Goal: Task Accomplishment & Management: Manage account settings

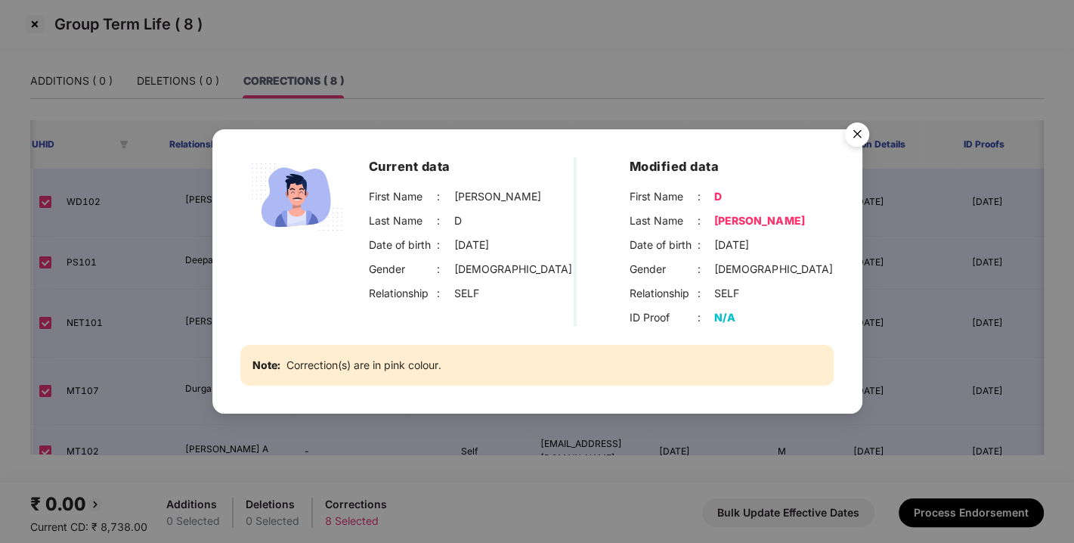
scroll to position [25, 272]
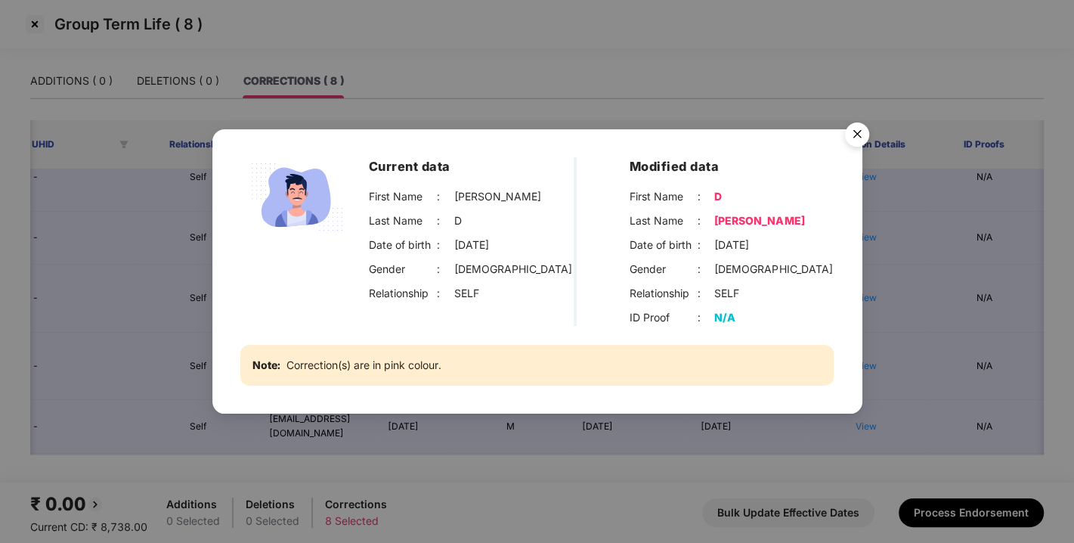
click at [856, 134] on img "Close" at bounding box center [857, 137] width 42 height 42
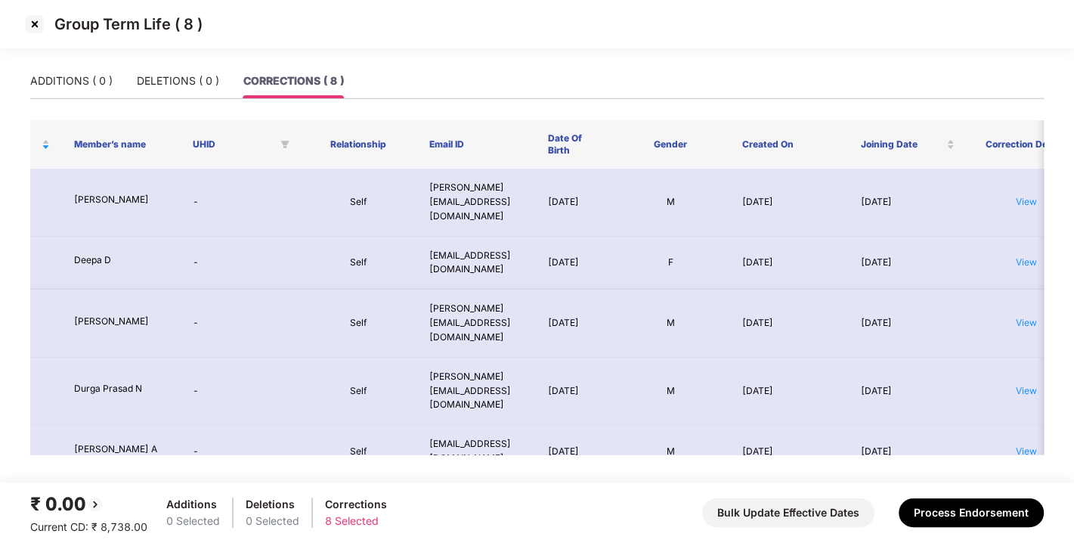
scroll to position [0, 0]
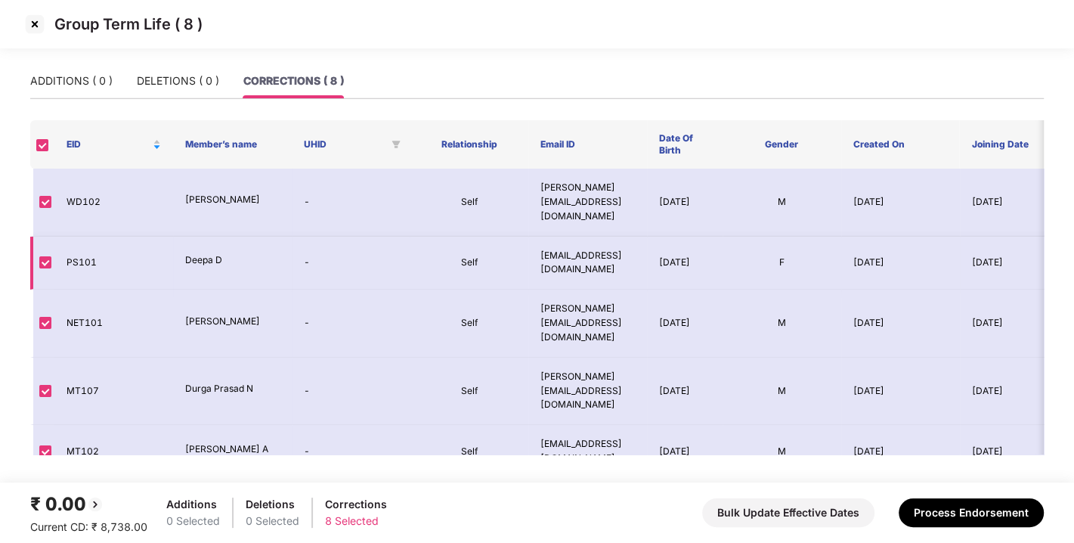
click at [661, 237] on td "[DATE]" at bounding box center [685, 264] width 76 height 54
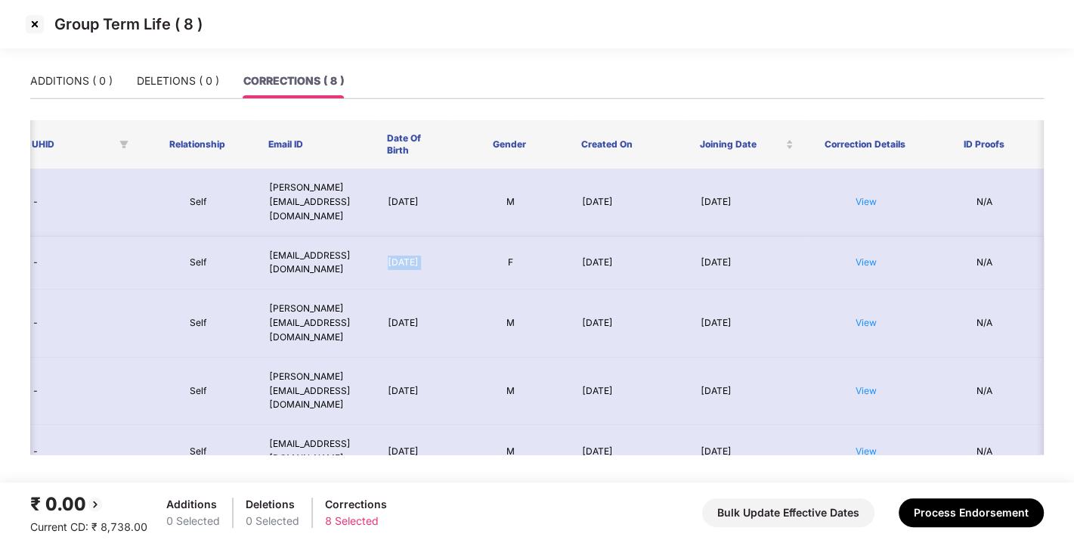
scroll to position [0, 126]
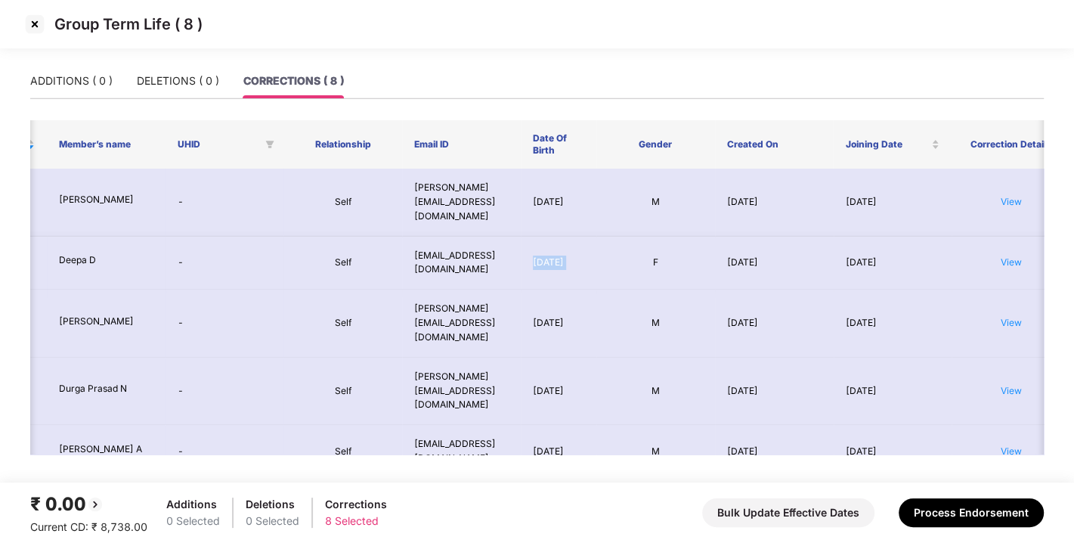
copy td "[DATE]"
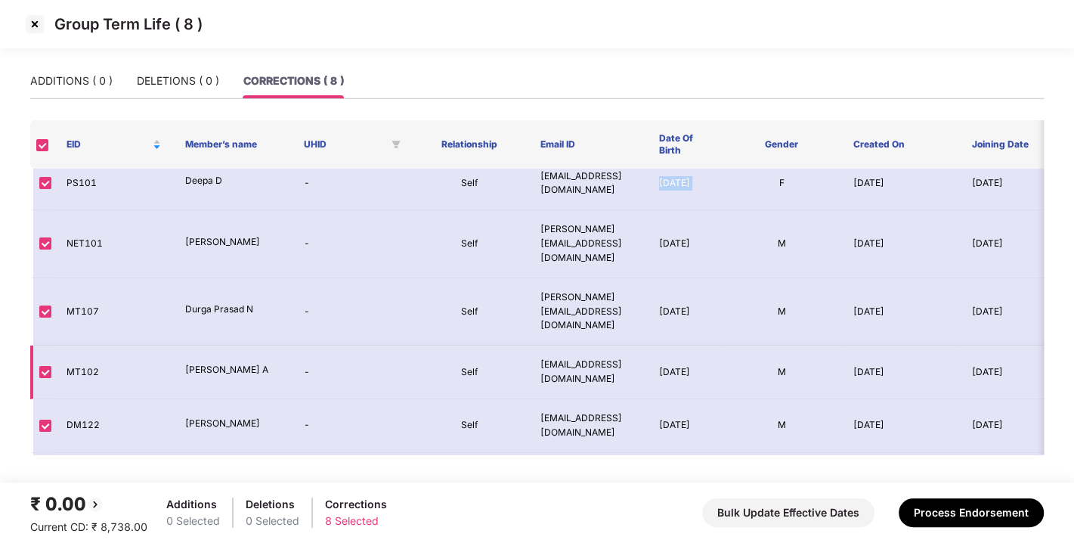
scroll to position [0, 0]
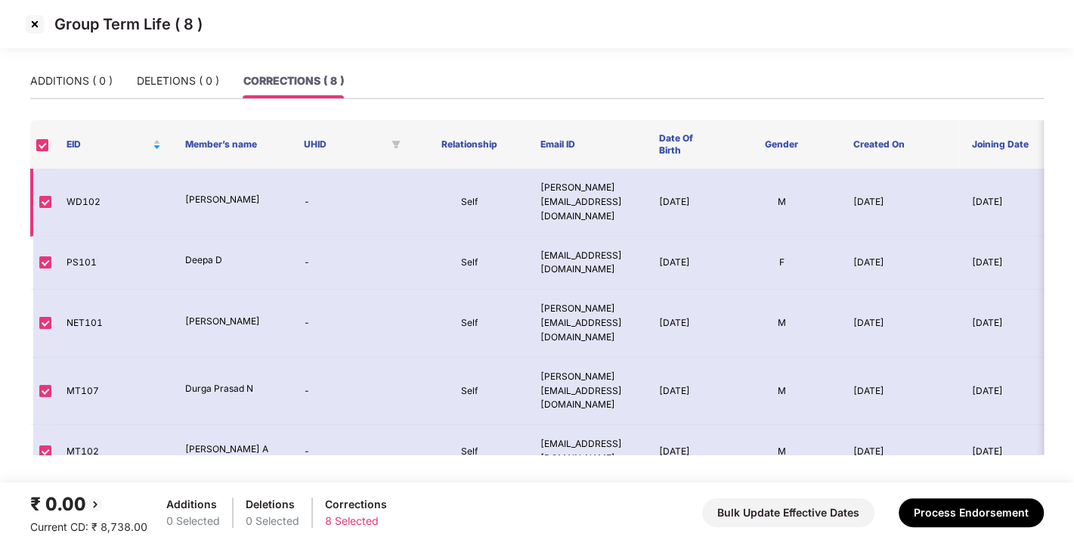
click at [656, 186] on td "[DATE]" at bounding box center [685, 203] width 76 height 68
drag, startPoint x: 656, startPoint y: 186, endPoint x: 689, endPoint y: 200, distance: 35.2
click at [689, 200] on td "[DATE]" at bounding box center [685, 203] width 76 height 68
copy td "[DATE]"
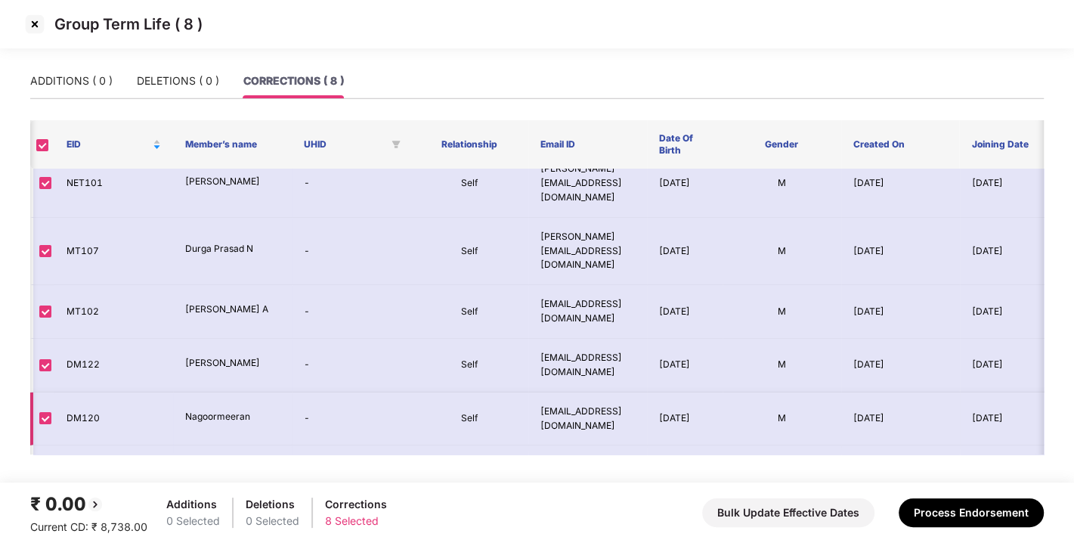
scroll to position [0, 272]
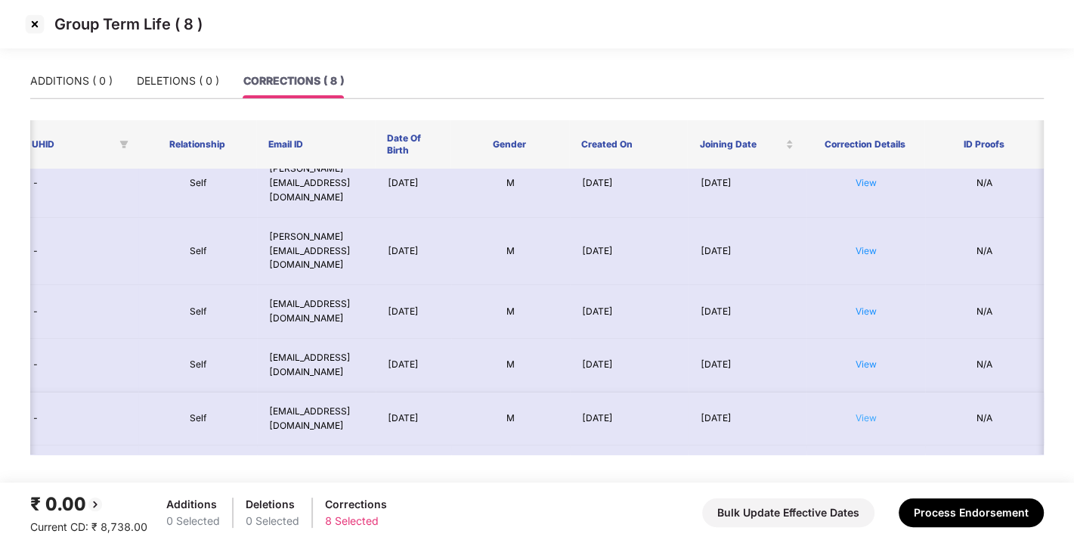
click at [862, 412] on link "View" at bounding box center [866, 417] width 21 height 11
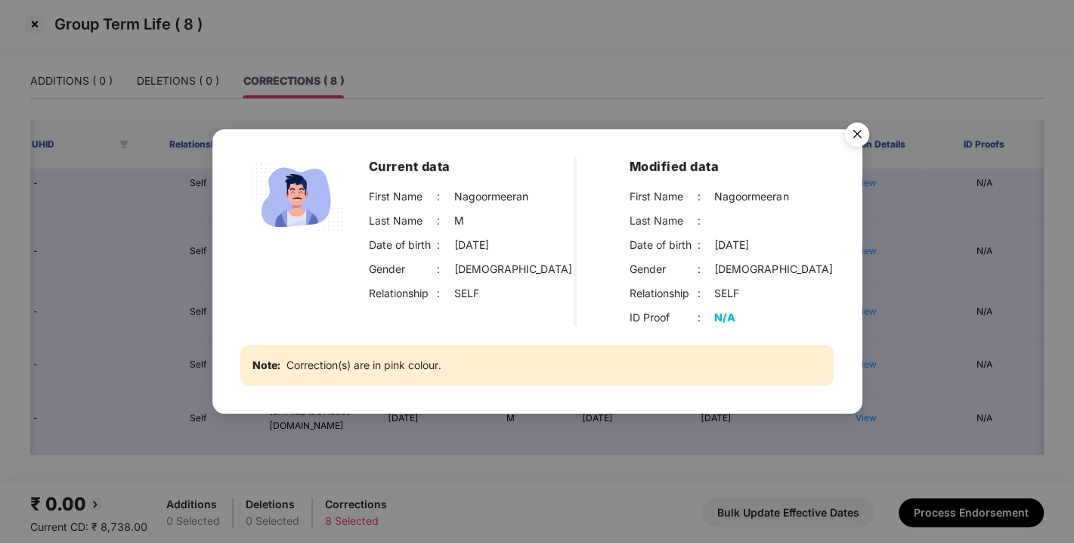
click at [858, 133] on img "Close" at bounding box center [857, 137] width 42 height 42
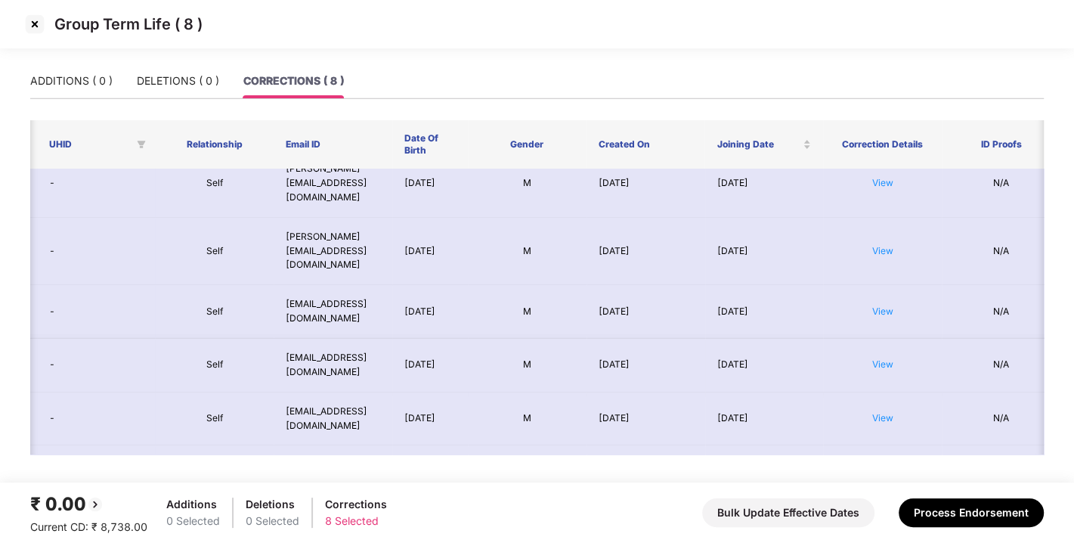
scroll to position [0, 258]
click at [876, 358] on link "View" at bounding box center [879, 363] width 21 height 11
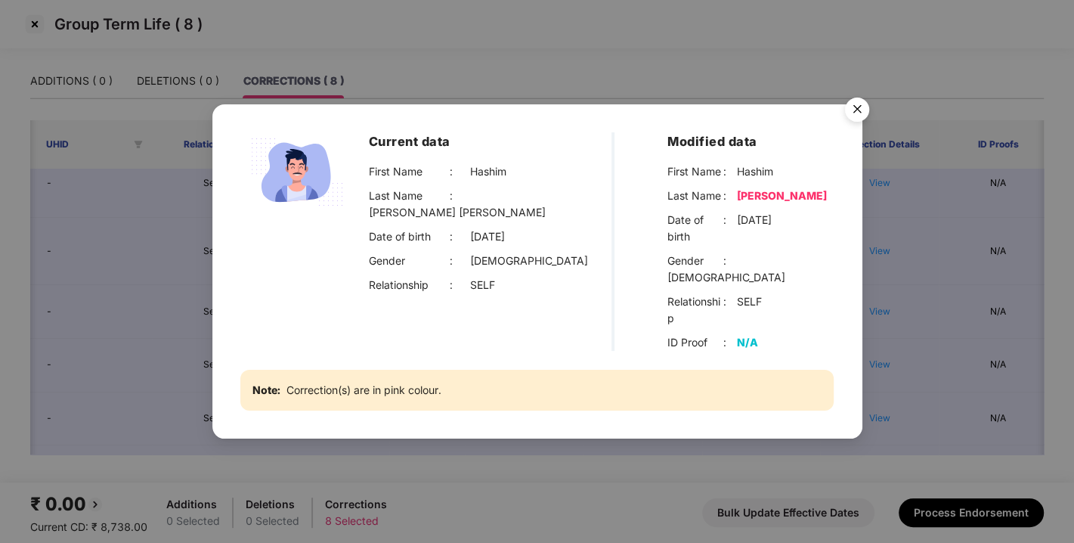
click at [857, 119] on img "Close" at bounding box center [857, 112] width 42 height 42
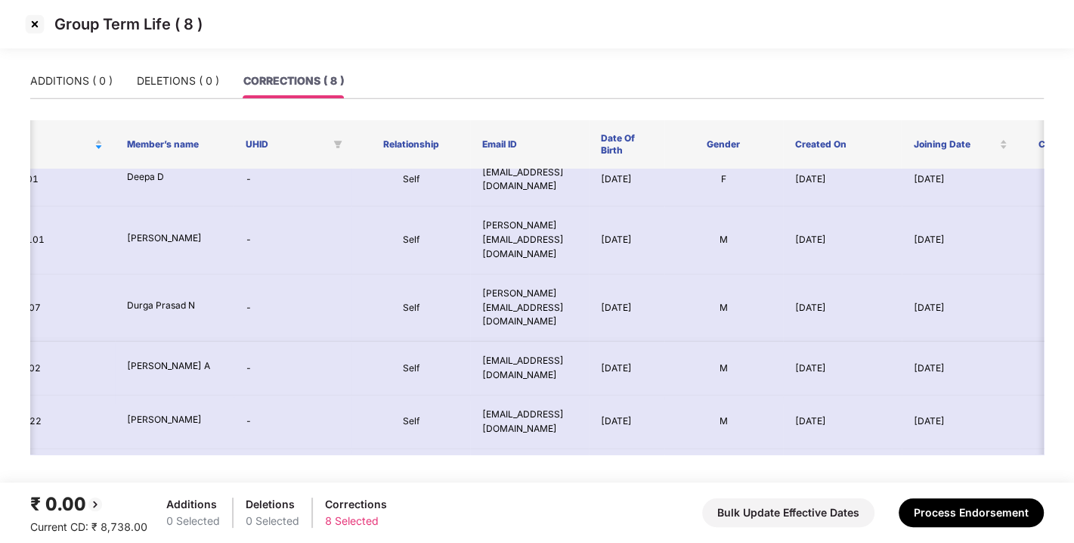
scroll to position [0, 228]
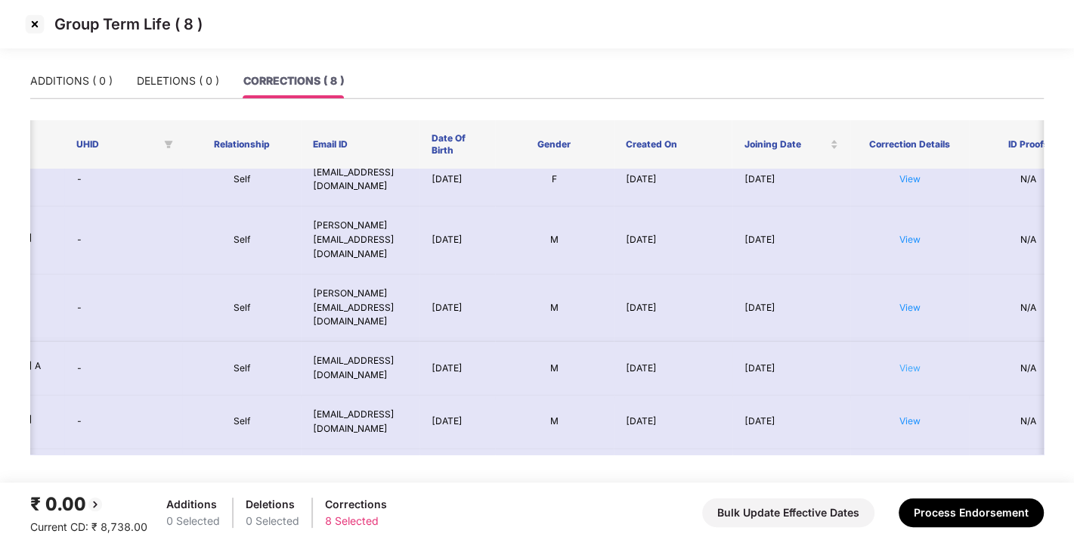
click at [912, 362] on link "View" at bounding box center [909, 367] width 21 height 11
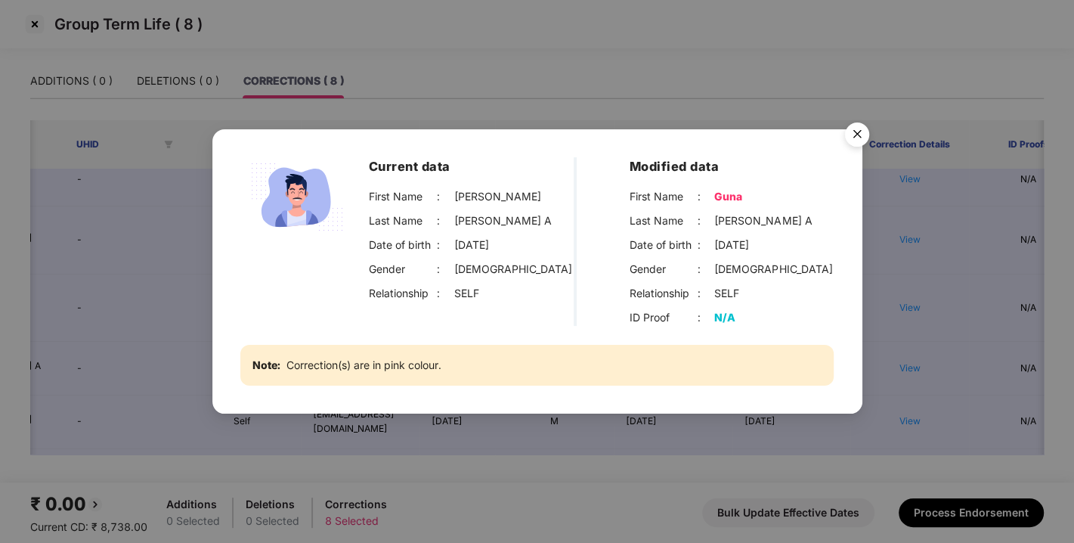
click at [855, 134] on img "Close" at bounding box center [857, 137] width 42 height 42
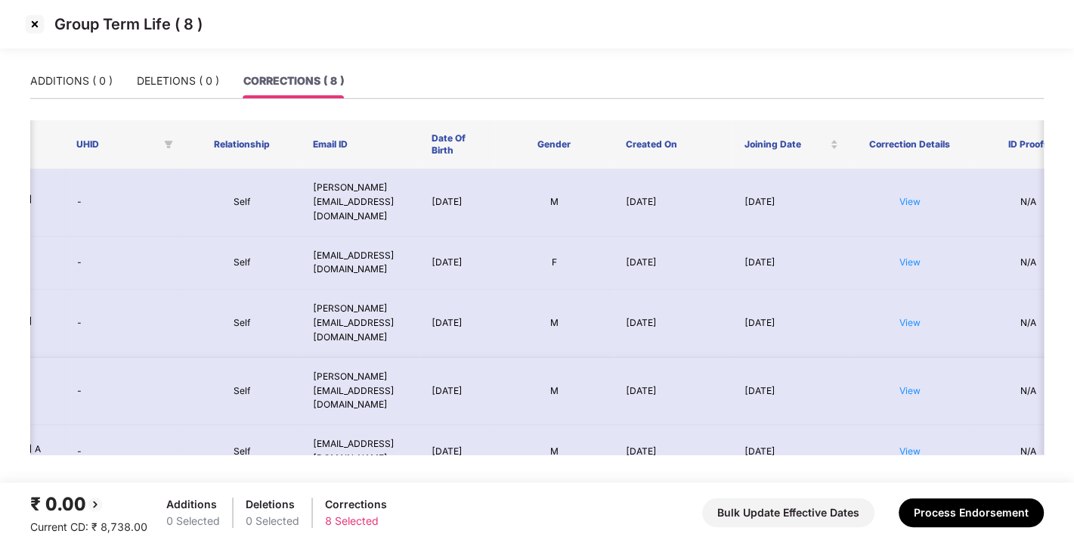
scroll to position [140, 228]
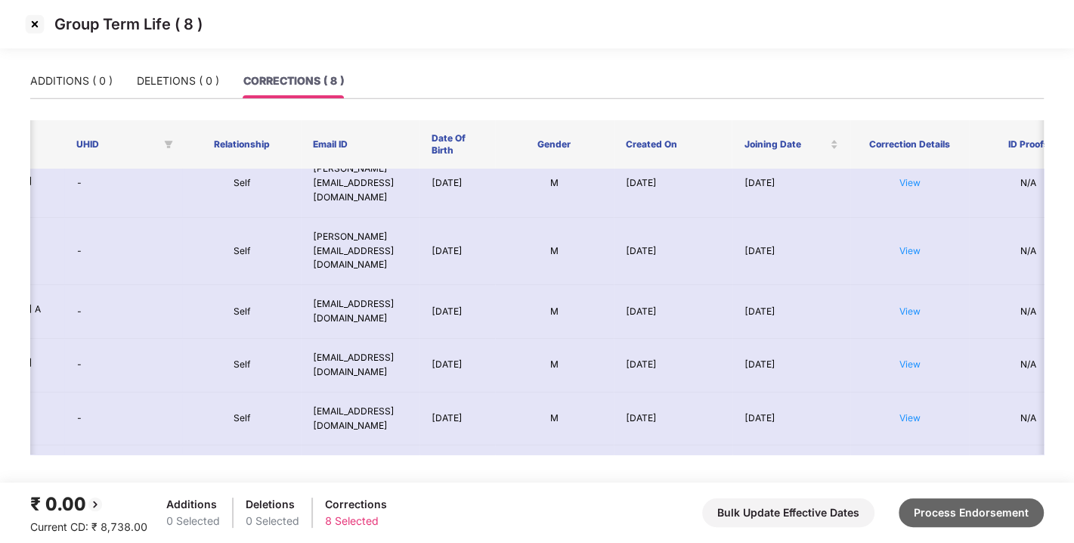
click at [946, 511] on button "Process Endorsement" at bounding box center [971, 512] width 145 height 29
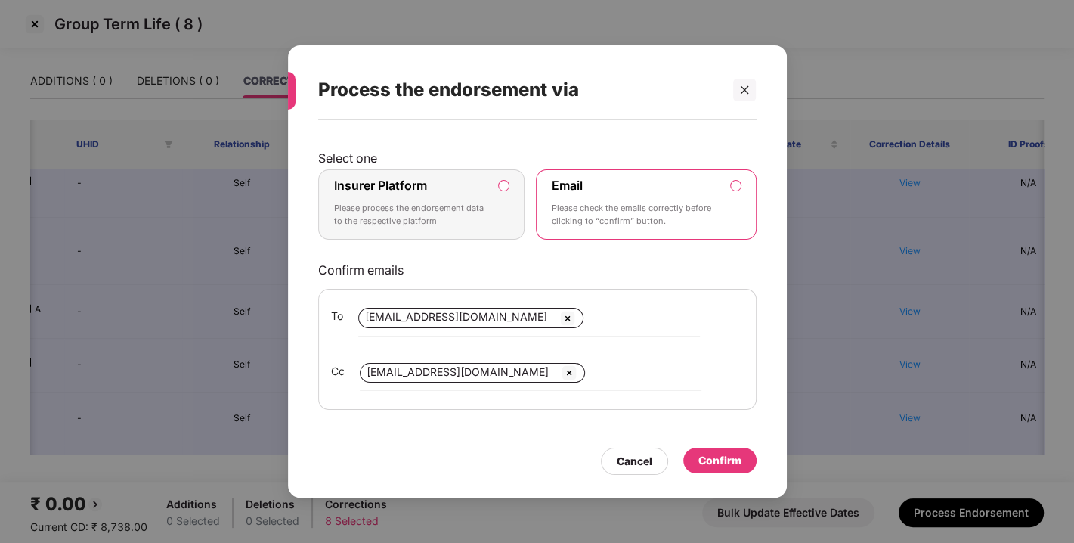
click at [484, 208] on p "Please process the endorsement data to the respective platform" at bounding box center [411, 215] width 154 height 26
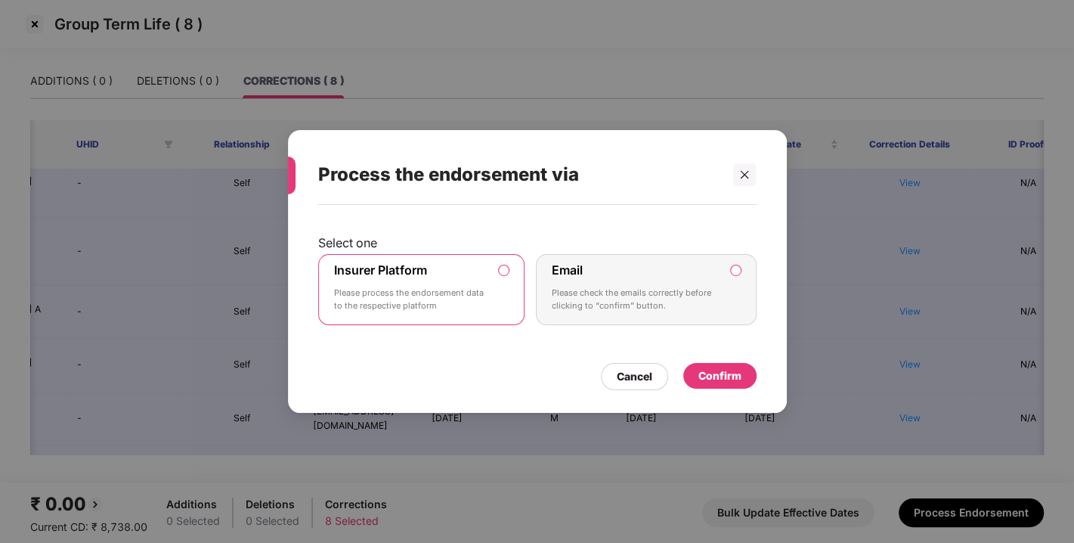
click at [714, 371] on div "Confirm" at bounding box center [719, 375] width 43 height 17
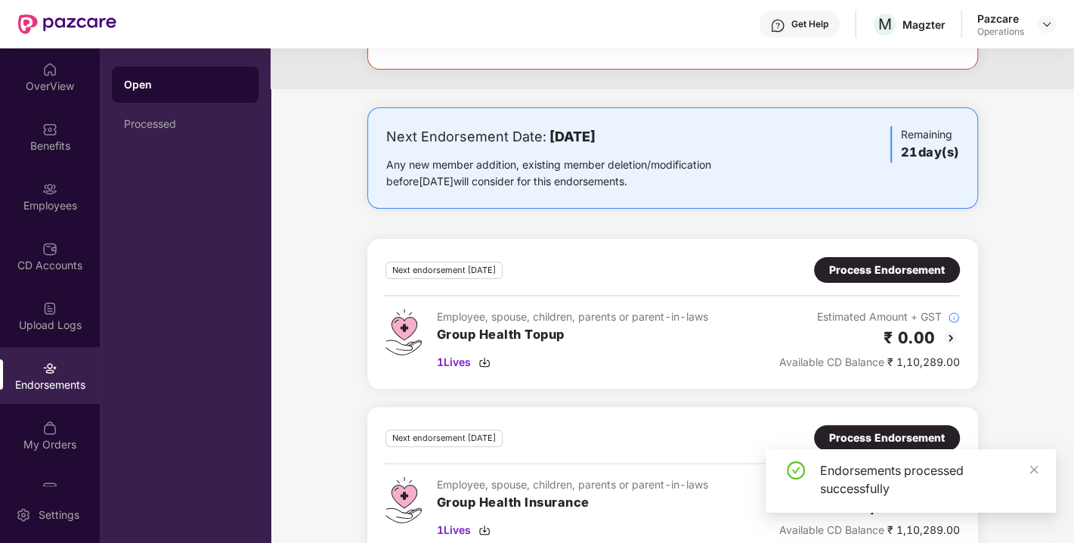
scroll to position [0, 0]
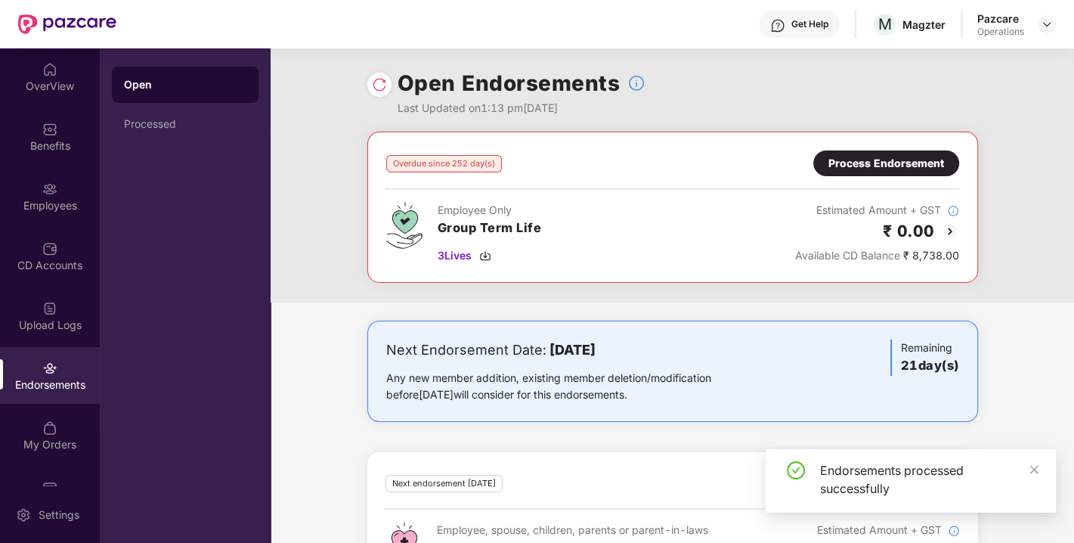
click at [908, 159] on div "Process Endorsement" at bounding box center [886, 163] width 116 height 17
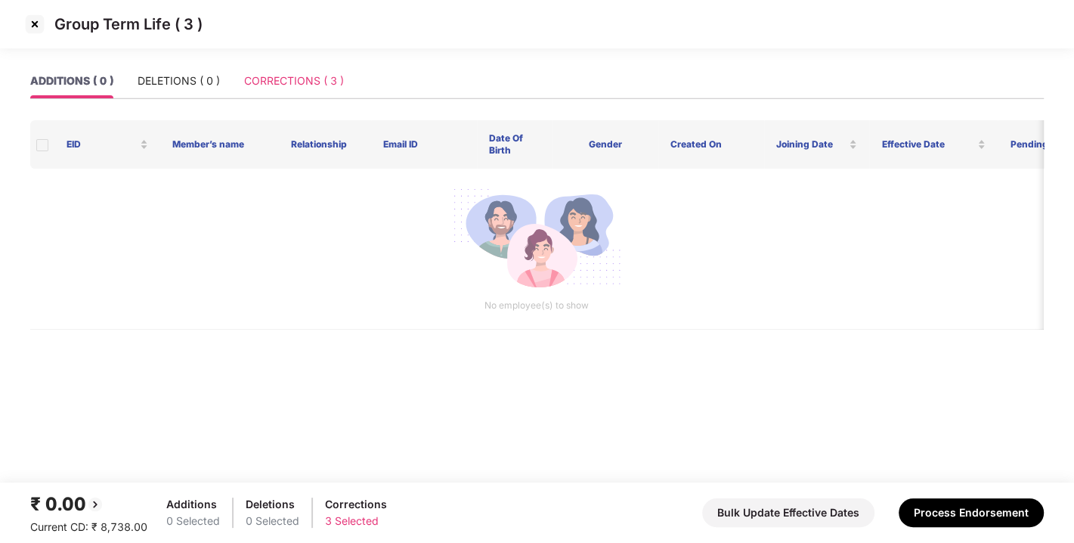
click at [275, 68] on div "CORRECTIONS ( 3 )" at bounding box center [294, 80] width 100 height 35
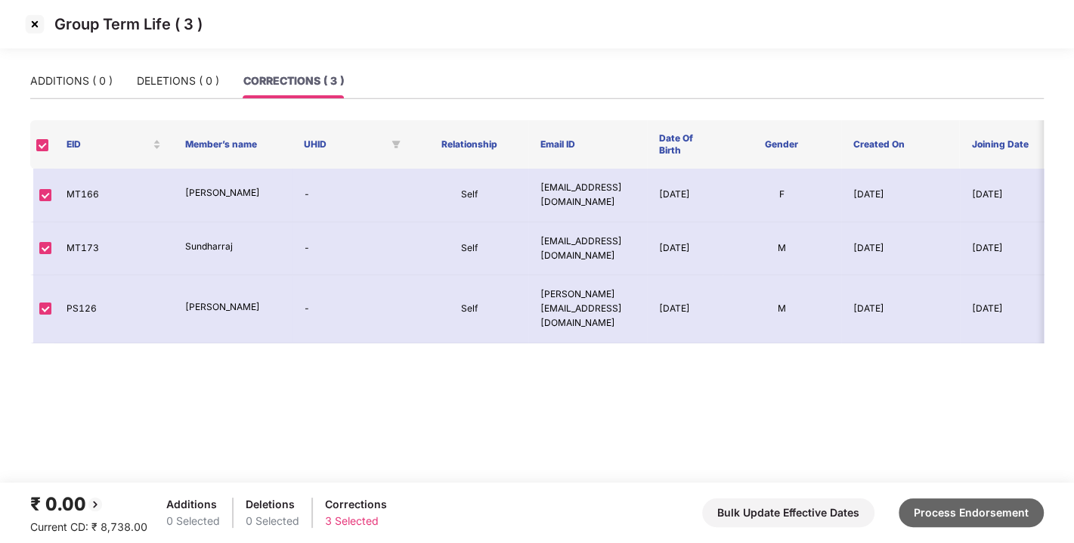
click at [963, 520] on button "Process Endorsement" at bounding box center [971, 512] width 145 height 29
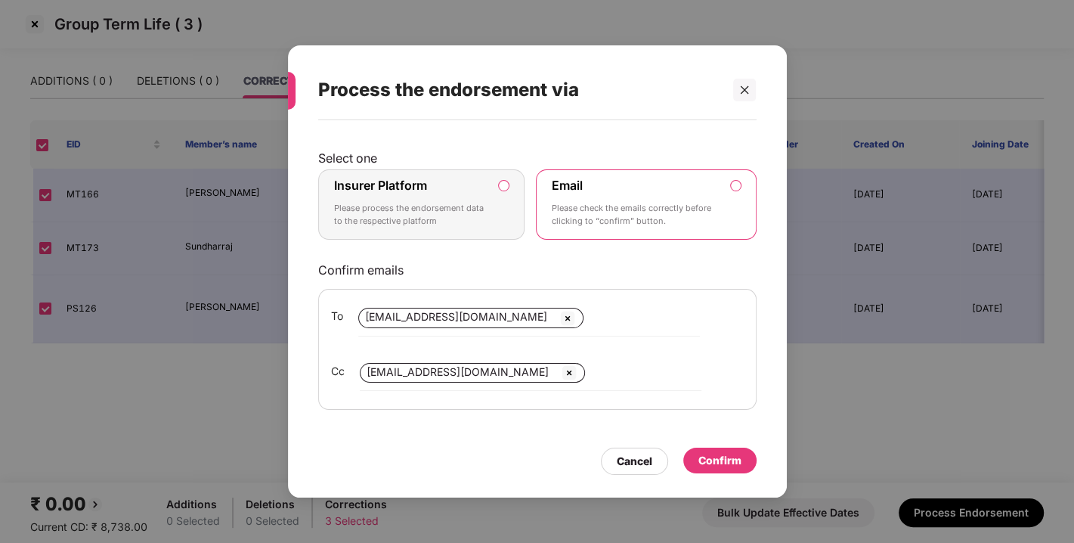
click at [472, 212] on p "Please process the endorsement data to the respective platform" at bounding box center [411, 215] width 154 height 26
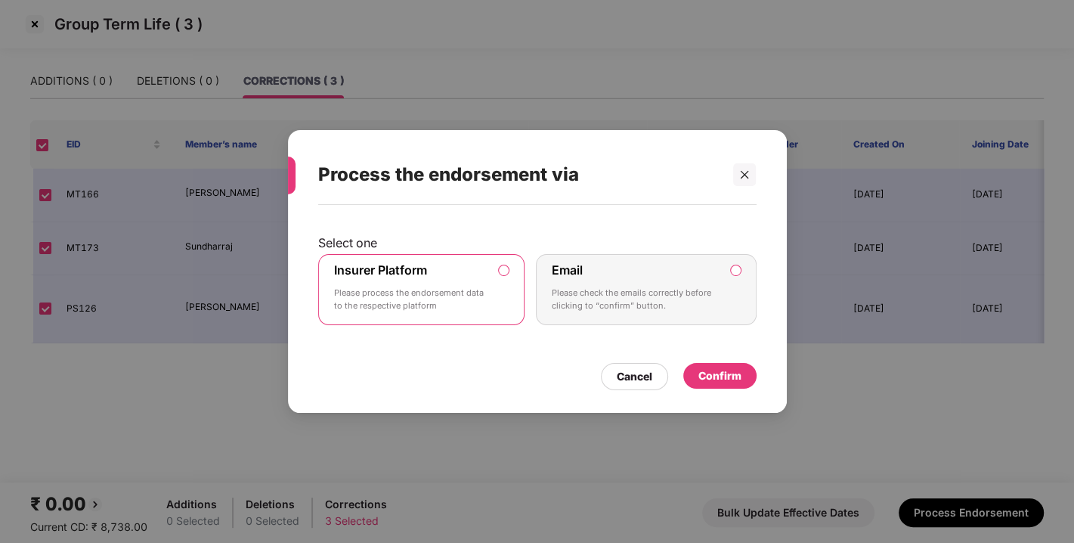
click at [720, 363] on div "Confirm" at bounding box center [719, 376] width 73 height 26
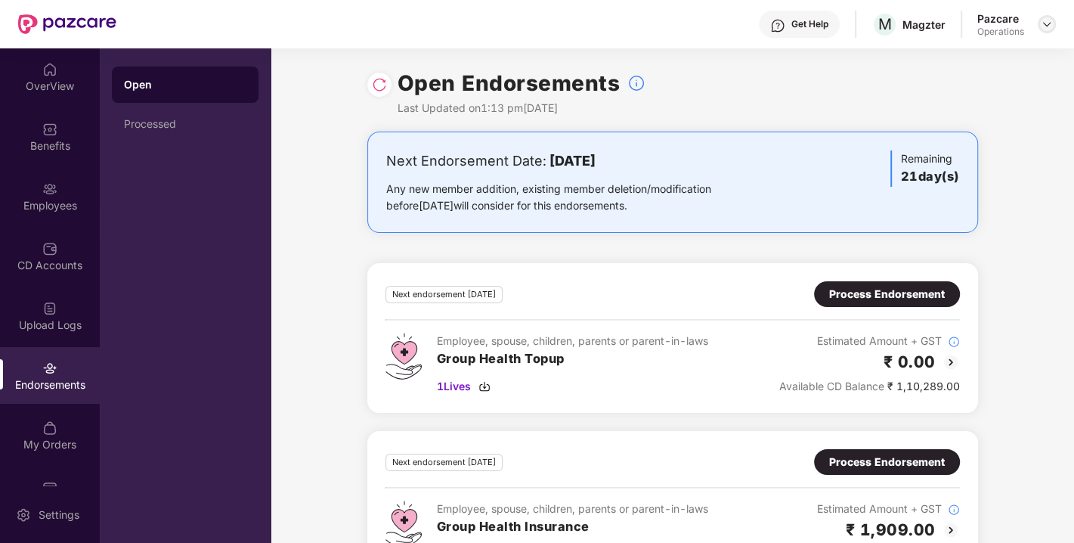
click at [1045, 23] on img at bounding box center [1047, 24] width 12 height 12
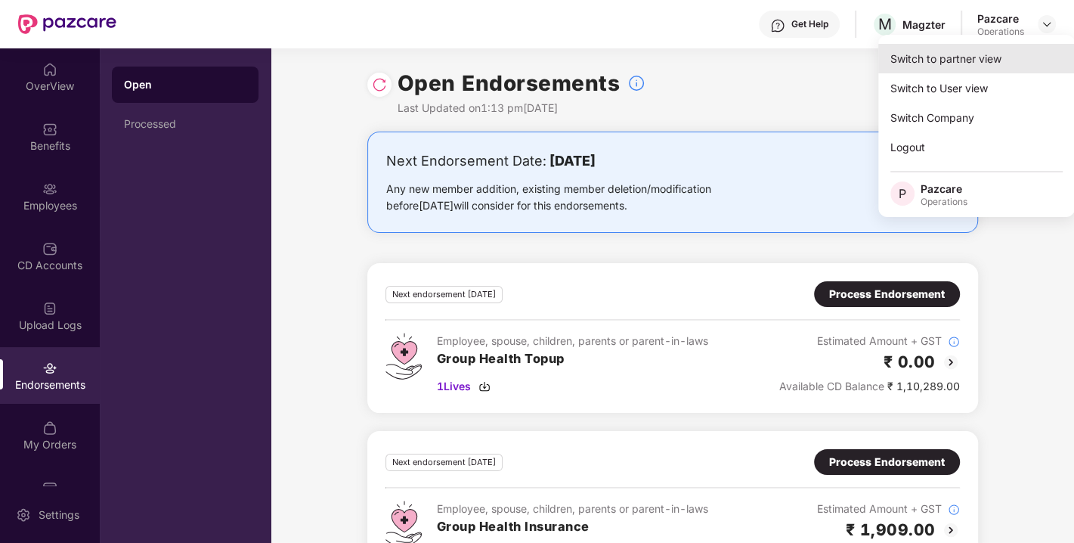
click at [952, 54] on div "Switch to partner view" at bounding box center [976, 58] width 197 height 29
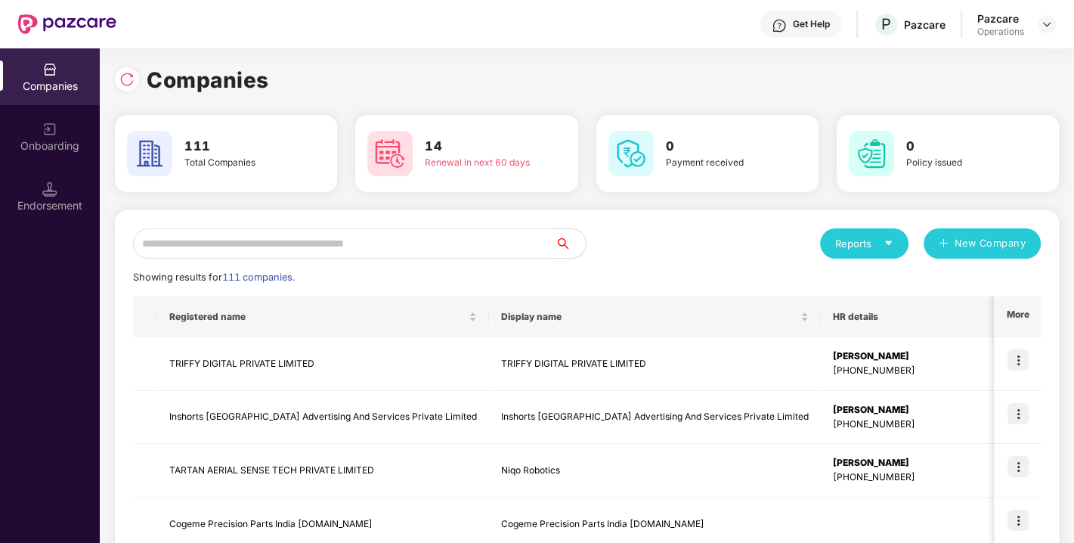
click at [370, 242] on input "text" at bounding box center [344, 243] width 423 height 30
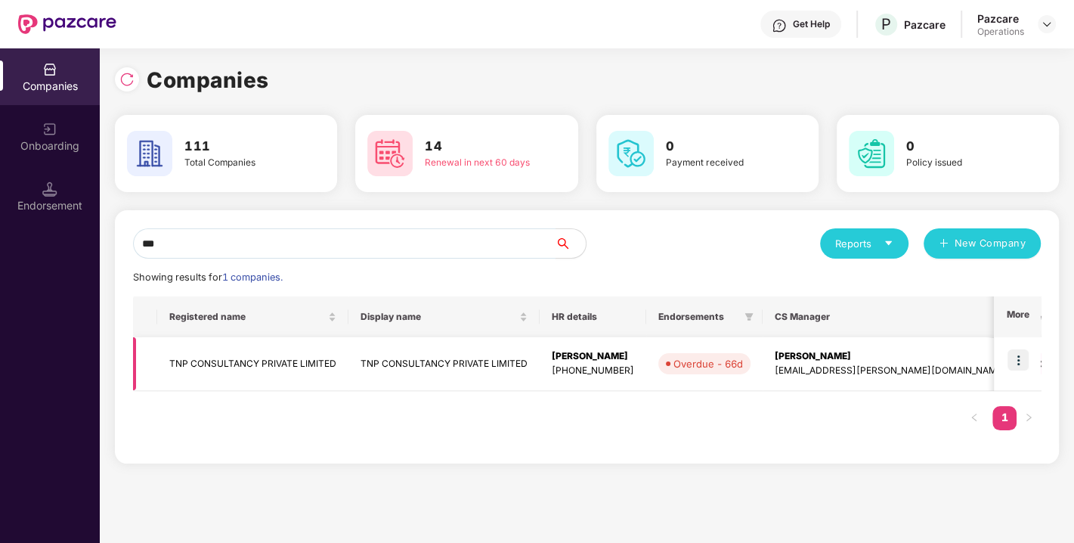
type input "***"
click at [1021, 354] on img at bounding box center [1018, 359] width 21 height 21
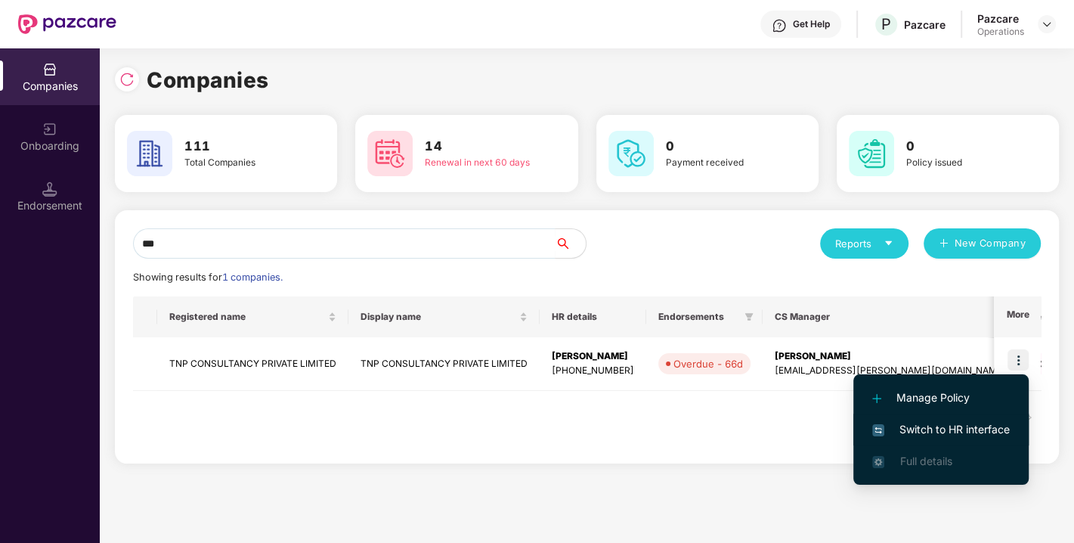
click at [941, 424] on span "Switch to HR interface" at bounding box center [941, 429] width 138 height 17
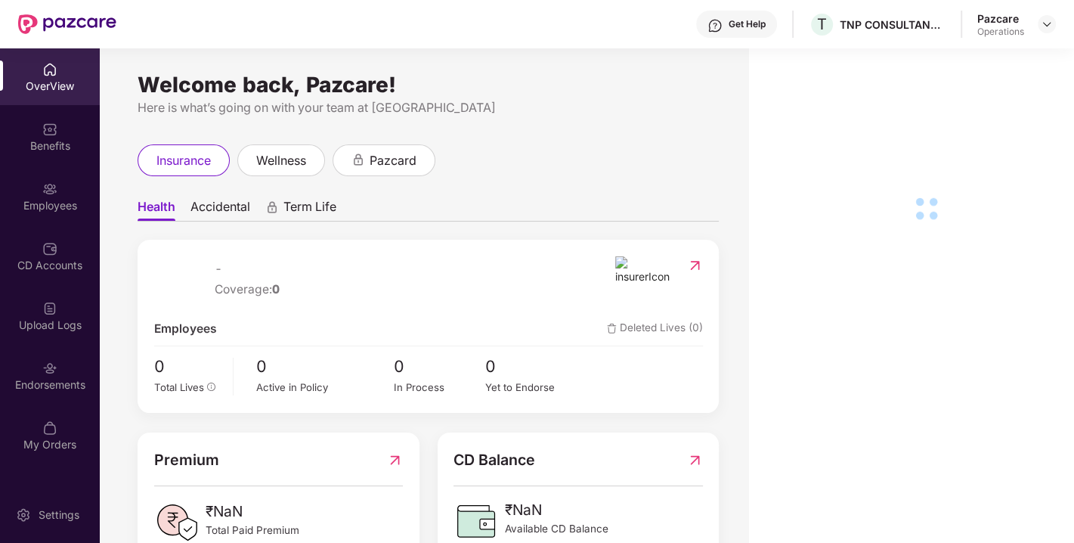
scroll to position [48, 0]
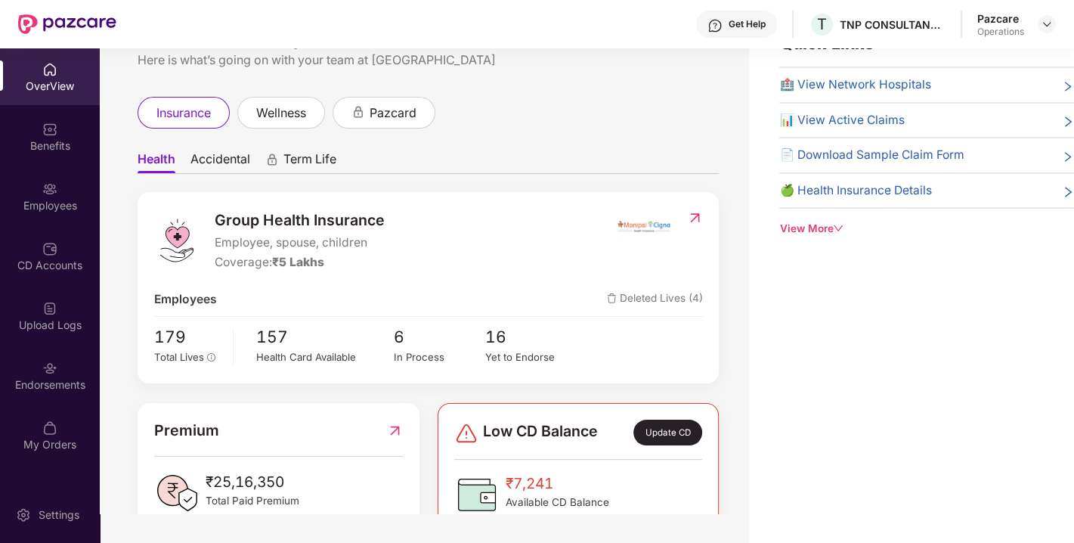
click at [36, 369] on div "Endorsements" at bounding box center [50, 375] width 100 height 57
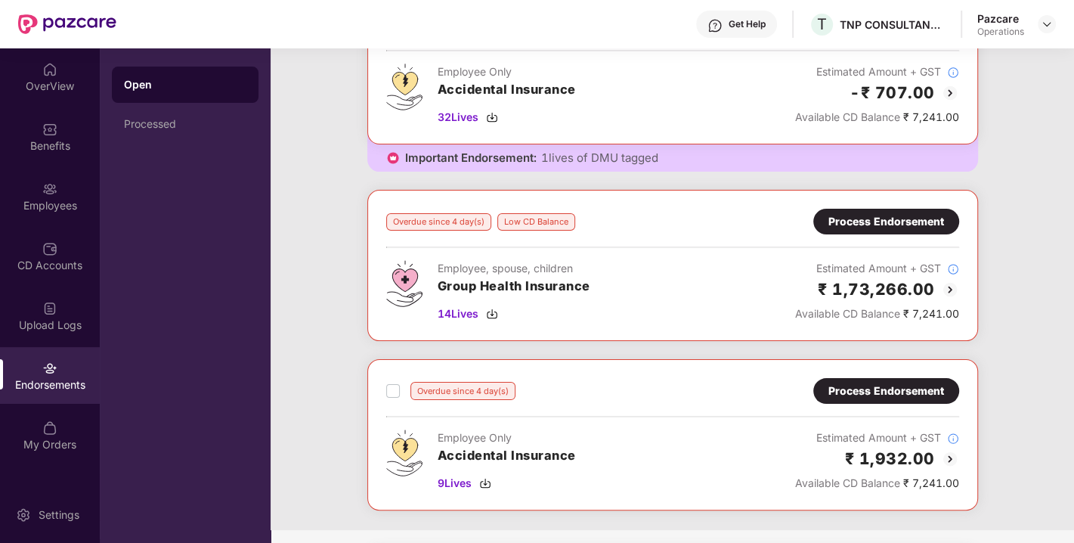
scroll to position [606, 0]
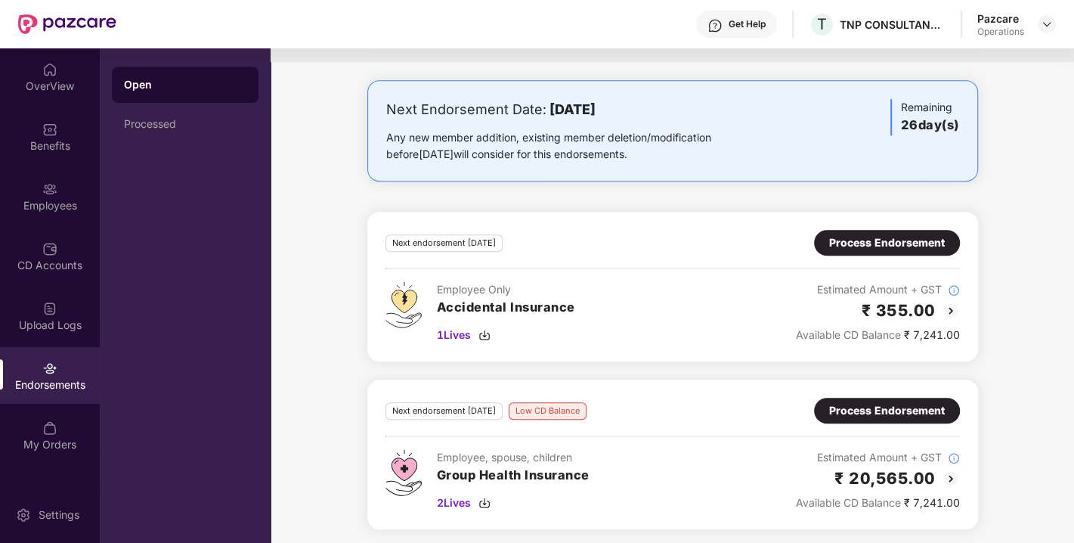
click at [857, 408] on div "Process Endorsement" at bounding box center [887, 410] width 116 height 17
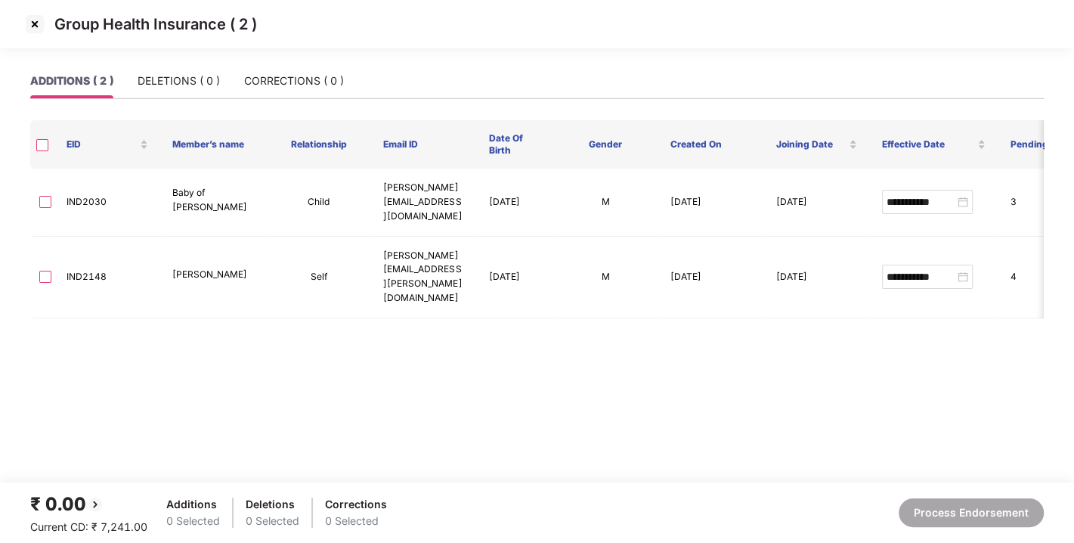
click at [32, 25] on img at bounding box center [35, 24] width 24 height 24
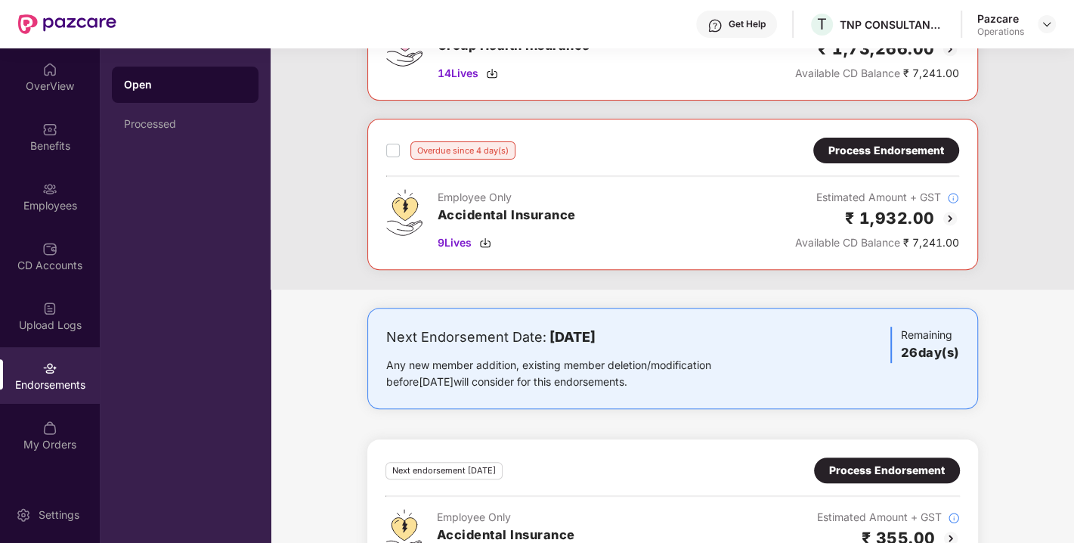
scroll to position [606, 0]
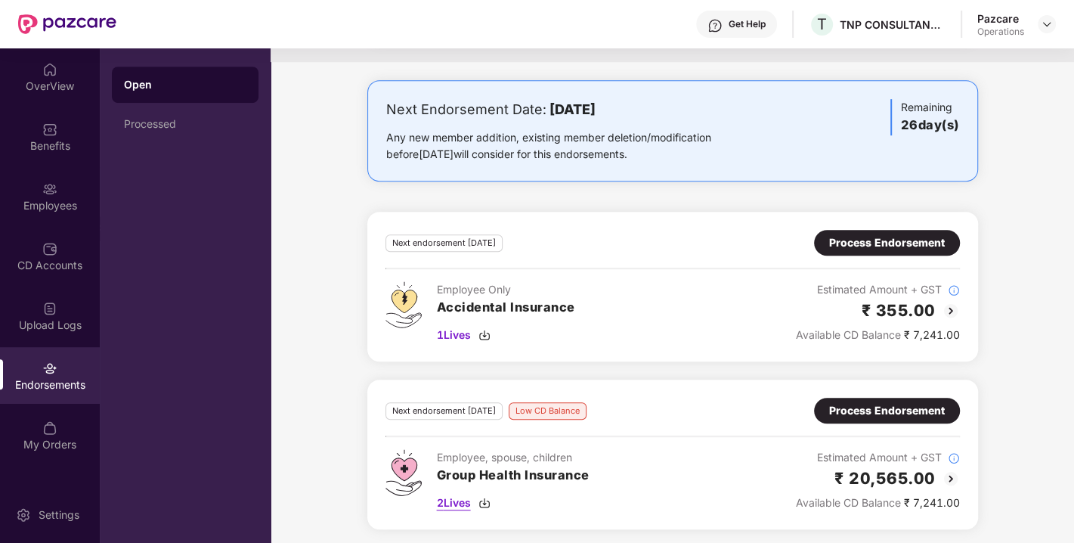
click at [453, 497] on span "2 Lives" at bounding box center [454, 502] width 34 height 17
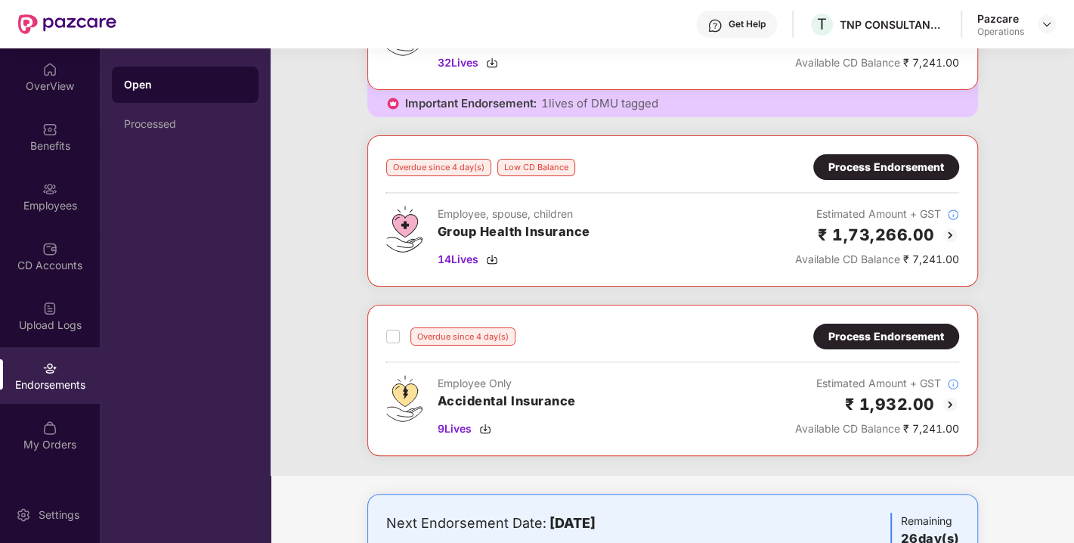
scroll to position [194, 0]
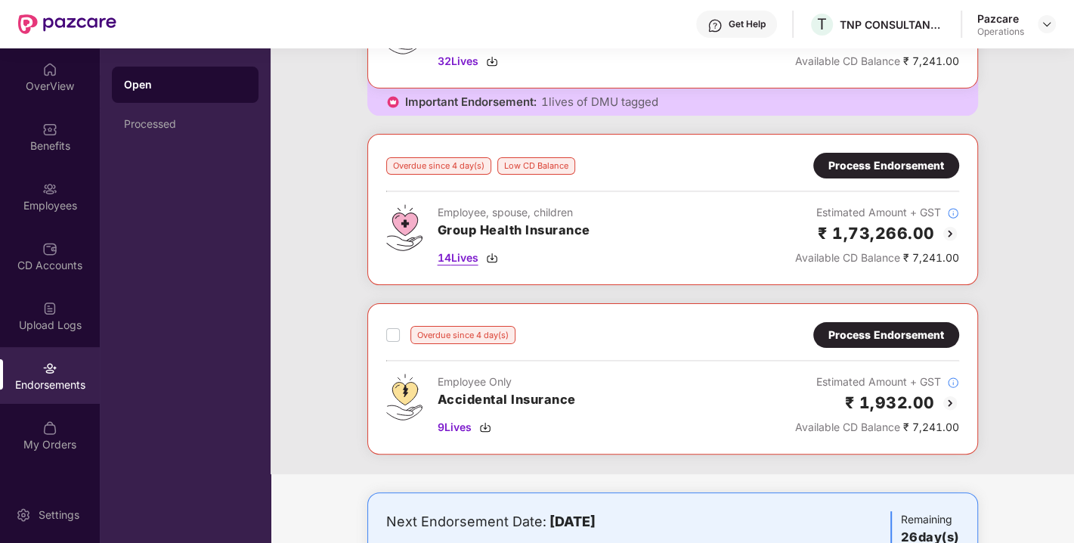
click at [456, 257] on span "14 Lives" at bounding box center [458, 257] width 41 height 17
click at [875, 166] on div "Process Endorsement" at bounding box center [886, 165] width 116 height 17
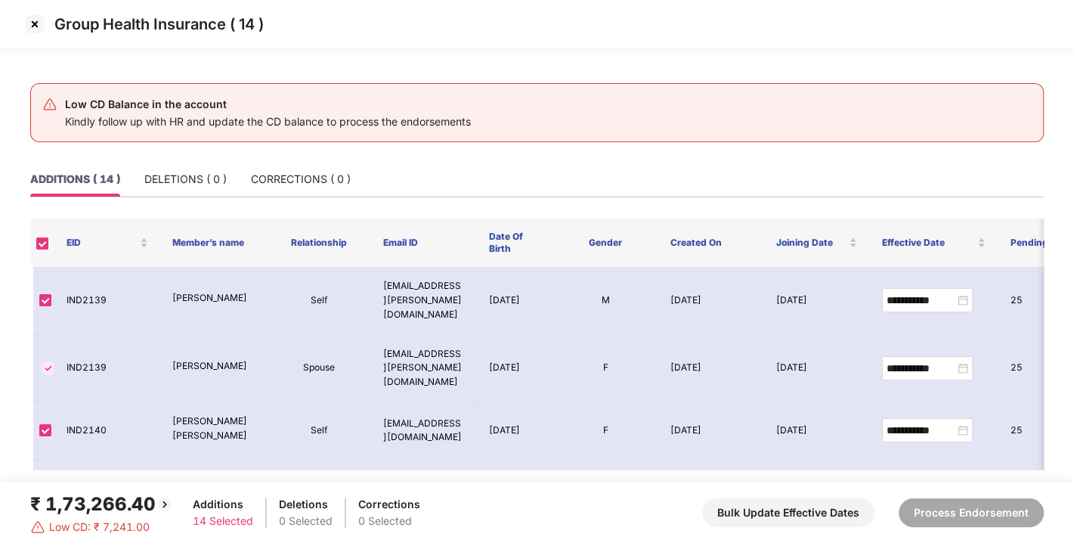
scroll to position [611, 0]
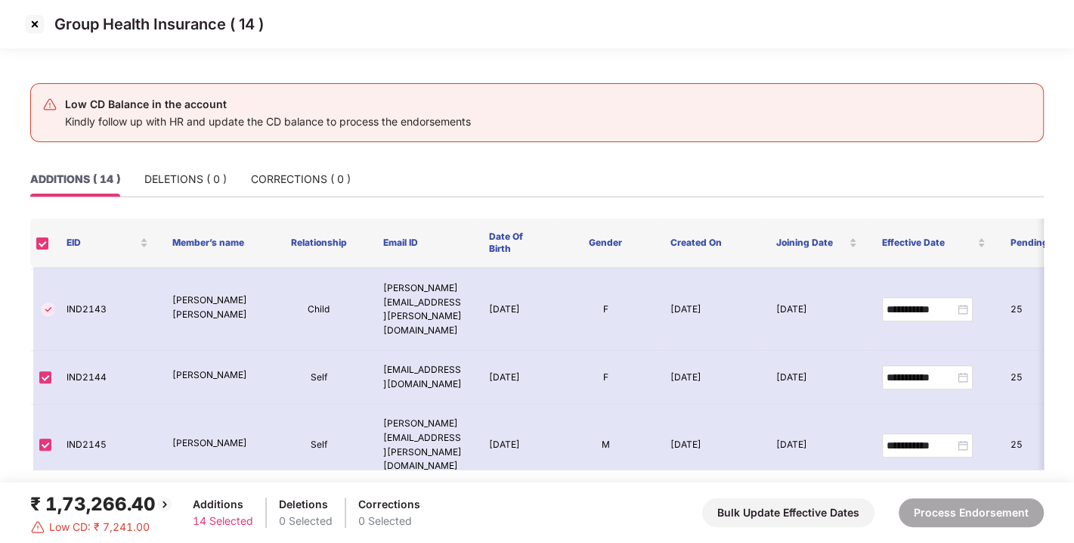
click at [35, 21] on img at bounding box center [35, 24] width 24 height 24
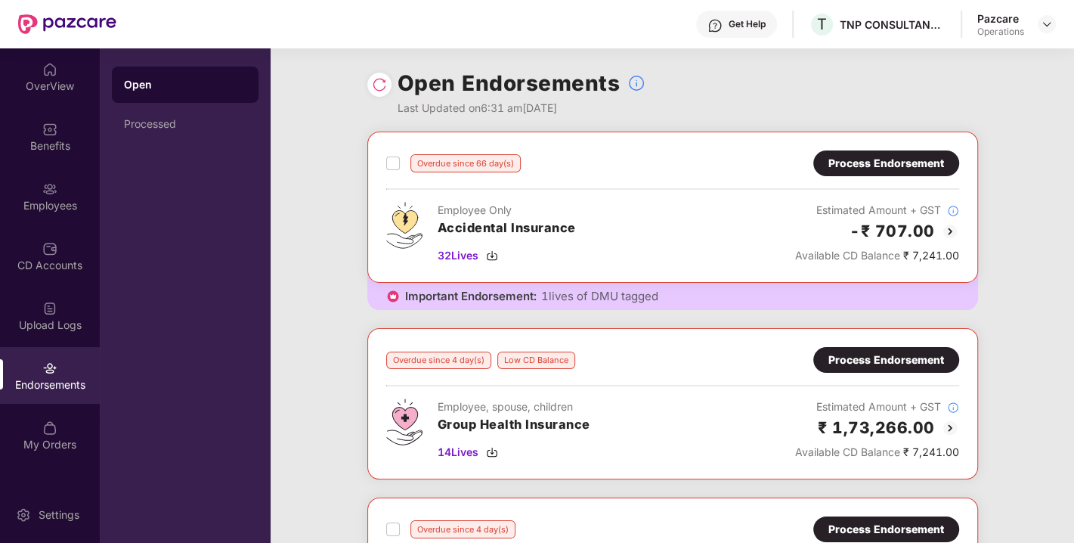
scroll to position [606, 0]
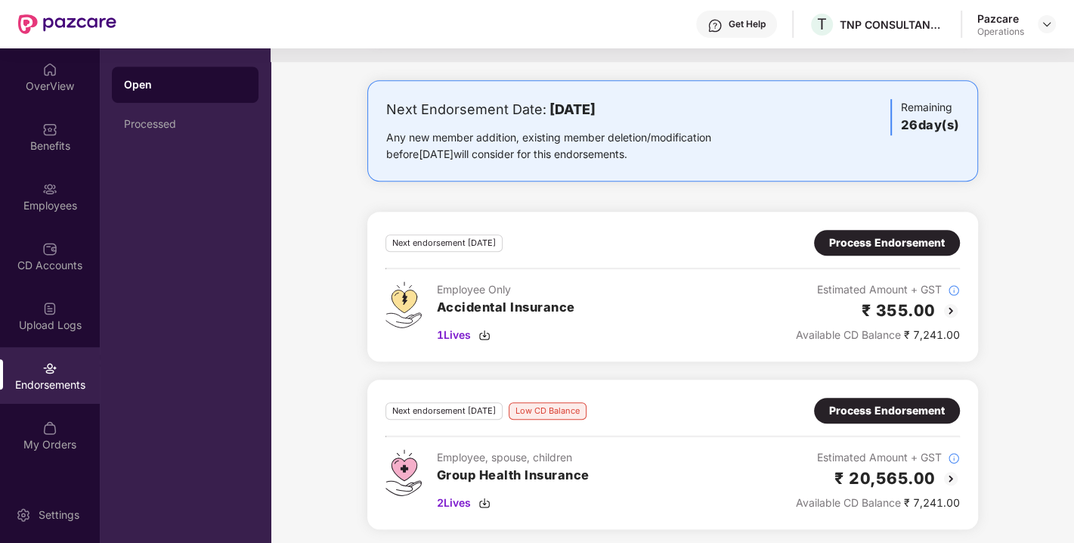
click at [862, 408] on div "Process Endorsement" at bounding box center [887, 410] width 116 height 17
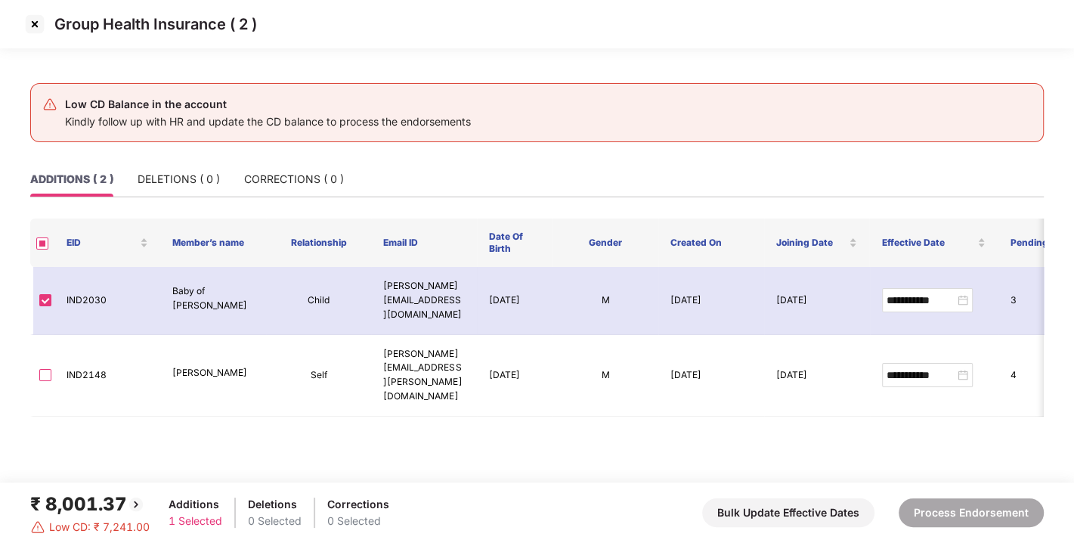
click at [34, 23] on img at bounding box center [35, 24] width 24 height 24
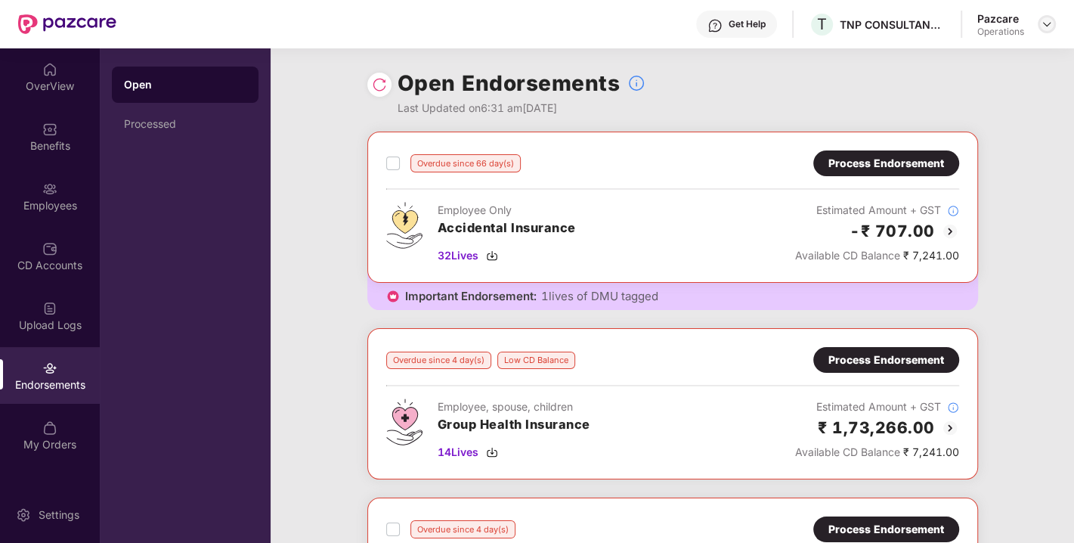
click at [1049, 20] on img at bounding box center [1047, 24] width 12 height 12
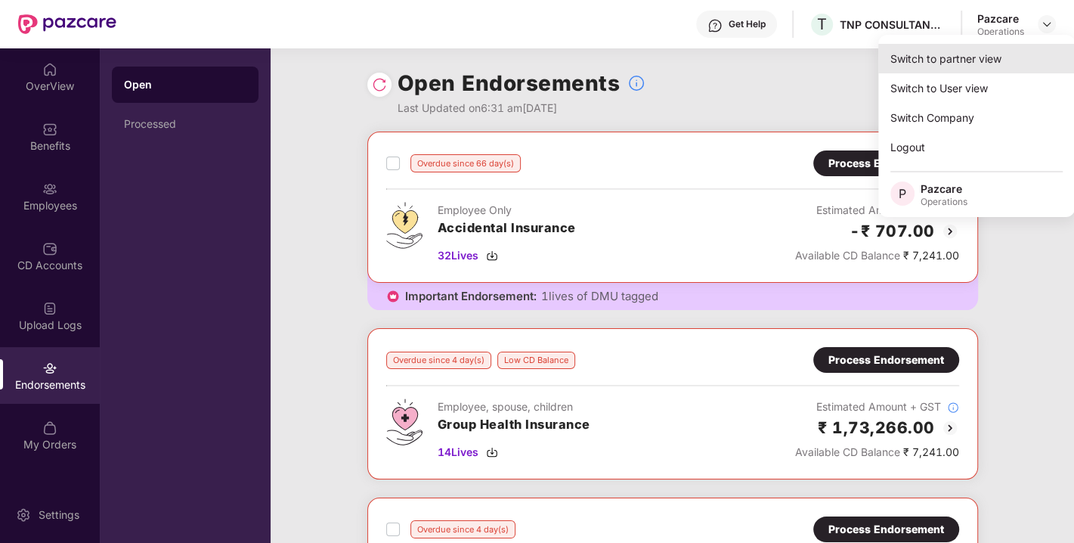
click at [959, 60] on div "Switch to partner view" at bounding box center [976, 58] width 197 height 29
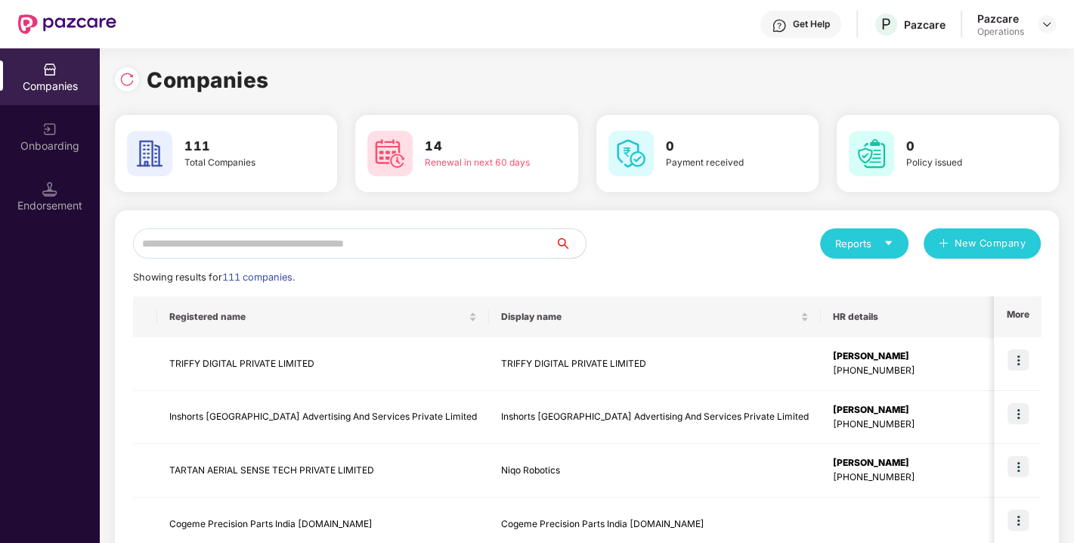
click at [416, 249] on input "text" at bounding box center [344, 243] width 423 height 30
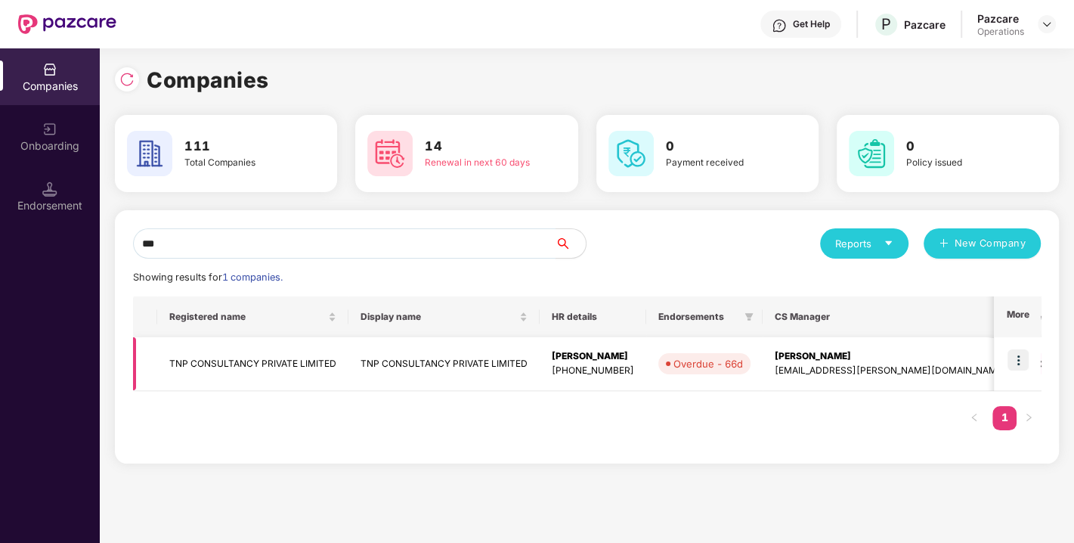
type input "***"
click at [268, 354] on td "TNP CONSULTANCY PRIVATE LIMITED" at bounding box center [252, 364] width 191 height 54
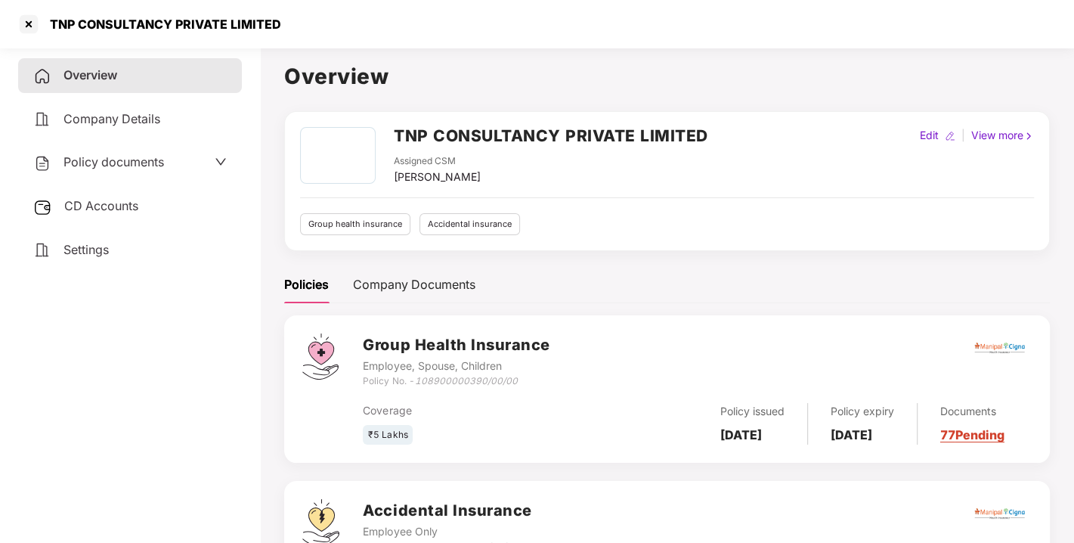
click at [116, 159] on span "Policy documents" at bounding box center [113, 161] width 101 height 15
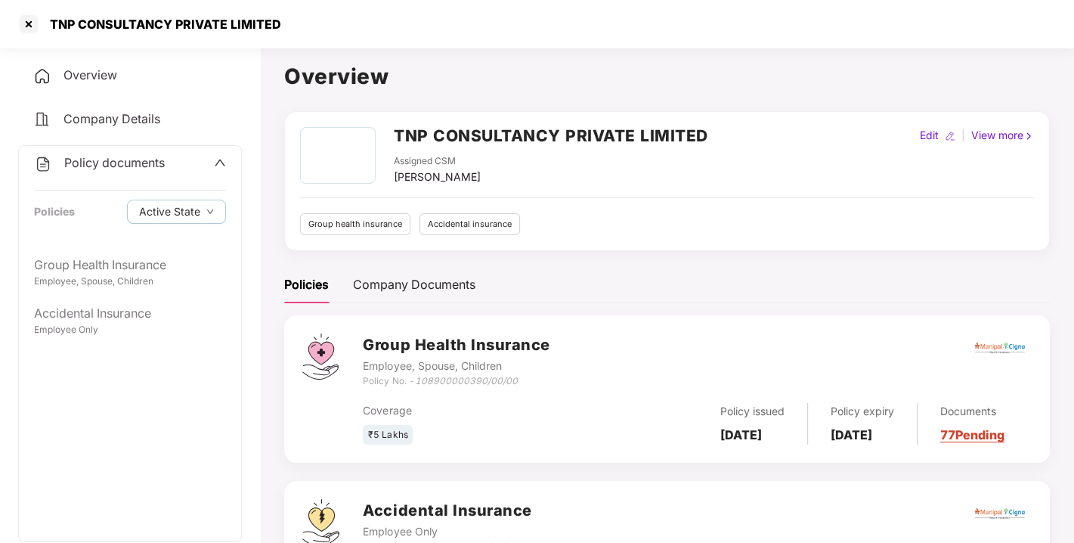
click at [116, 159] on span "Policy documents" at bounding box center [114, 162] width 101 height 15
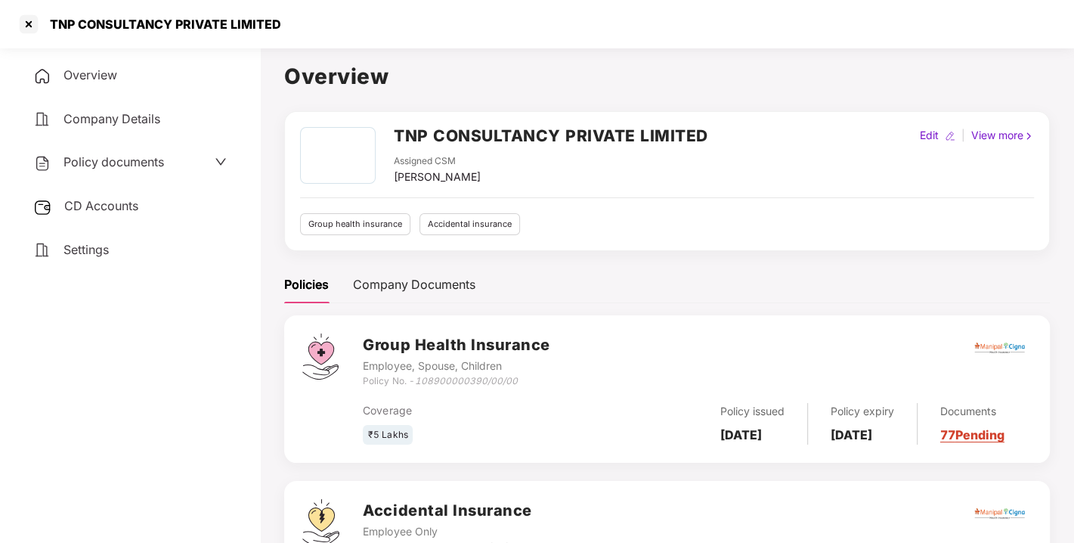
click at [104, 202] on span "CD Accounts" at bounding box center [101, 205] width 74 height 15
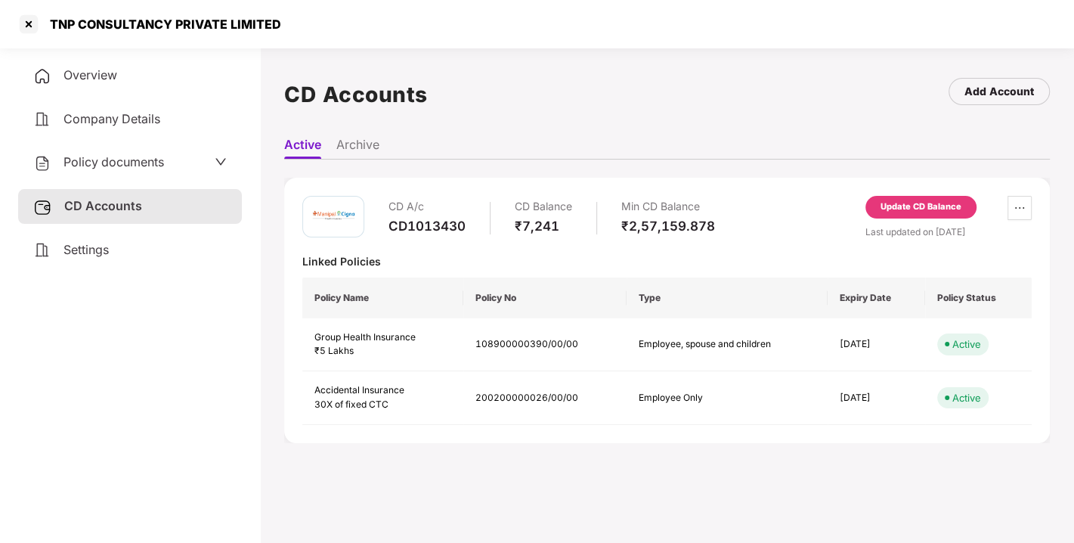
click at [907, 204] on div "Update CD Balance" at bounding box center [921, 207] width 81 height 14
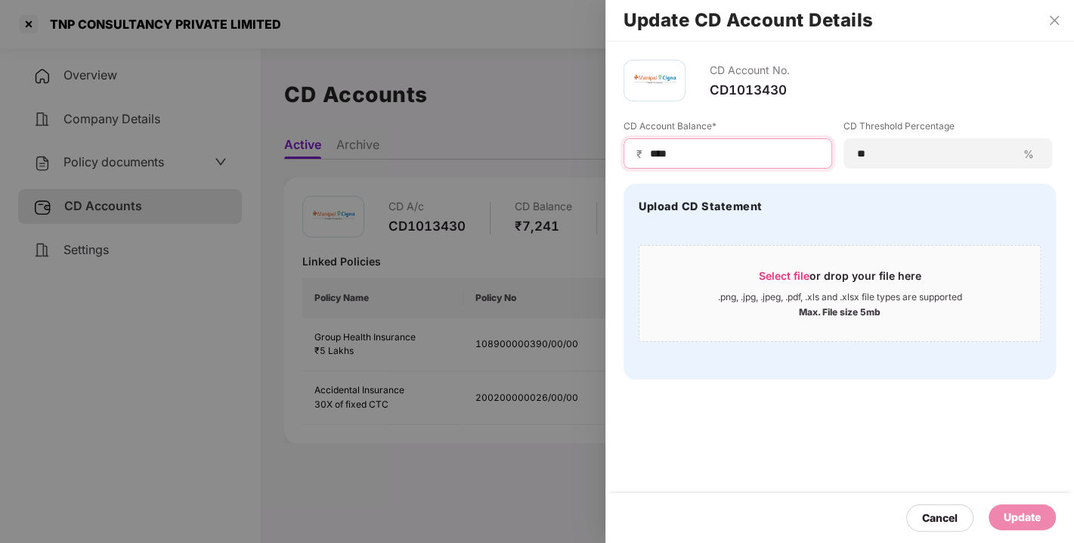
click at [691, 159] on input "****" at bounding box center [734, 154] width 171 height 16
type input "*"
type input "******"
click at [1021, 518] on div "Update" at bounding box center [1022, 517] width 37 height 17
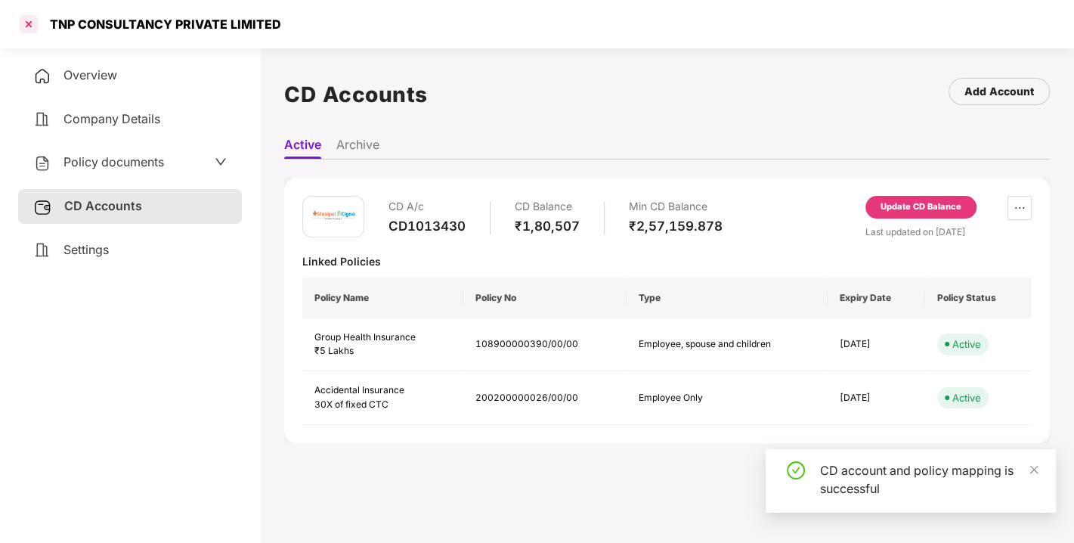
click at [29, 26] on div at bounding box center [29, 24] width 24 height 24
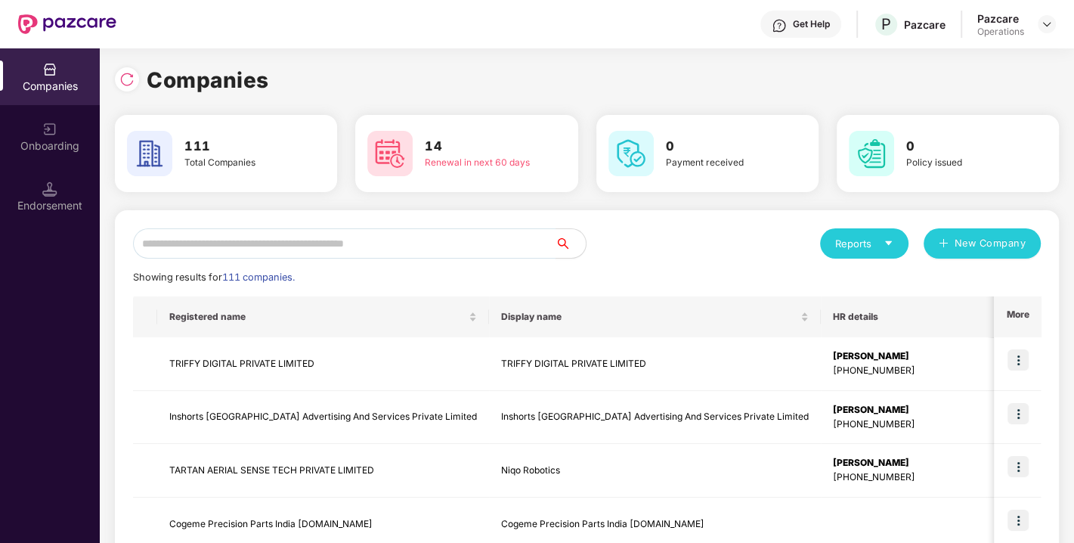
click at [293, 246] on input "text" at bounding box center [344, 243] width 423 height 30
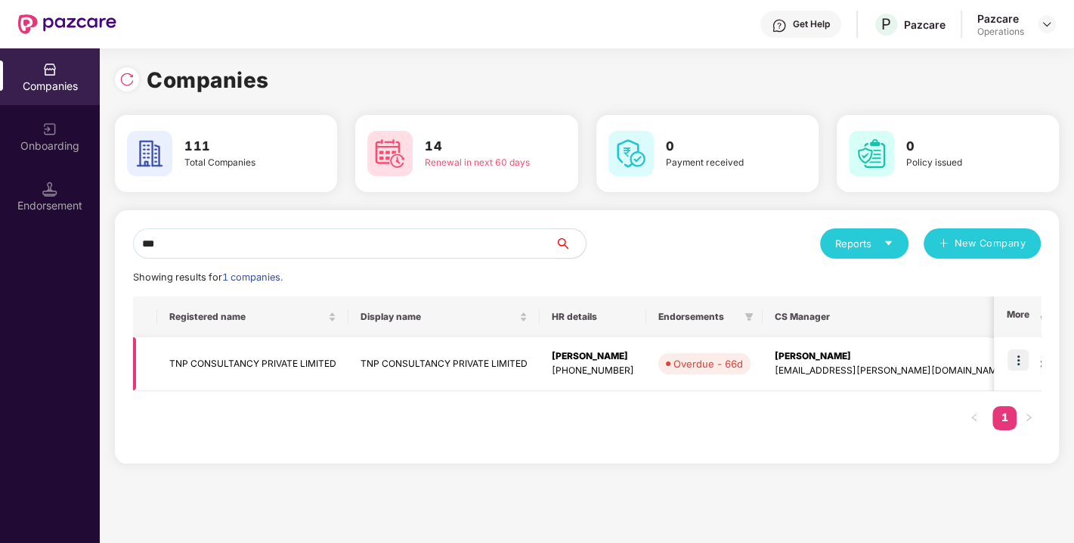
type input "***"
click at [1019, 358] on img at bounding box center [1018, 359] width 21 height 21
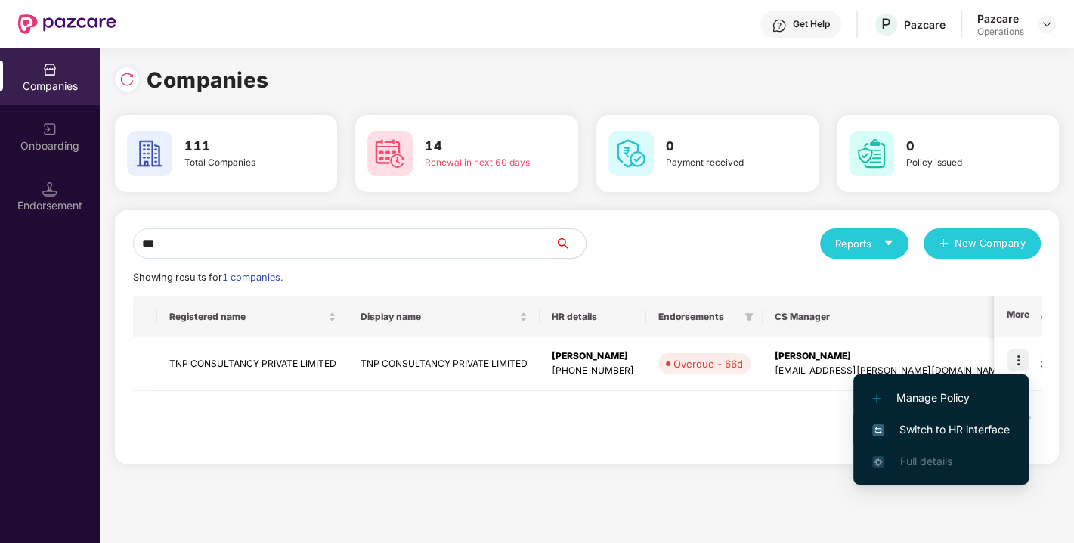
click at [933, 423] on span "Switch to HR interface" at bounding box center [941, 429] width 138 height 17
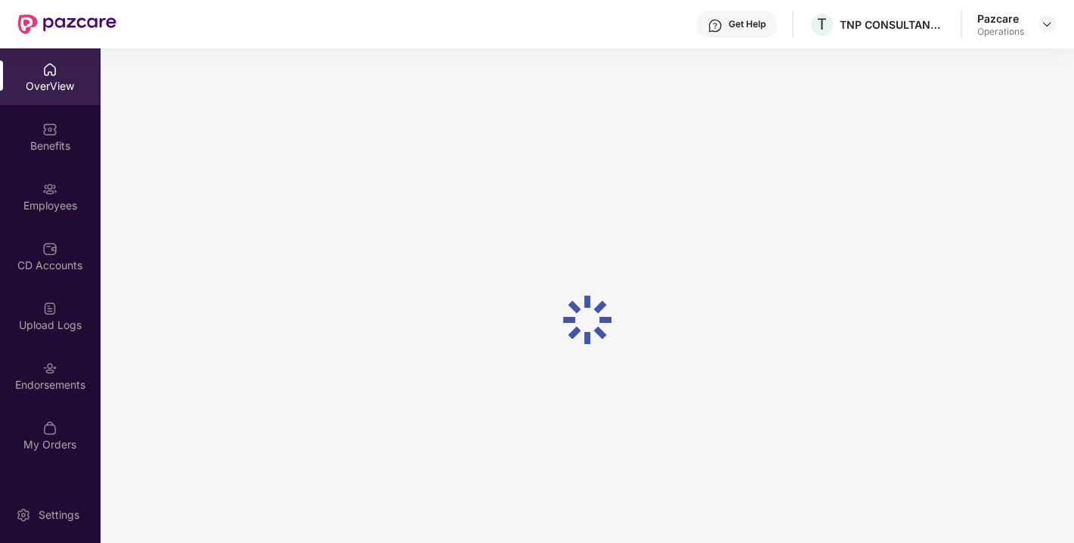
scroll to position [48, 0]
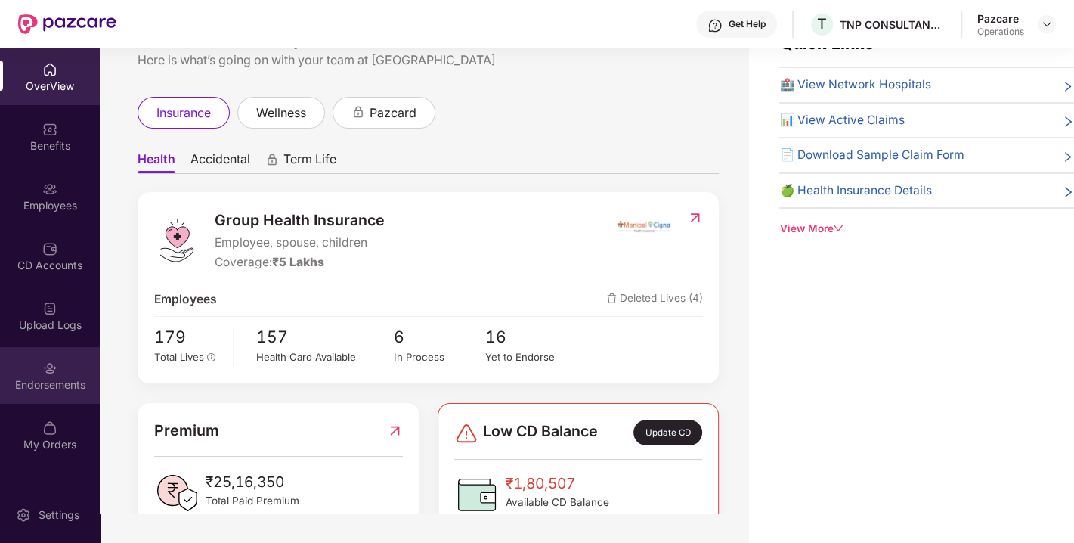
click at [26, 367] on div "Endorsements" at bounding box center [50, 375] width 100 height 57
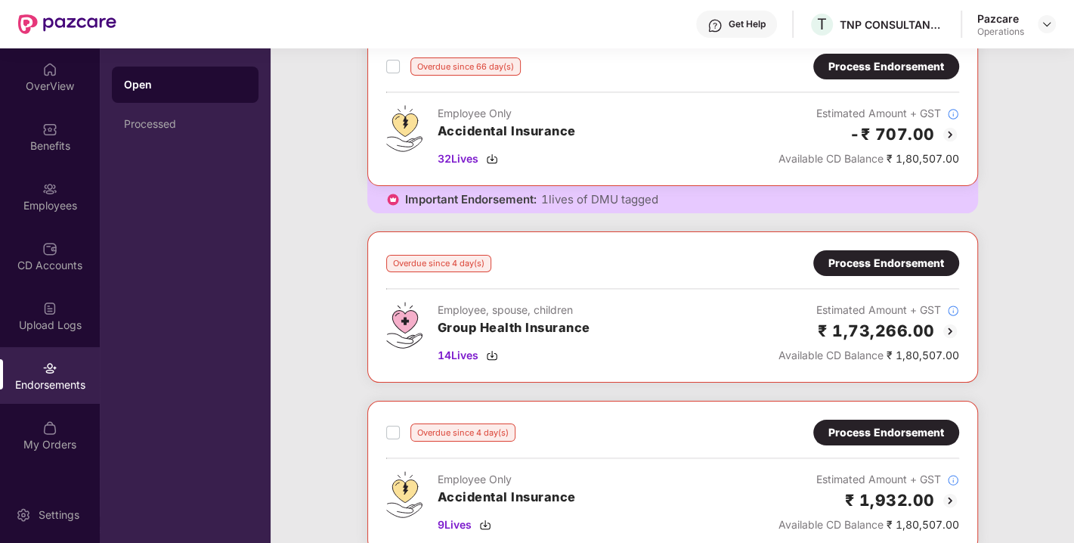
scroll to position [97, 0]
click at [888, 246] on div "Overdue since 4 day(s) Process Endorsement Employee, spouse, children Group Hea…" at bounding box center [672, 306] width 611 height 151
click at [885, 255] on div "Process Endorsement" at bounding box center [886, 263] width 116 height 17
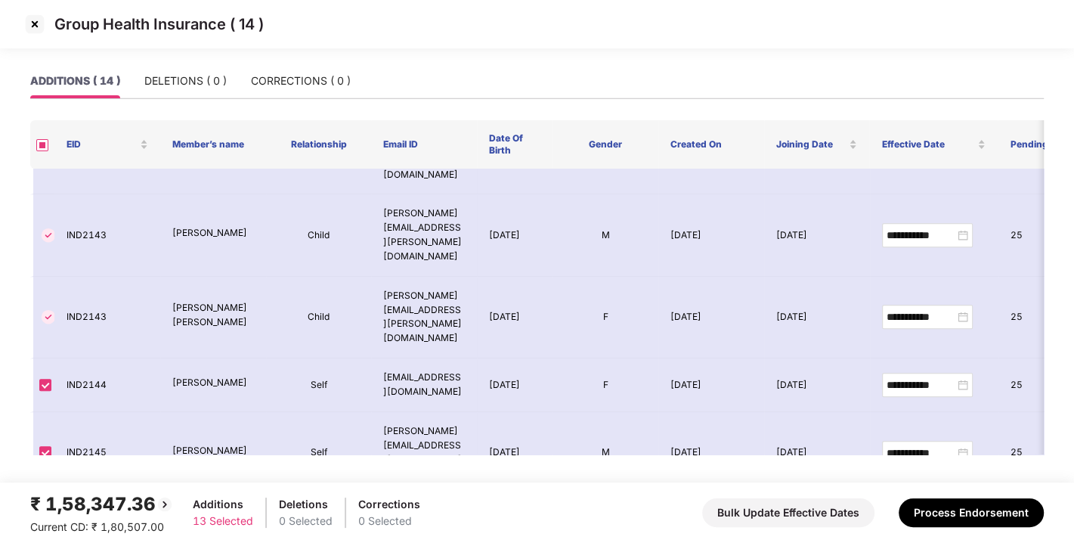
scroll to position [528, 0]
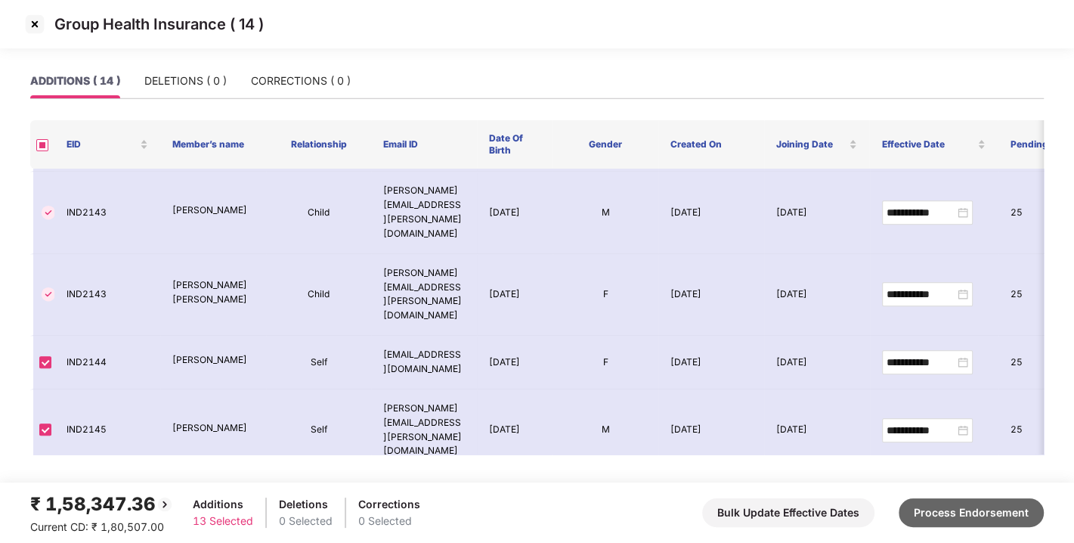
click at [983, 505] on button "Process Endorsement" at bounding box center [971, 512] width 145 height 29
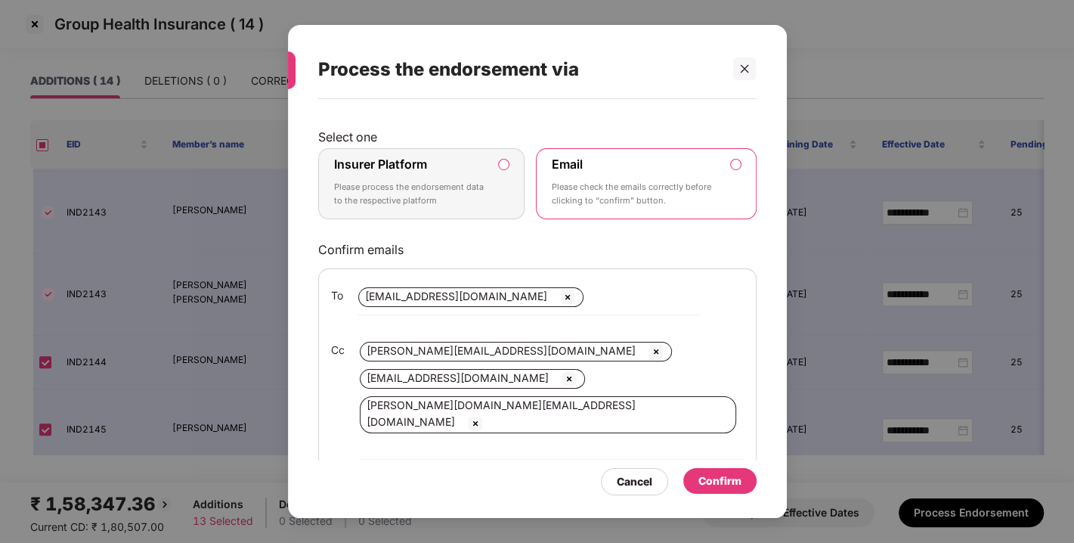
click at [466, 181] on p "Please process the endorsement data to the respective platform" at bounding box center [411, 194] width 154 height 26
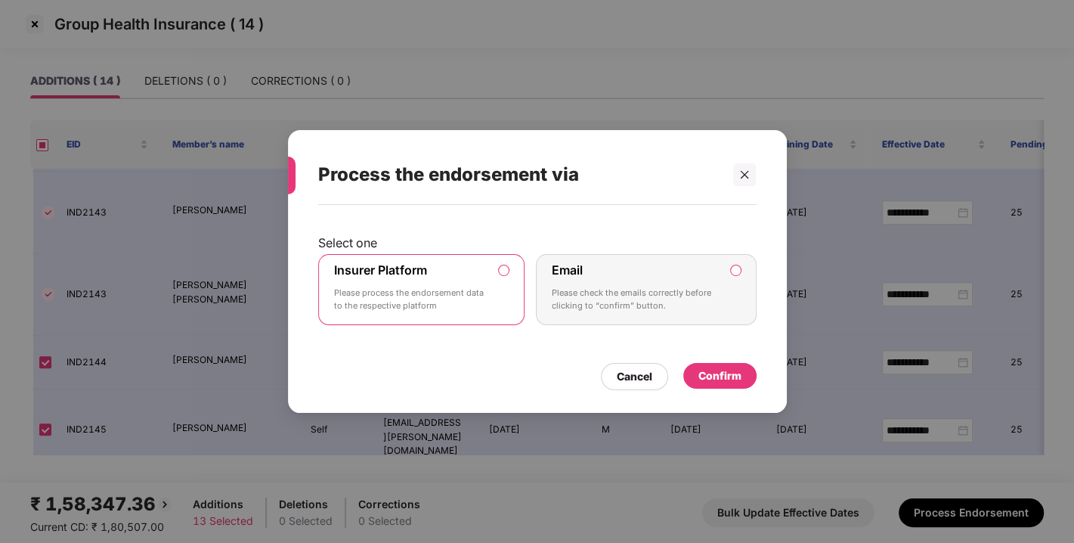
click at [717, 376] on div "Confirm" at bounding box center [719, 375] width 43 height 17
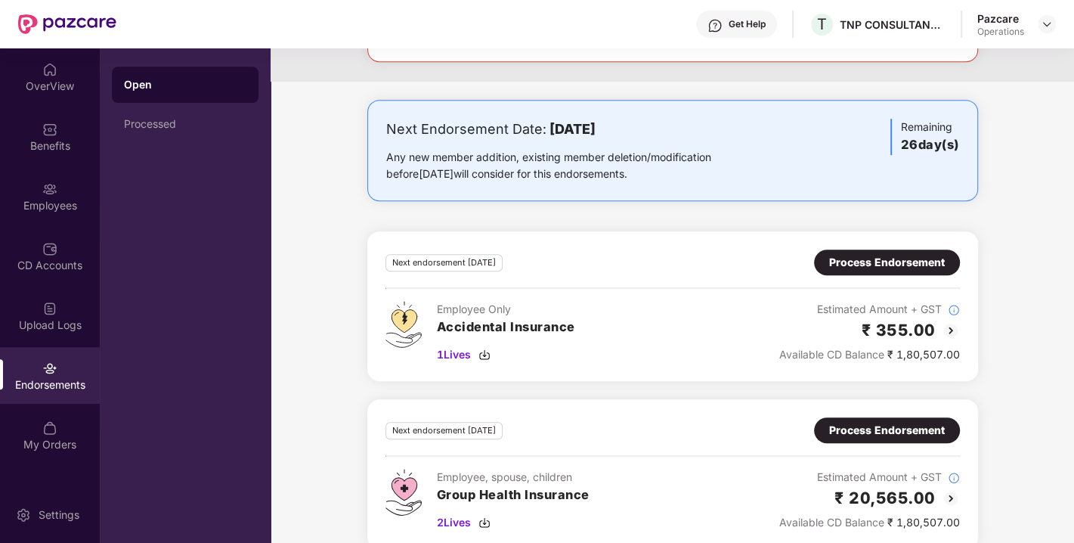
scroll to position [606, 0]
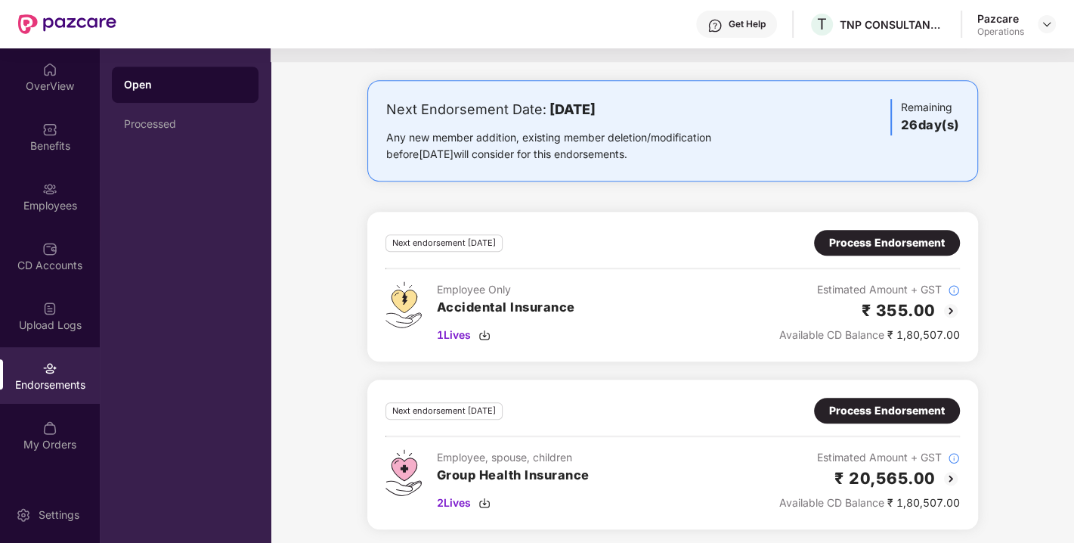
click at [863, 407] on div "Process Endorsement" at bounding box center [887, 410] width 116 height 17
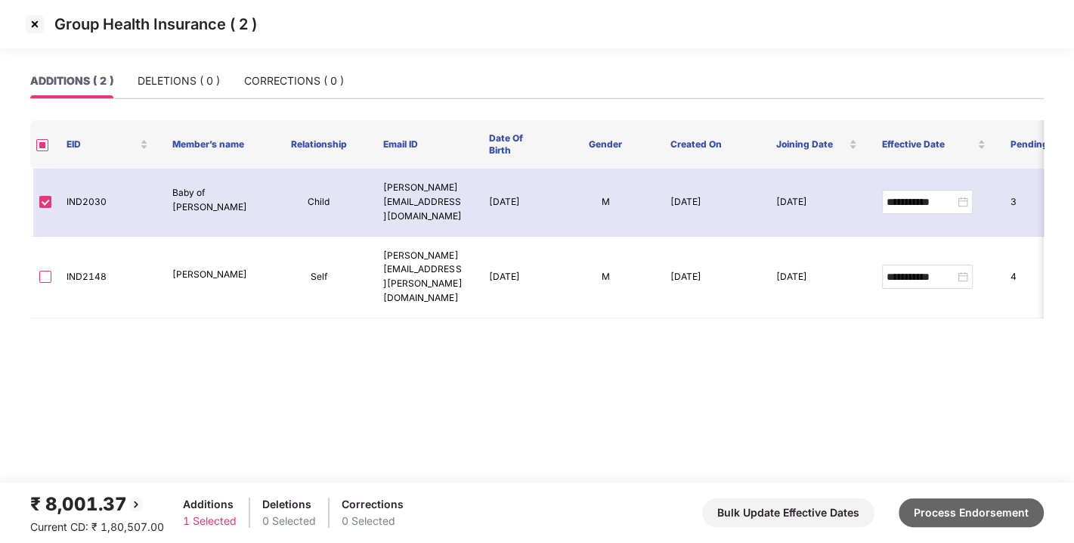
click at [950, 505] on button "Process Endorsement" at bounding box center [971, 512] width 145 height 29
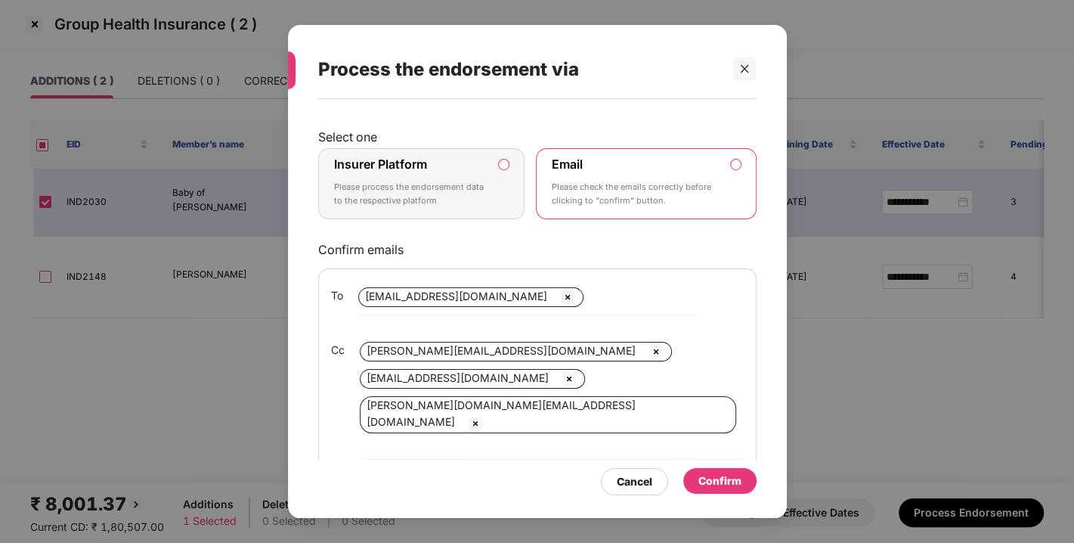
click at [435, 197] on p "Please process the endorsement data to the respective platform" at bounding box center [411, 194] width 154 height 26
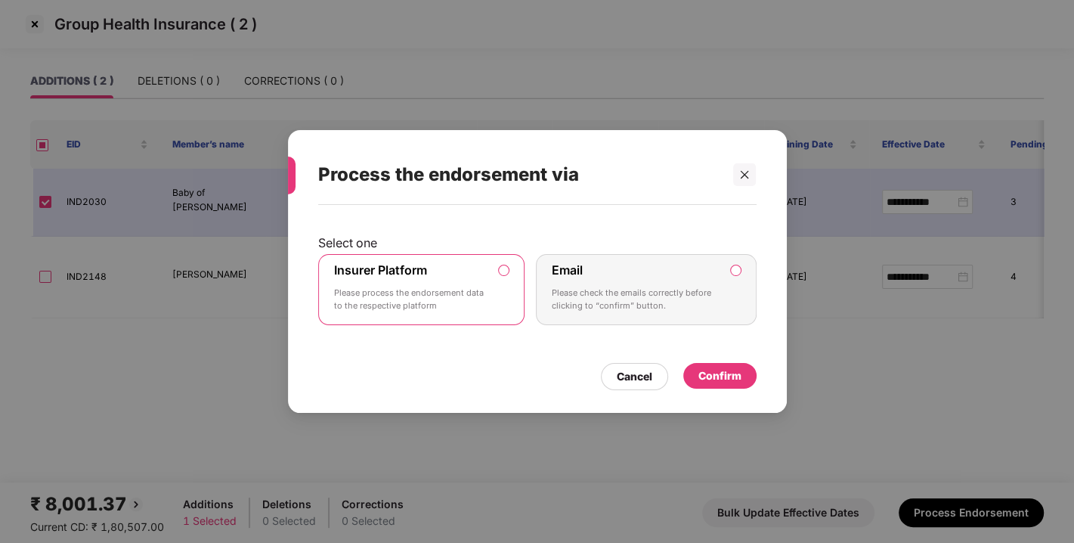
click at [723, 374] on div "Confirm" at bounding box center [719, 375] width 43 height 17
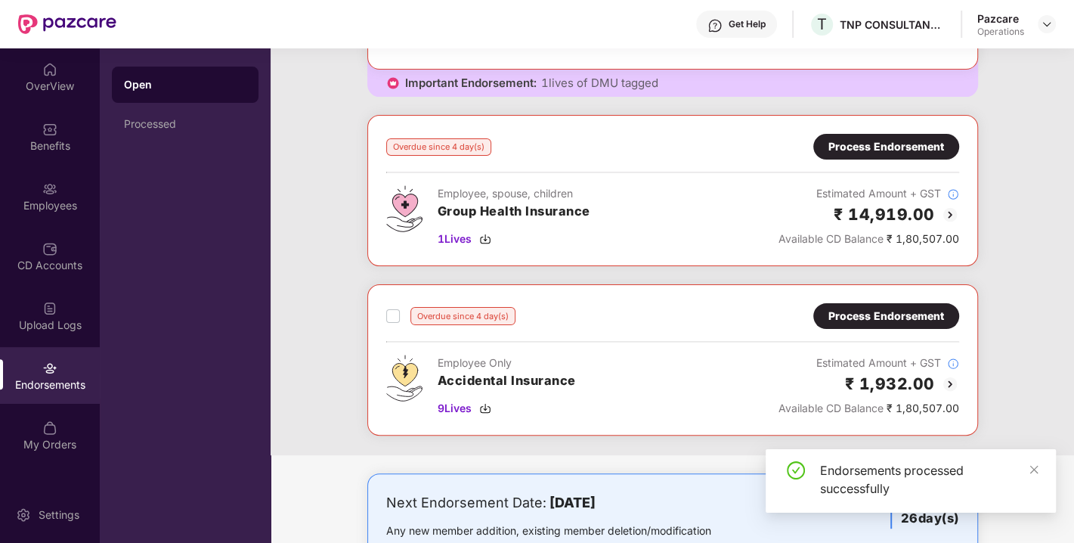
scroll to position [0, 0]
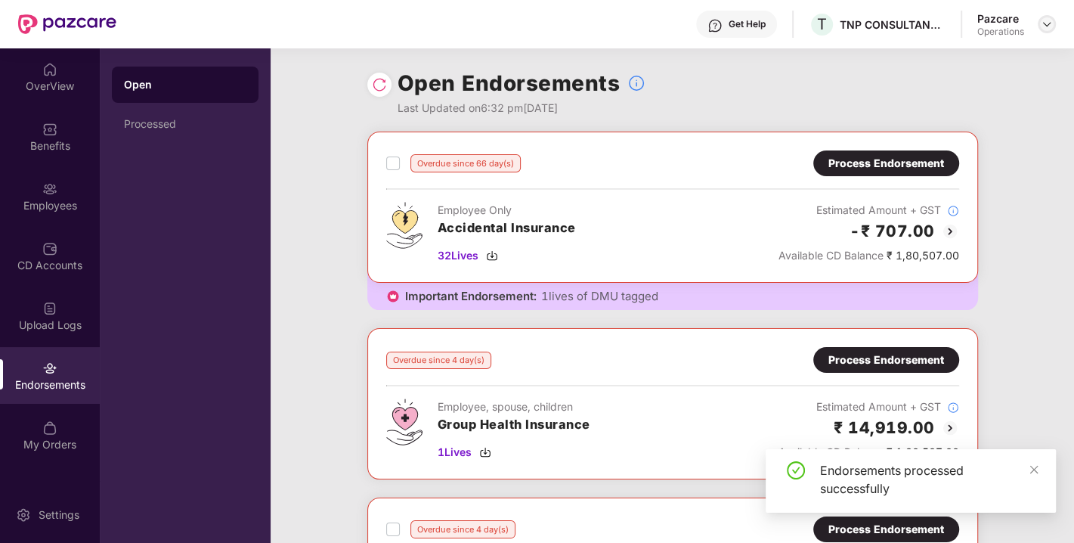
click at [1045, 26] on img at bounding box center [1047, 24] width 12 height 12
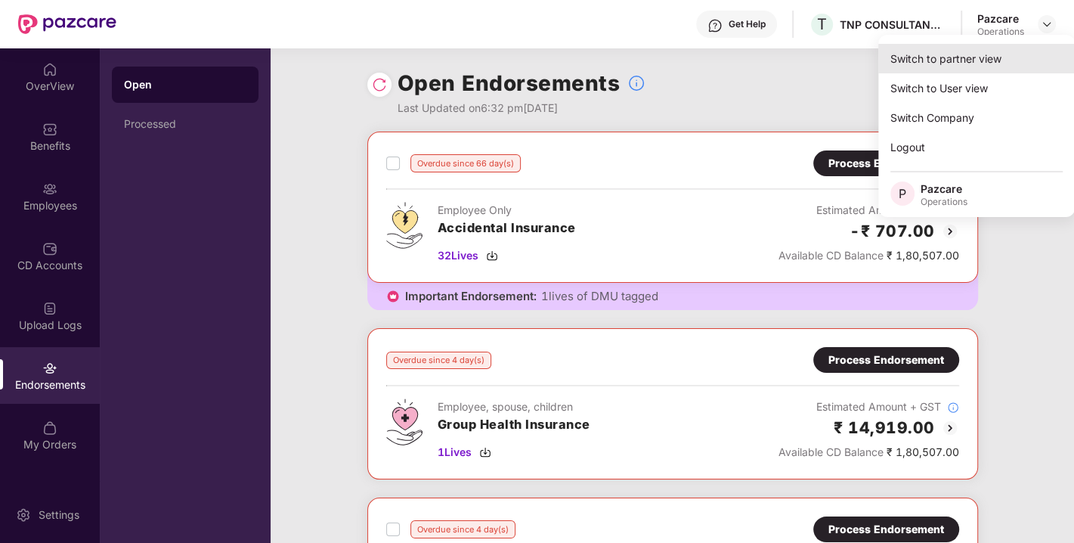
click at [951, 62] on div "Switch to partner view" at bounding box center [976, 58] width 197 height 29
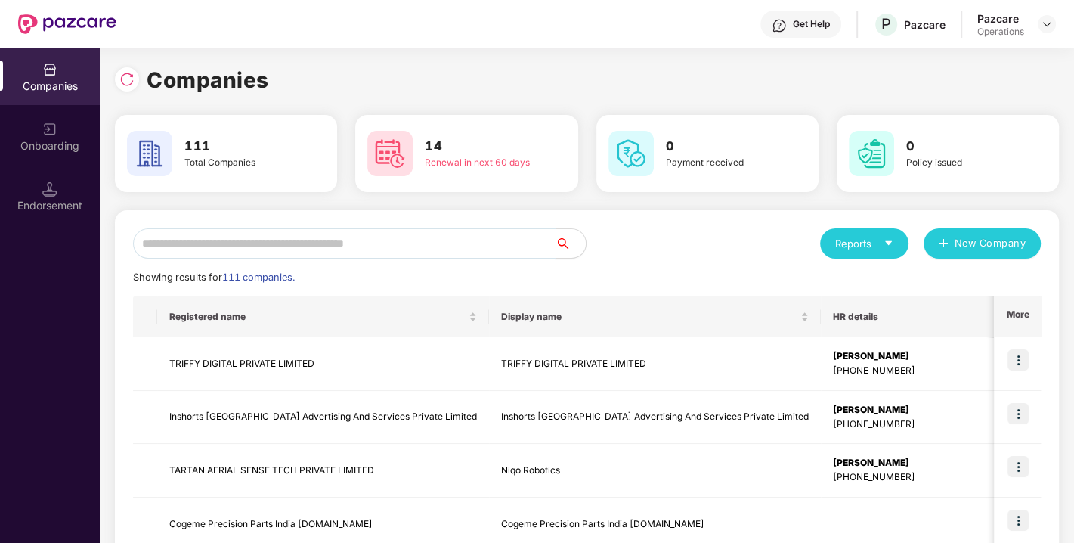
click at [471, 246] on input "text" at bounding box center [344, 243] width 423 height 30
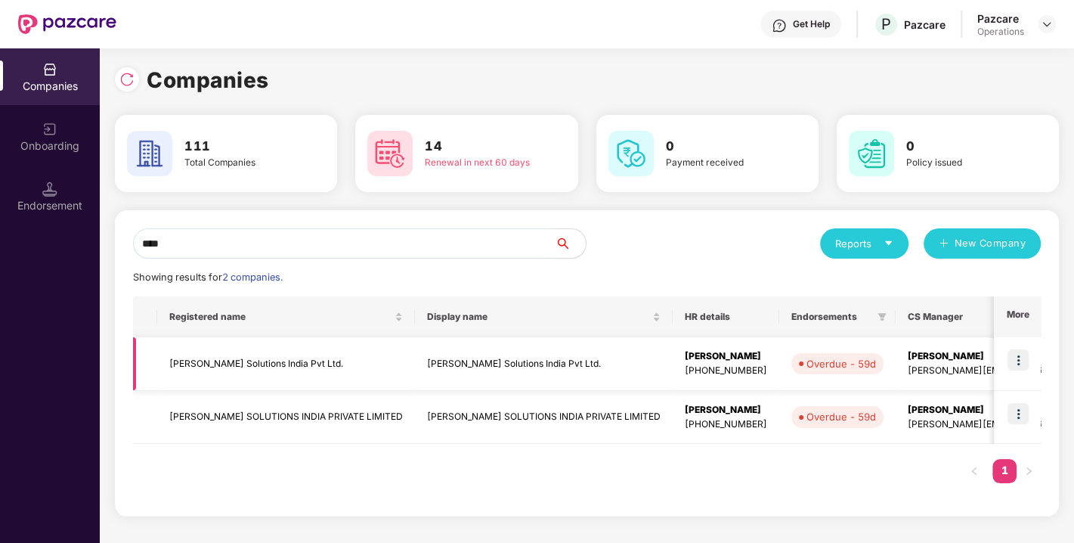
type input "****"
click at [1027, 356] on img at bounding box center [1018, 359] width 21 height 21
click at [729, 469] on div "Registered name Display name HR details Endorsements CS Manager Benefits Earlie…" at bounding box center [587, 397] width 908 height 202
click at [1015, 414] on img at bounding box center [1018, 413] width 21 height 21
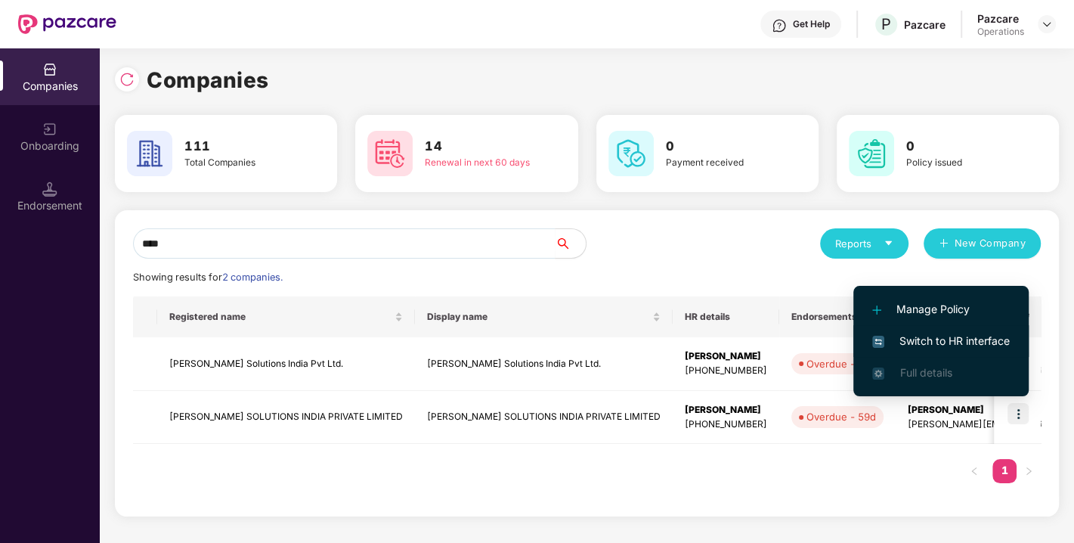
click at [926, 336] on span "Switch to HR interface" at bounding box center [941, 341] width 138 height 17
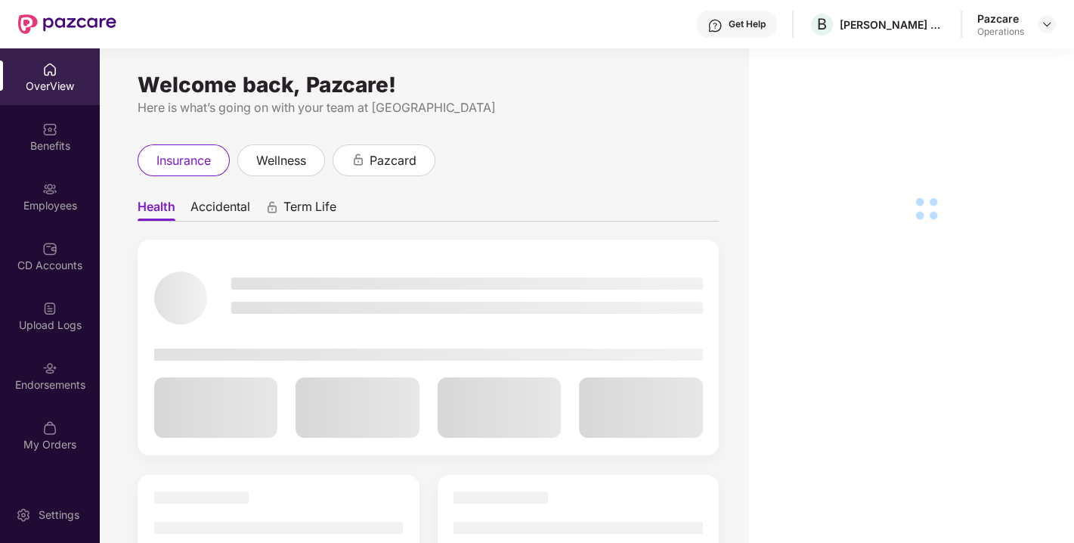
scroll to position [48, 0]
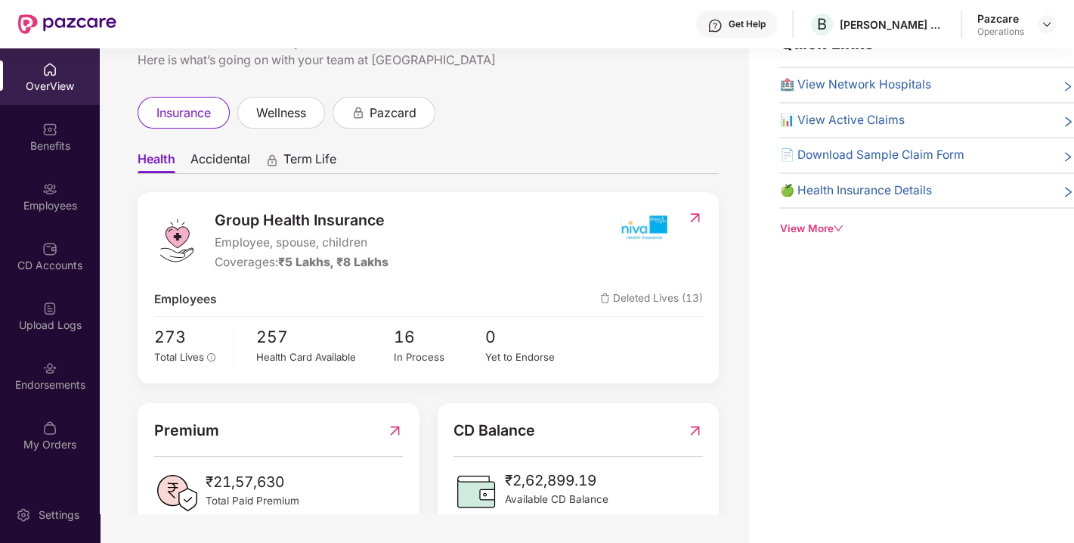
click at [38, 345] on div "OverView Benefits Employees CD Accounts Upload Logs Endorsements My Orders" at bounding box center [50, 257] width 100 height 418
click at [36, 355] on div "Endorsements" at bounding box center [50, 375] width 100 height 57
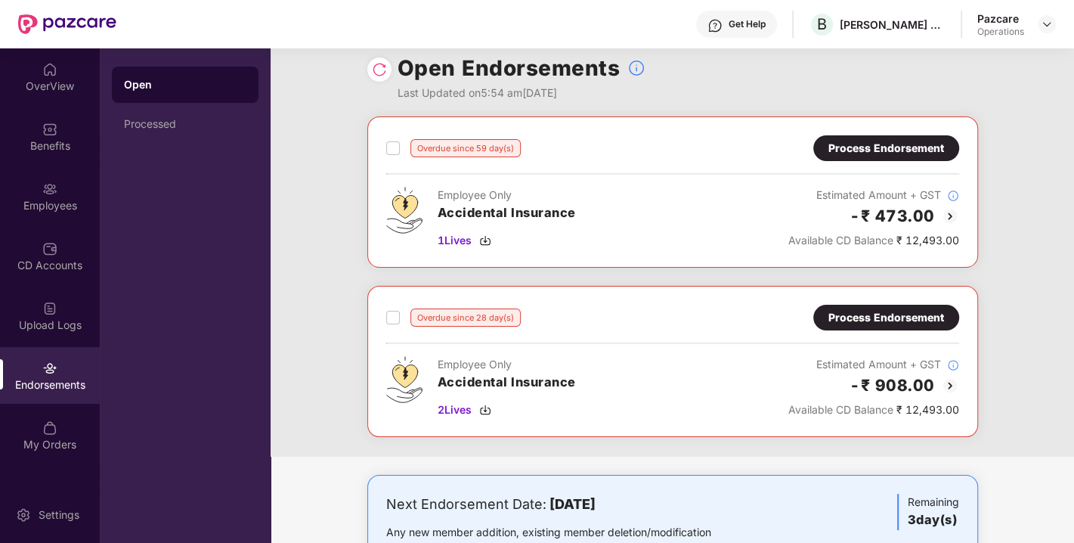
scroll to position [13, 0]
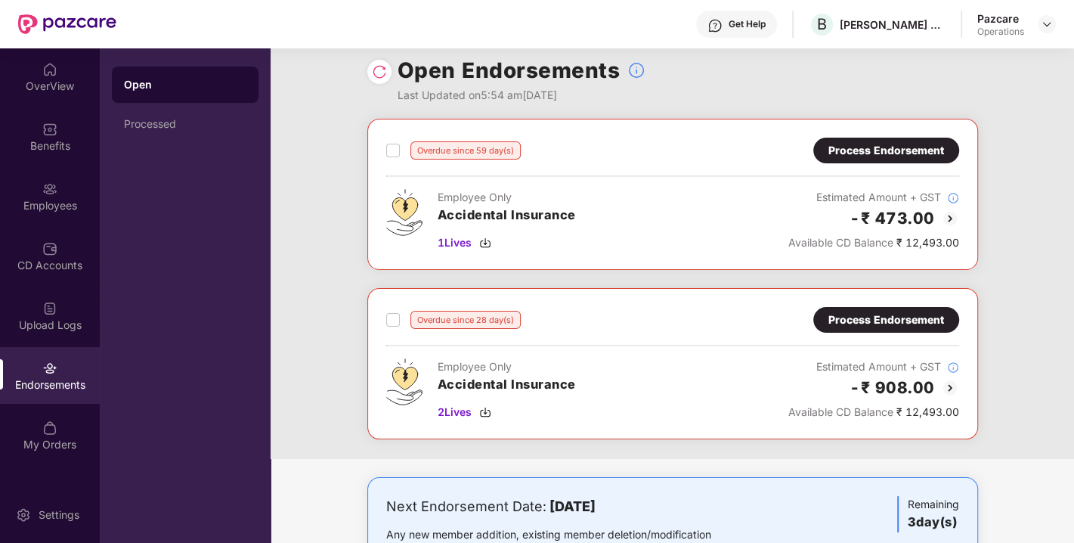
click at [877, 316] on div "Process Endorsement" at bounding box center [886, 319] width 116 height 17
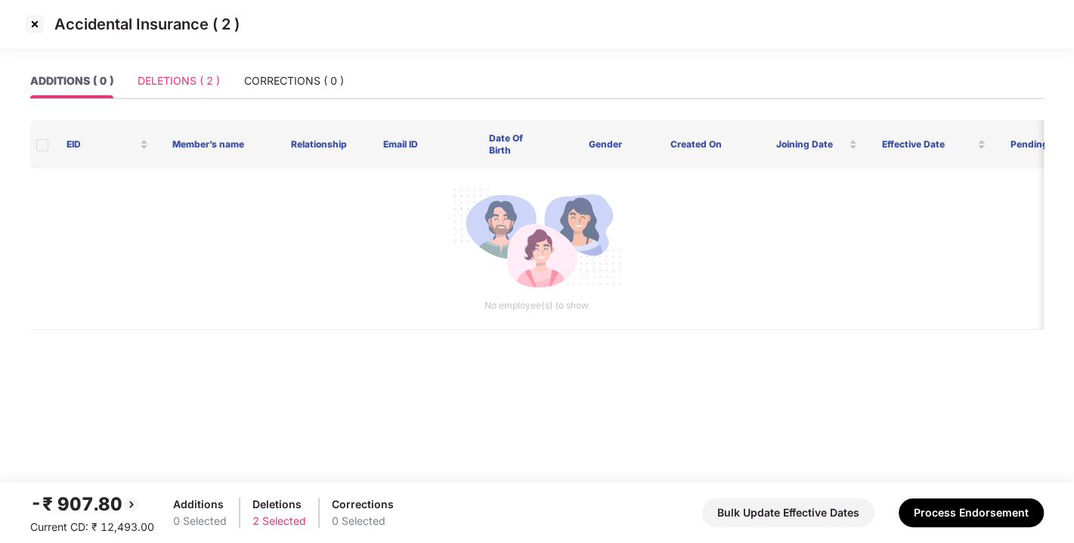
click at [178, 93] on div "DELETIONS ( 2 )" at bounding box center [179, 80] width 82 height 35
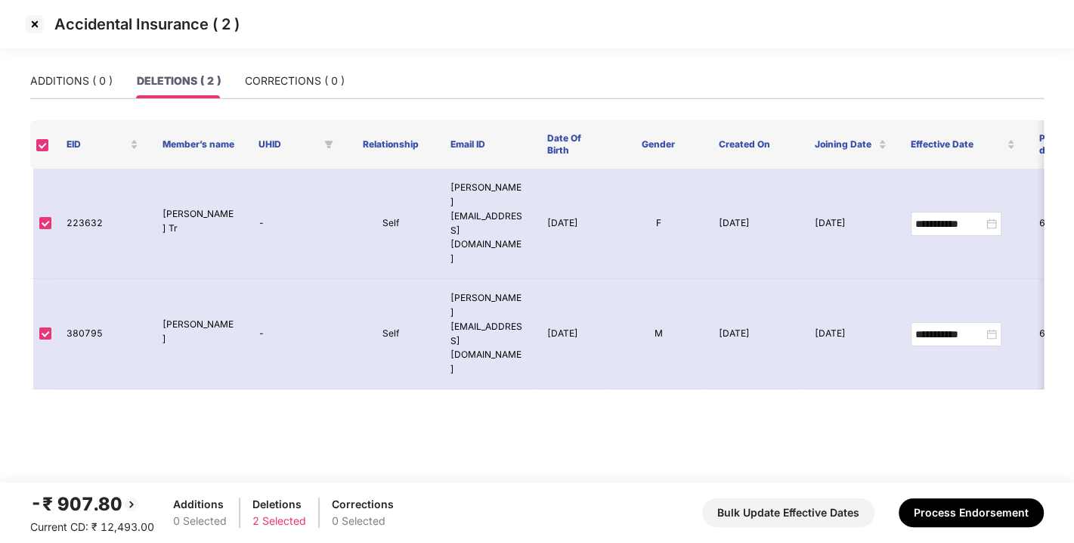
click at [35, 24] on img at bounding box center [35, 24] width 24 height 24
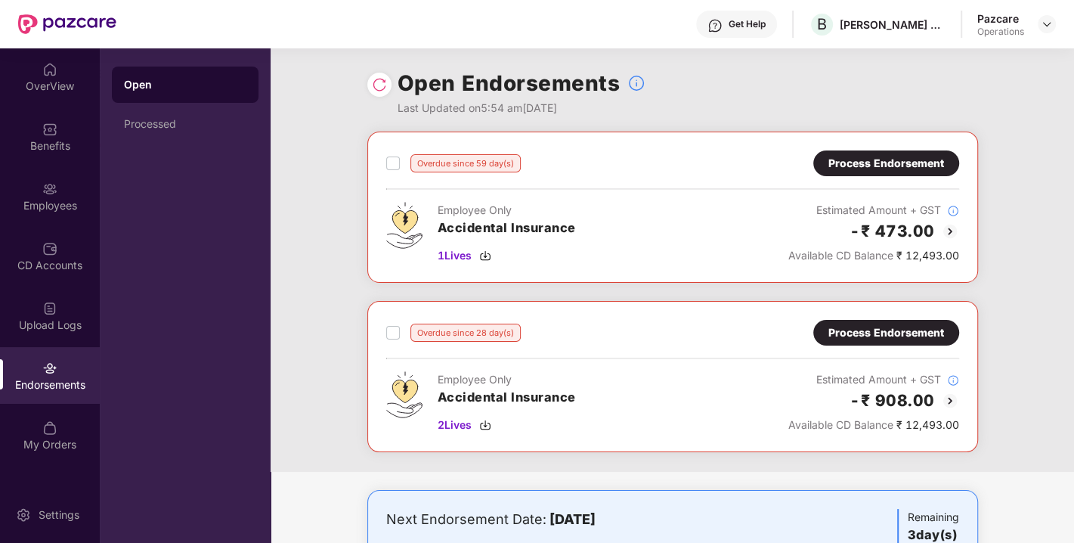
scroll to position [76, 0]
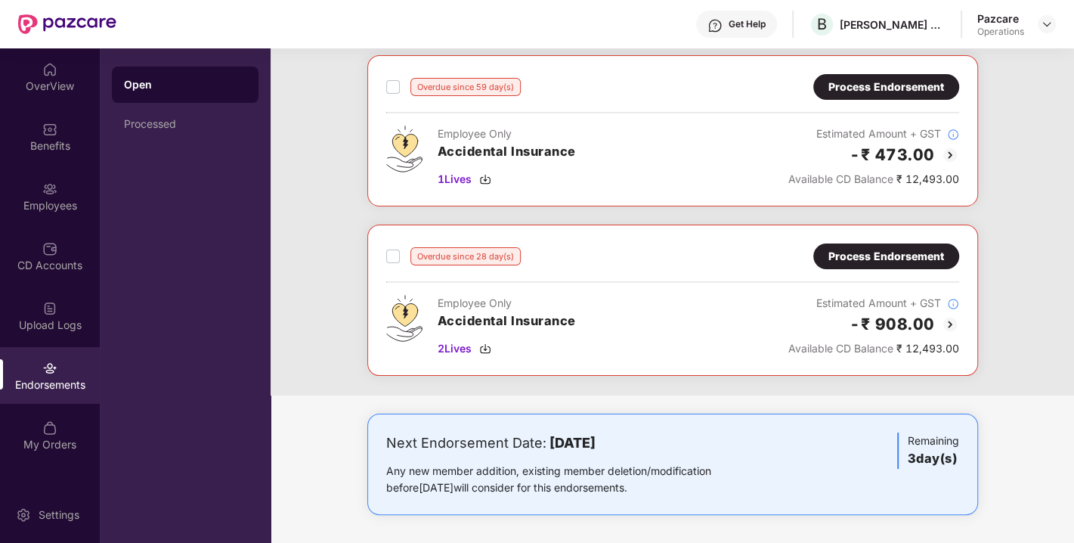
click at [854, 262] on div "Process Endorsement" at bounding box center [886, 256] width 116 height 17
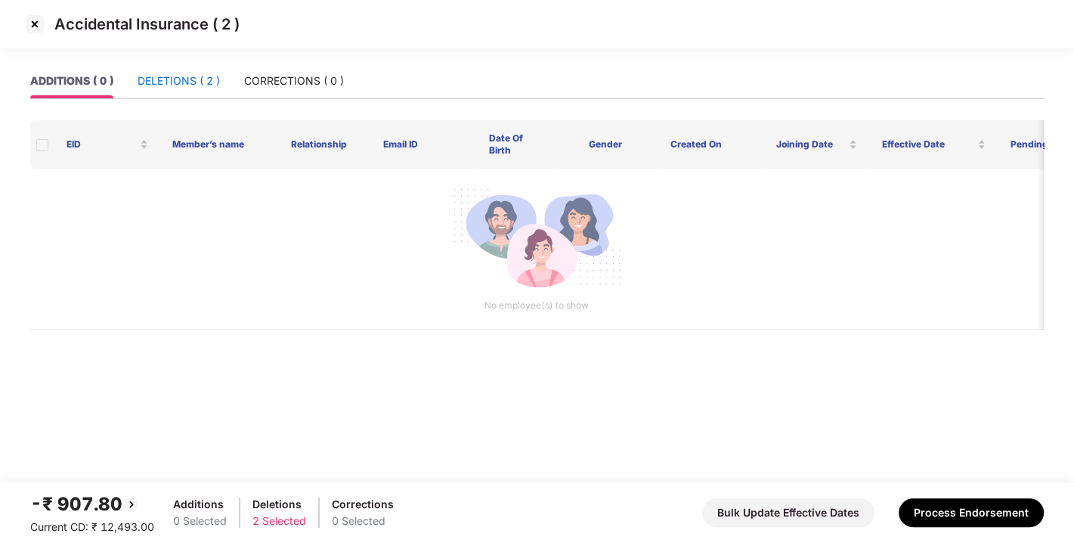
click at [172, 85] on div "DELETIONS ( 2 )" at bounding box center [179, 81] width 82 height 17
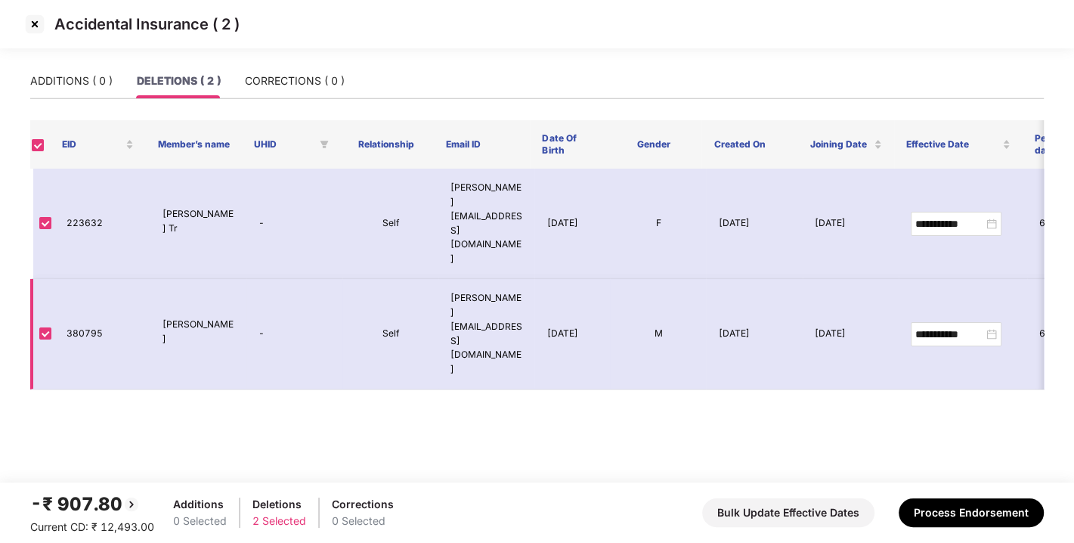
scroll to position [0, 0]
click at [34, 24] on img at bounding box center [35, 24] width 24 height 24
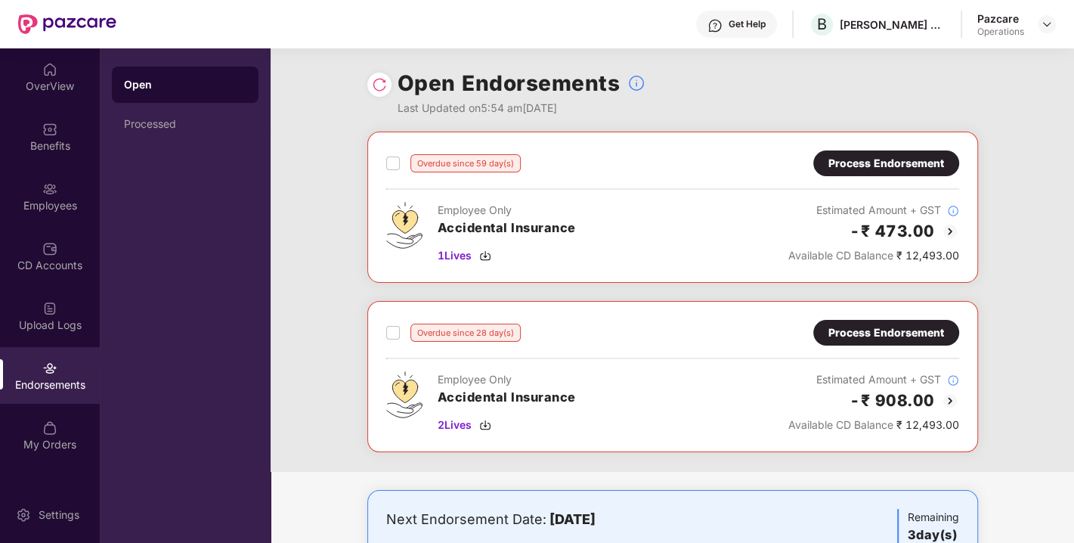
click at [850, 159] on div "Process Endorsement" at bounding box center [886, 163] width 116 height 17
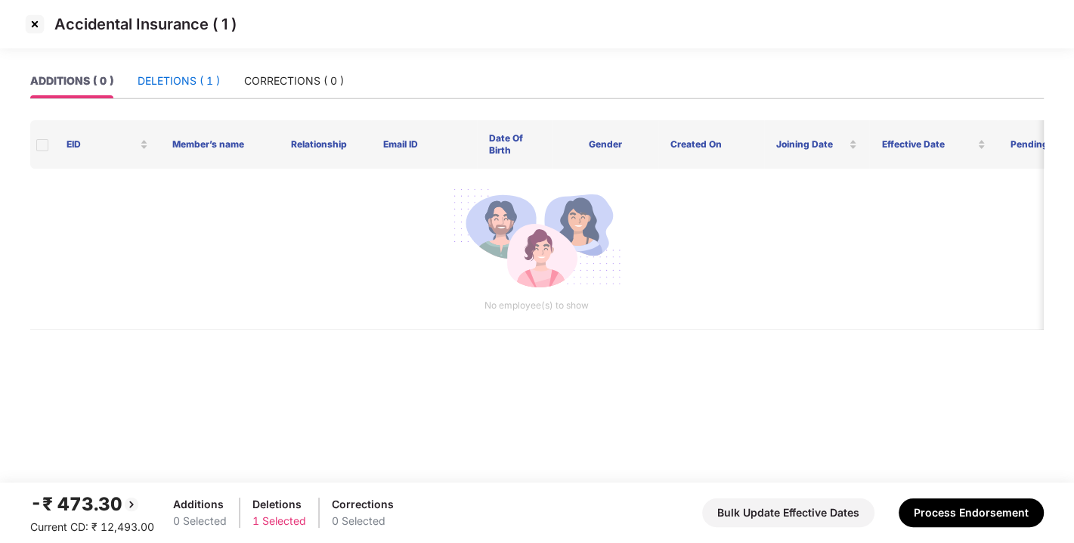
click at [188, 83] on div "DELETIONS ( 1 )" at bounding box center [179, 81] width 82 height 17
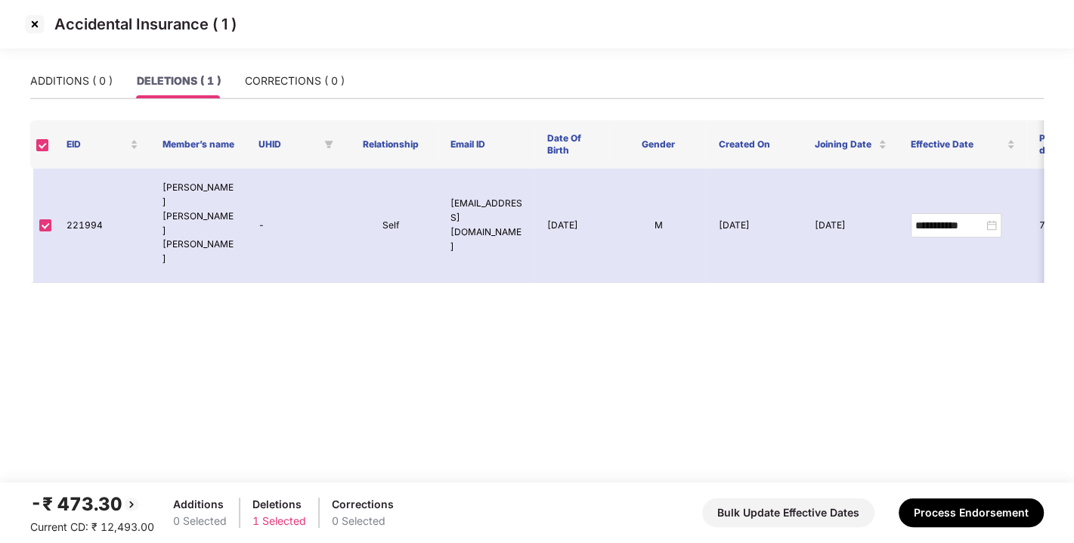
click at [34, 23] on img at bounding box center [35, 24] width 24 height 24
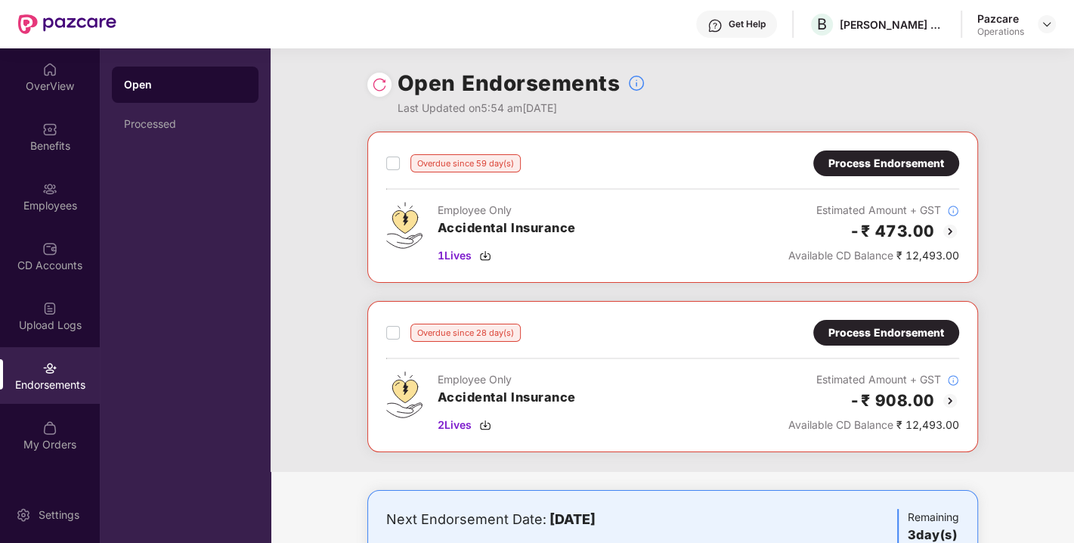
click at [624, 286] on div "Overdue since 59 day(s) Process Endorsement Employee Only Accidental Insurance …" at bounding box center [672, 302] width 803 height 340
click at [619, 283] on div "Overdue since 59 day(s) Process Endorsement Employee Only Accidental Insurance …" at bounding box center [672, 302] width 803 height 340
click at [850, 328] on div "Process Endorsement" at bounding box center [886, 332] width 116 height 17
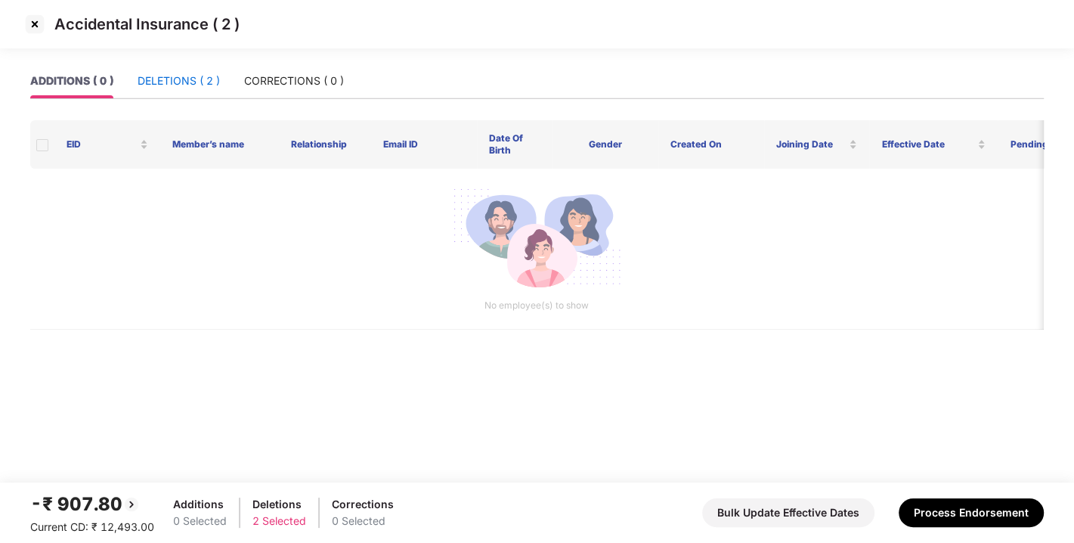
click at [159, 79] on div "DELETIONS ( 2 )" at bounding box center [179, 81] width 82 height 17
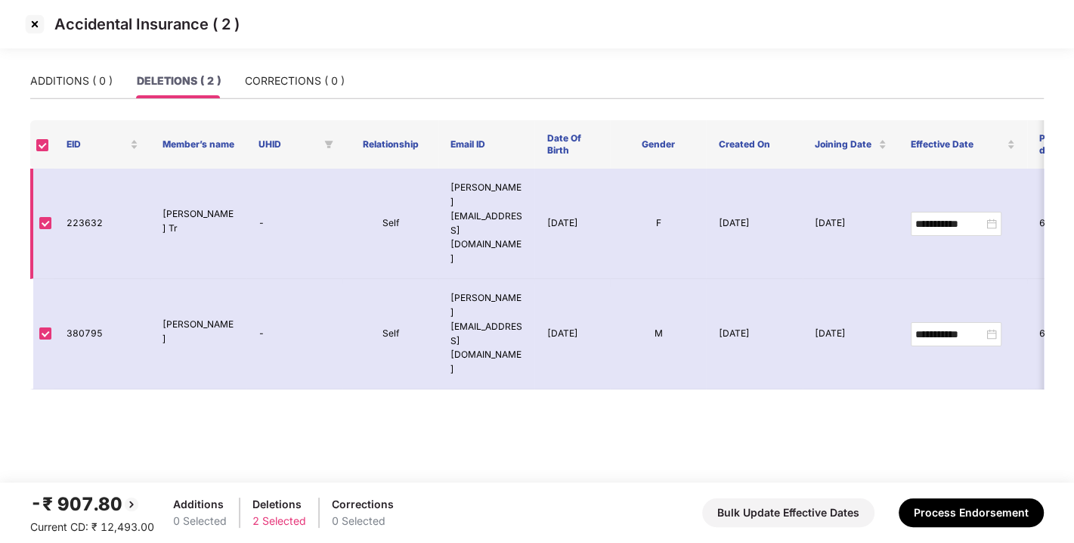
click at [91, 192] on td "223632" at bounding box center [102, 224] width 96 height 110
copy td "223632"
click at [36, 24] on img at bounding box center [35, 24] width 24 height 24
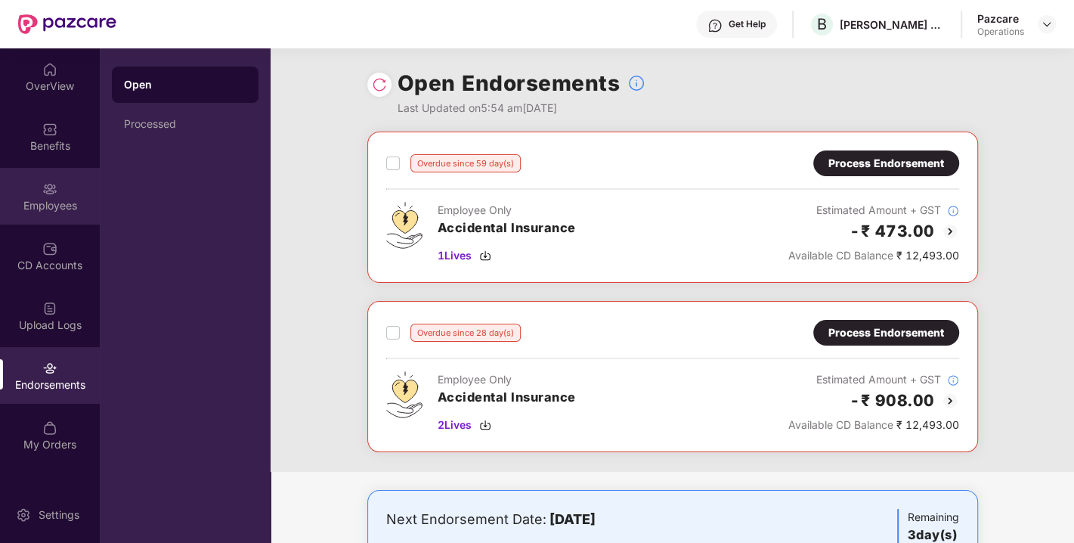
click at [42, 192] on img at bounding box center [49, 188] width 15 height 15
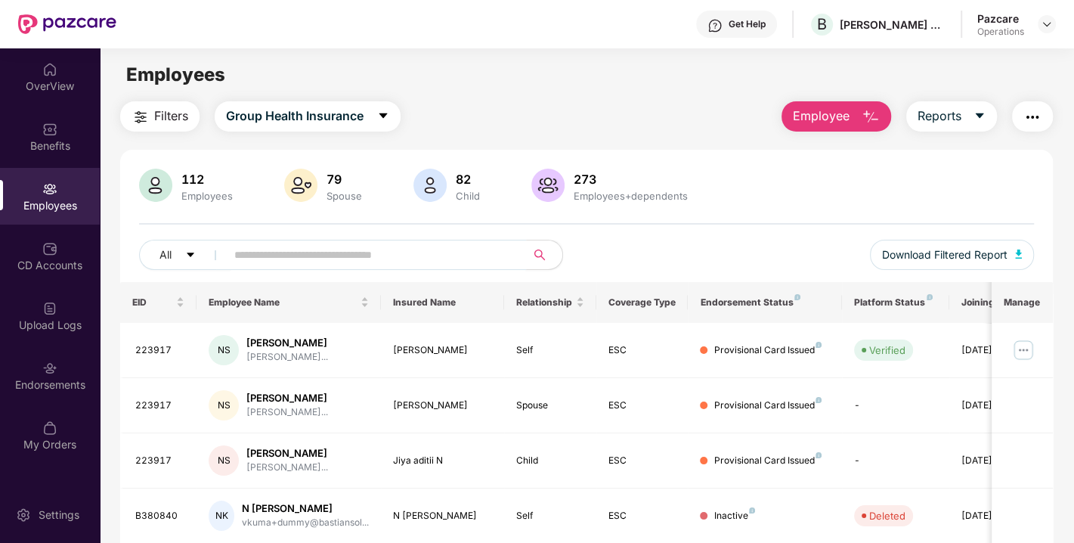
click at [393, 255] on input "text" at bounding box center [369, 254] width 271 height 23
paste input "******"
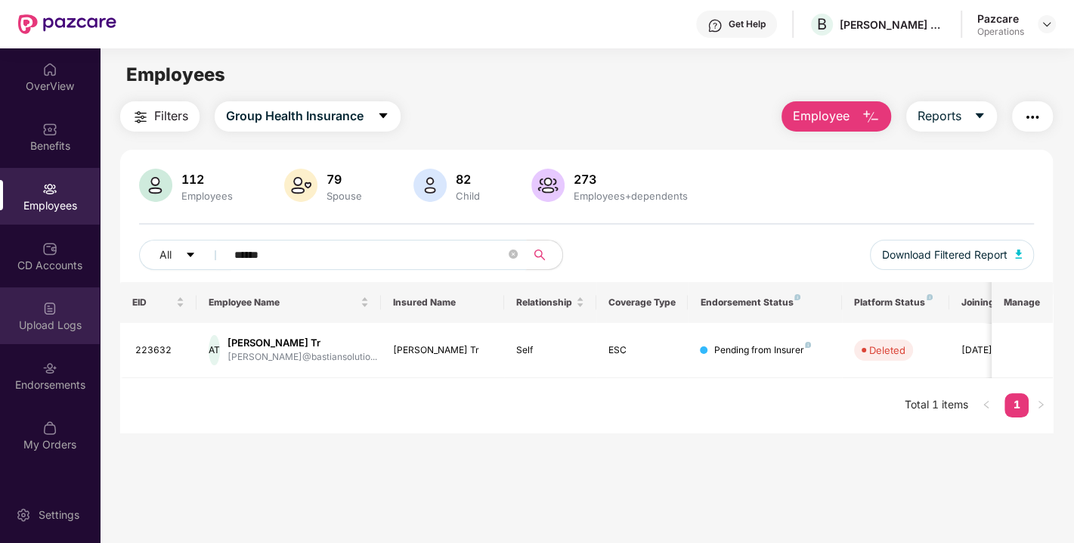
scroll to position [48, 0]
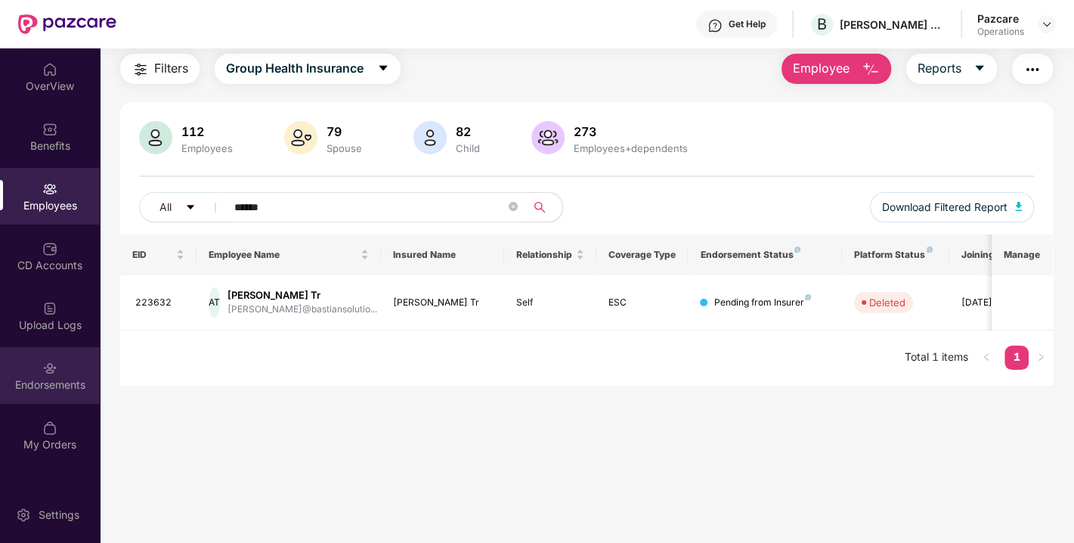
type input "******"
click at [40, 356] on div "Endorsements" at bounding box center [50, 375] width 100 height 57
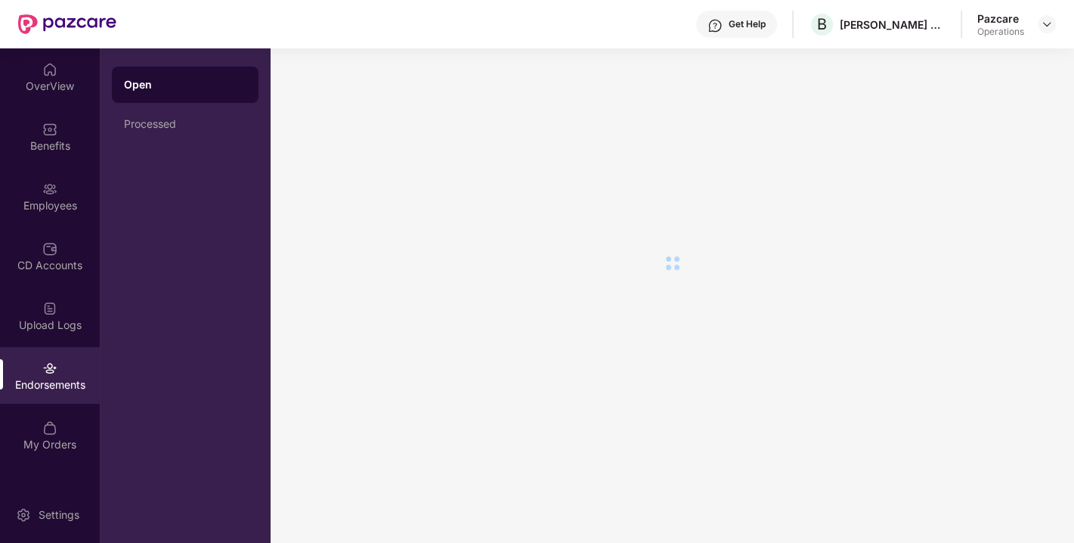
scroll to position [0, 0]
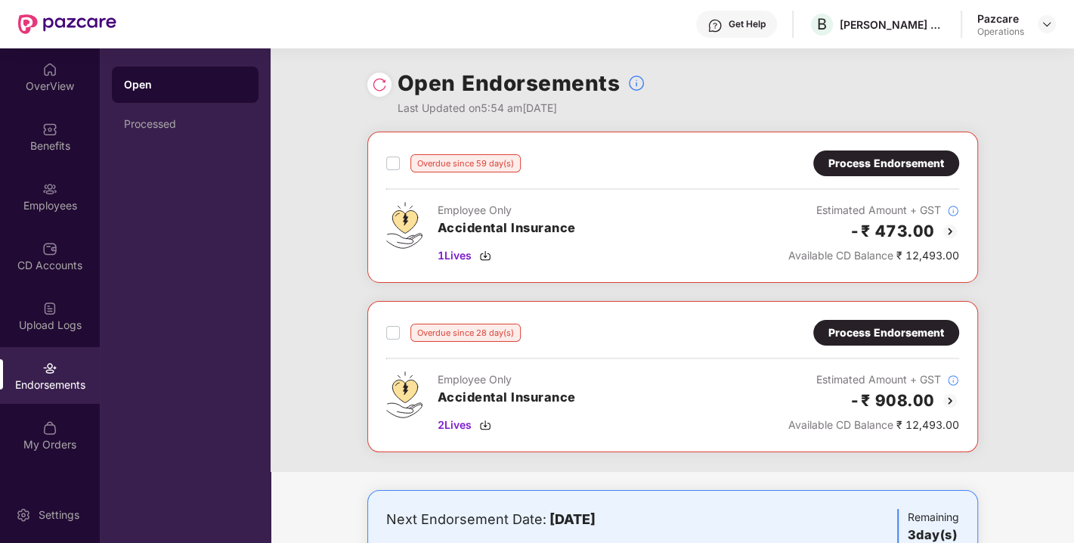
click at [865, 328] on div "Process Endorsement" at bounding box center [886, 332] width 116 height 17
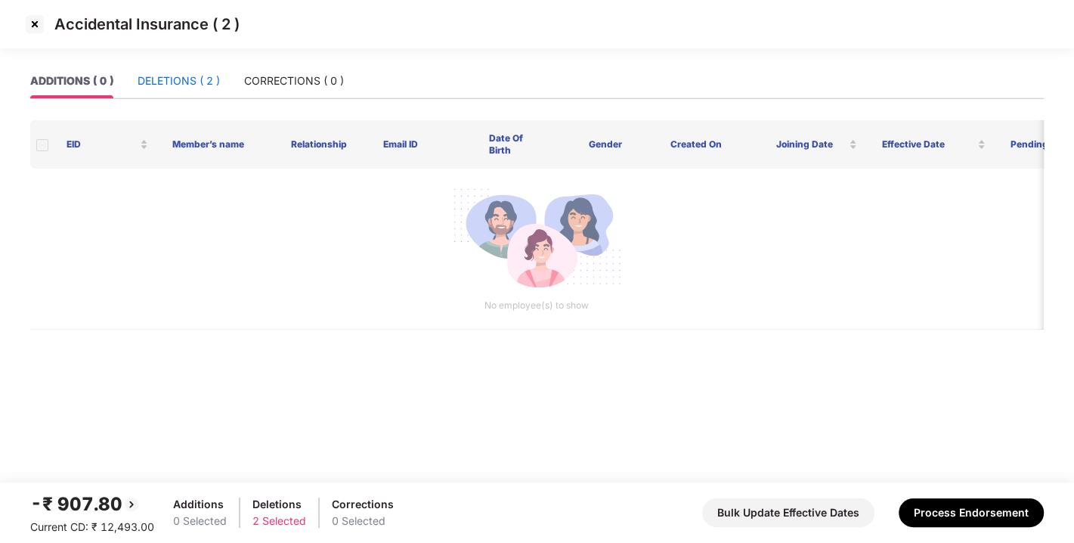
click at [166, 76] on div "DELETIONS ( 2 )" at bounding box center [179, 81] width 82 height 17
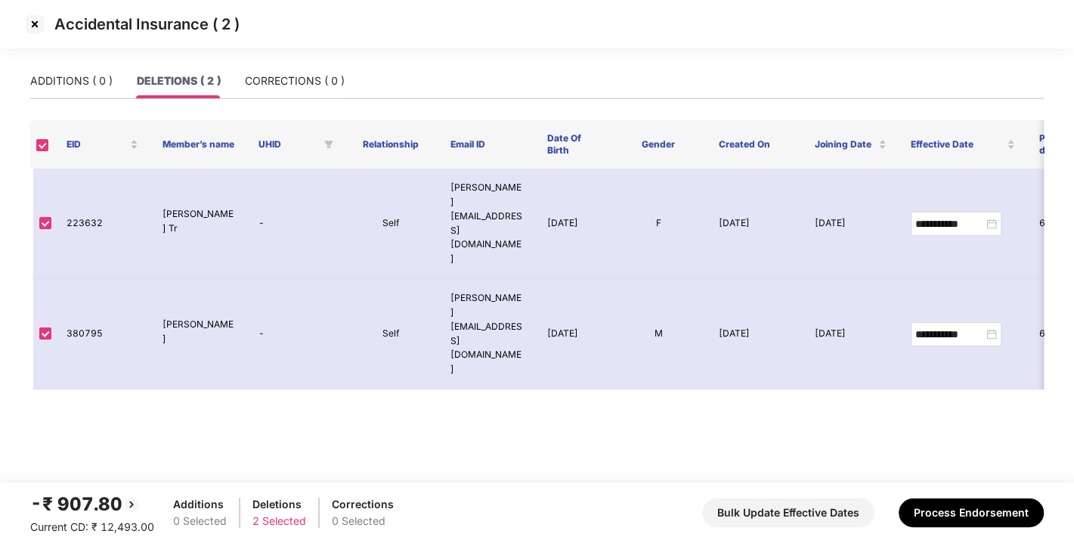
click at [32, 26] on img at bounding box center [35, 24] width 24 height 24
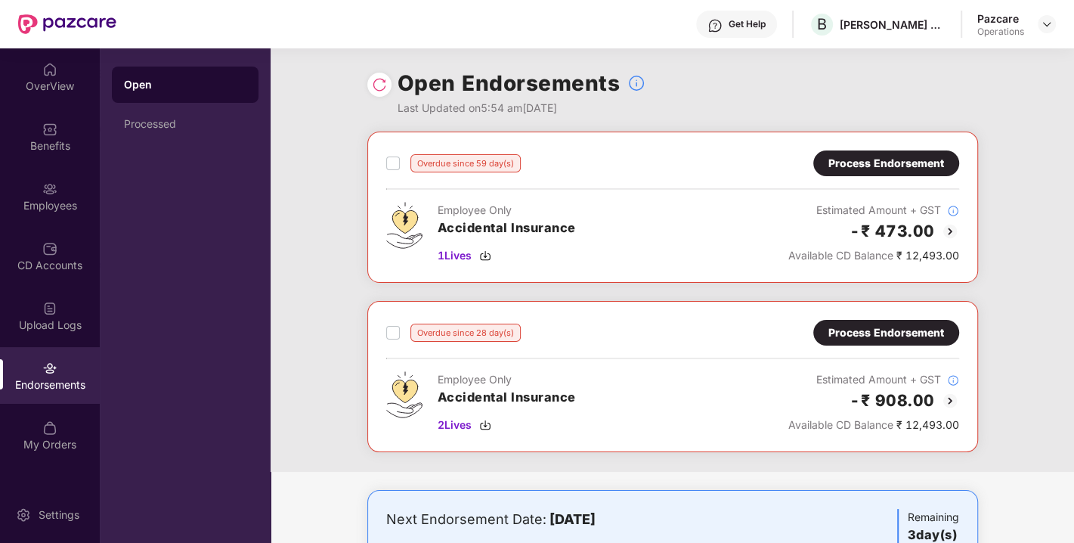
click at [838, 333] on div "Process Endorsement" at bounding box center [886, 332] width 116 height 17
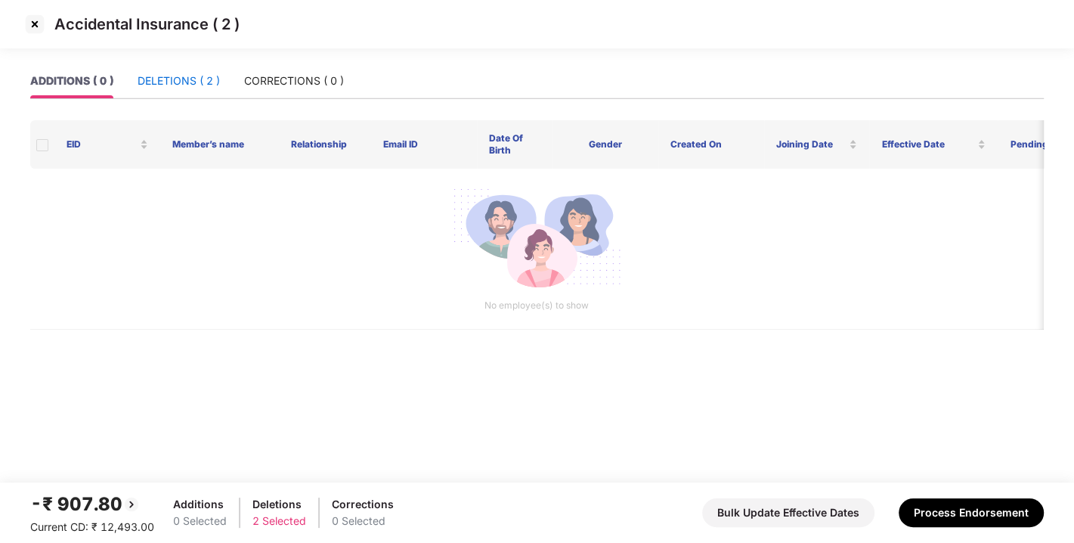
click at [158, 88] on div "DELETIONS ( 2 )" at bounding box center [179, 81] width 82 height 17
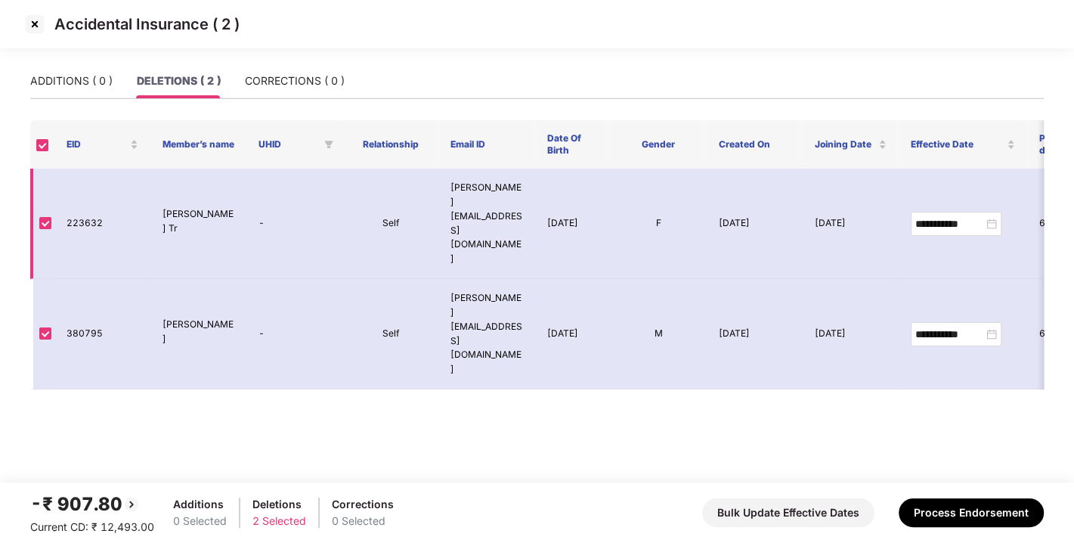
click at [79, 190] on td "223632" at bounding box center [102, 224] width 96 height 110
copy td "223632"
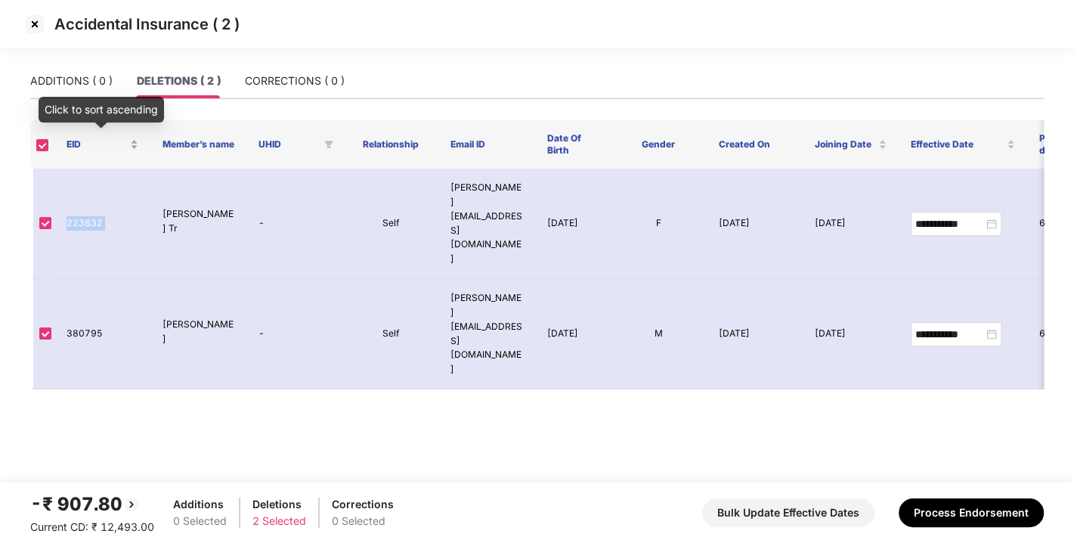
copy td "223632"
click at [31, 22] on img at bounding box center [35, 24] width 24 height 24
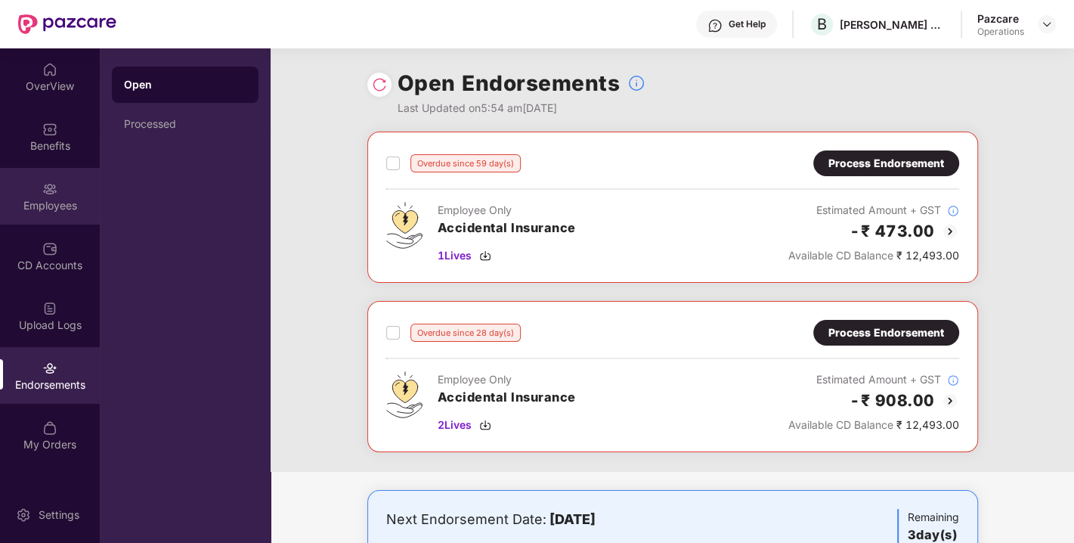
click at [26, 183] on div "Employees" at bounding box center [50, 196] width 100 height 57
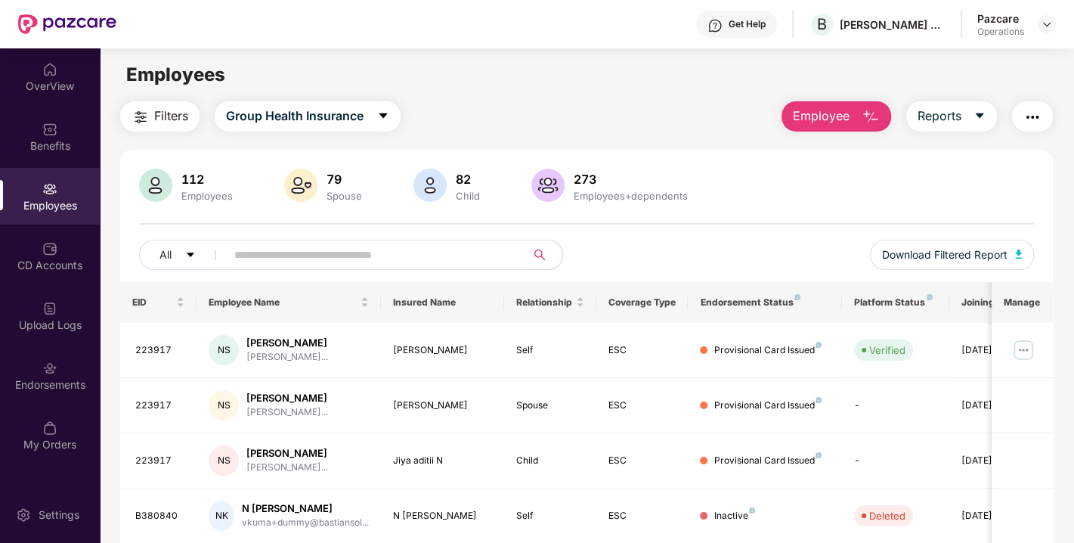
paste input "******"
click at [308, 248] on input "text" at bounding box center [369, 254] width 271 height 23
type input "******"
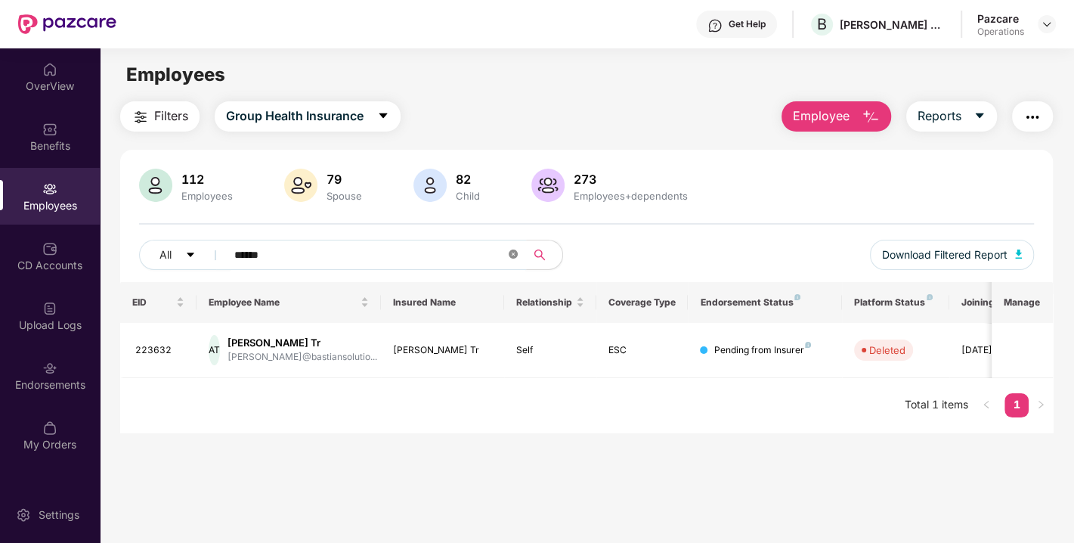
click at [512, 252] on icon "close-circle" at bounding box center [513, 253] width 9 height 9
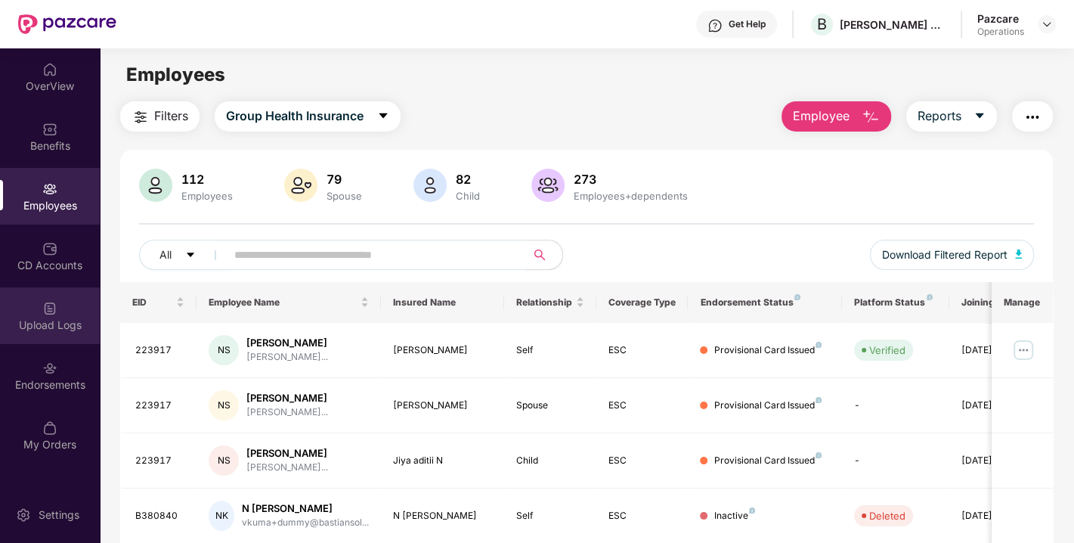
scroll to position [383, 0]
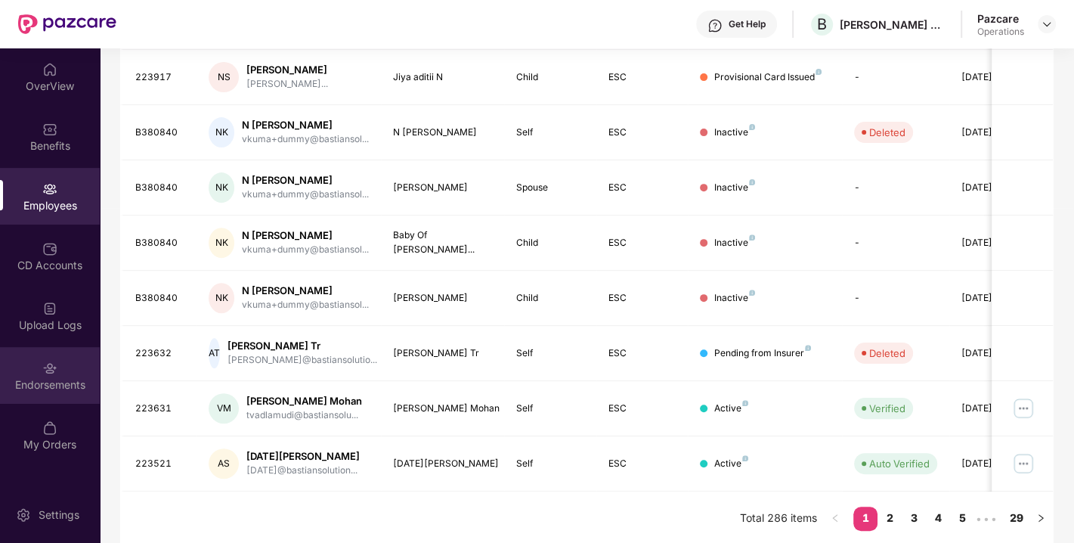
click at [41, 377] on div "Endorsements" at bounding box center [50, 384] width 100 height 15
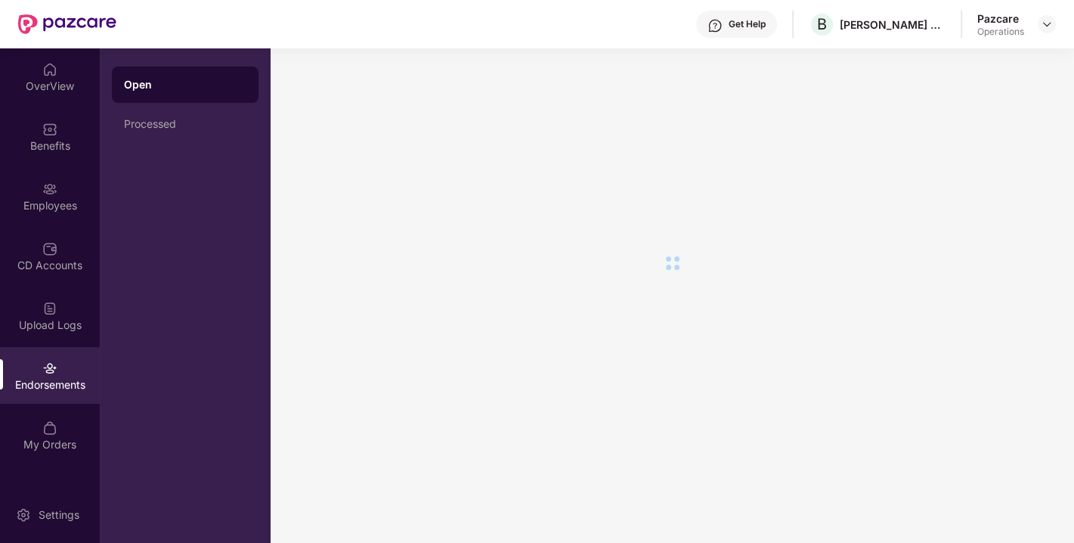
scroll to position [0, 0]
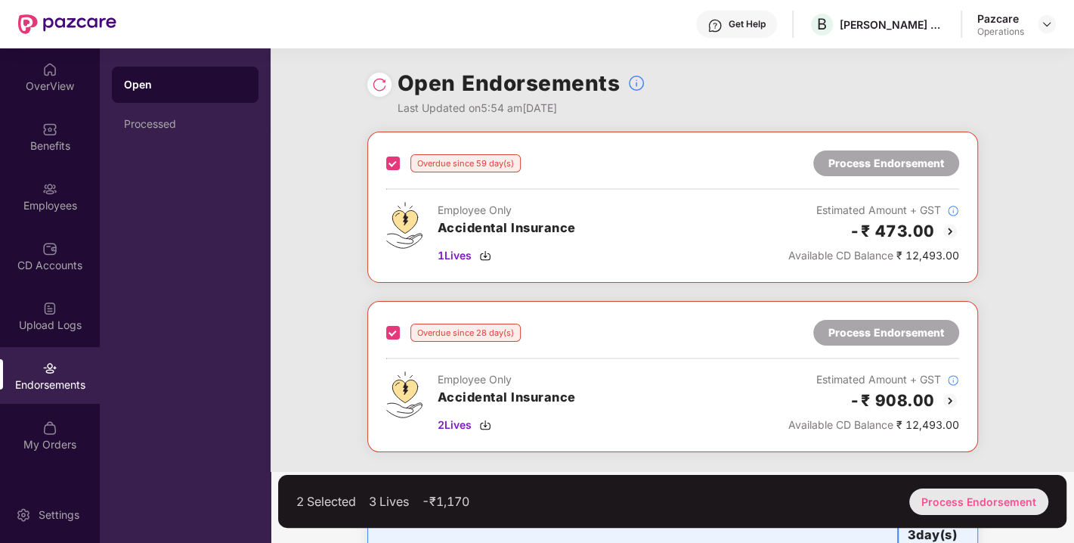
click at [953, 496] on div "Process Endorsement" at bounding box center [978, 501] width 139 height 26
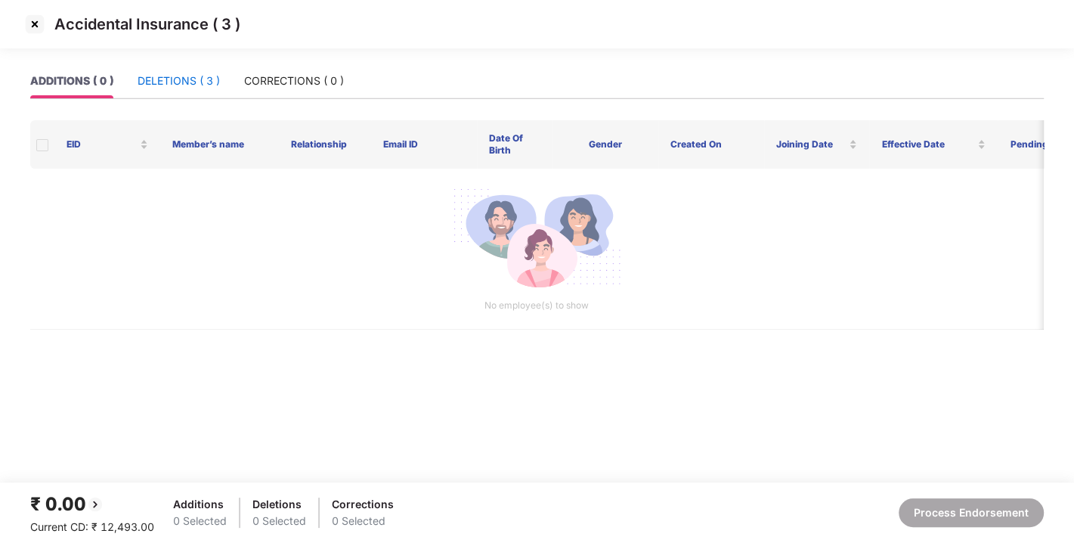
click at [159, 78] on div "DELETIONS ( 3 )" at bounding box center [179, 81] width 82 height 17
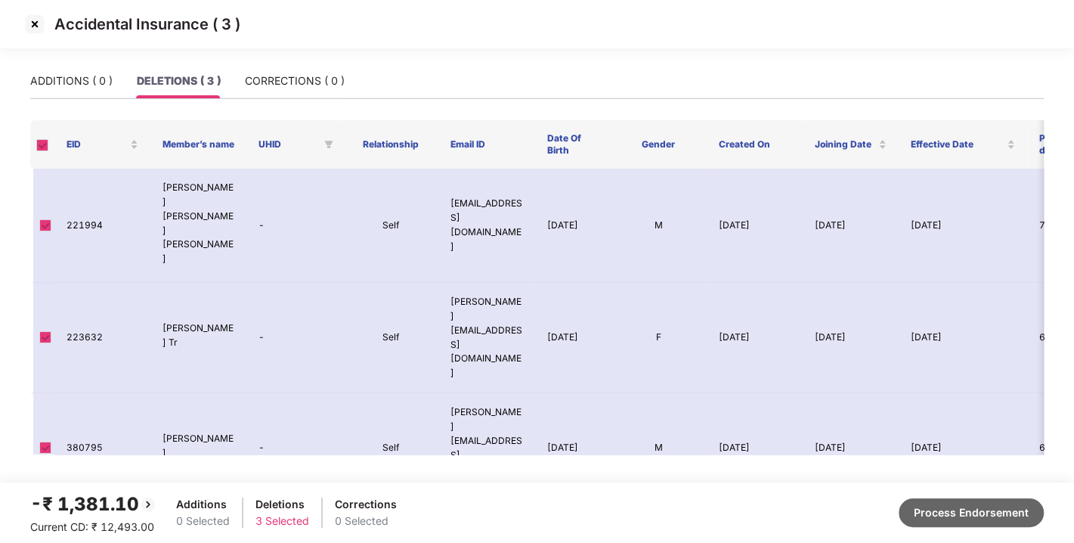
click at [984, 510] on button "Process Endorsement" at bounding box center [971, 512] width 145 height 29
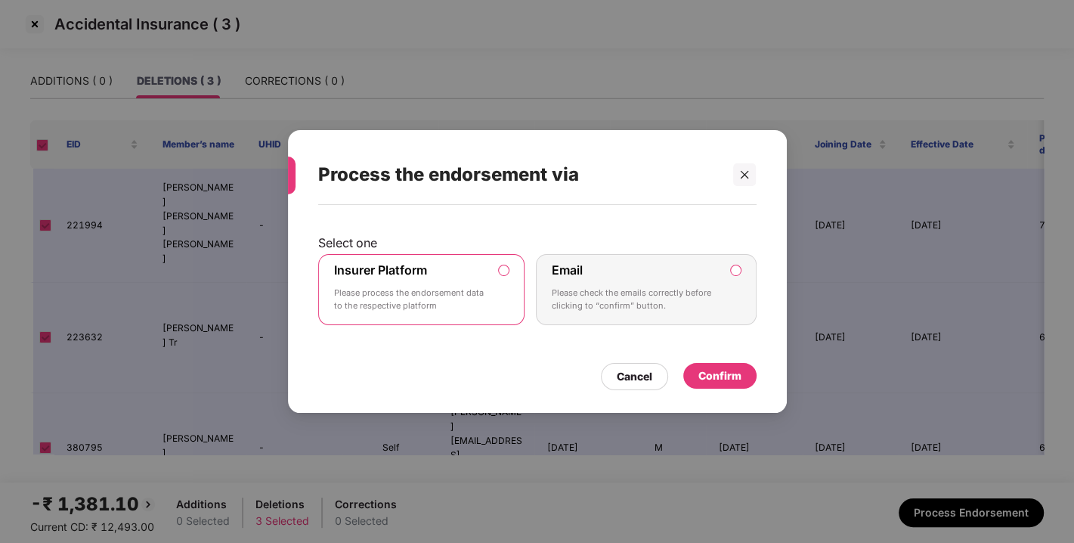
click at [714, 382] on div "Confirm" at bounding box center [719, 375] width 43 height 17
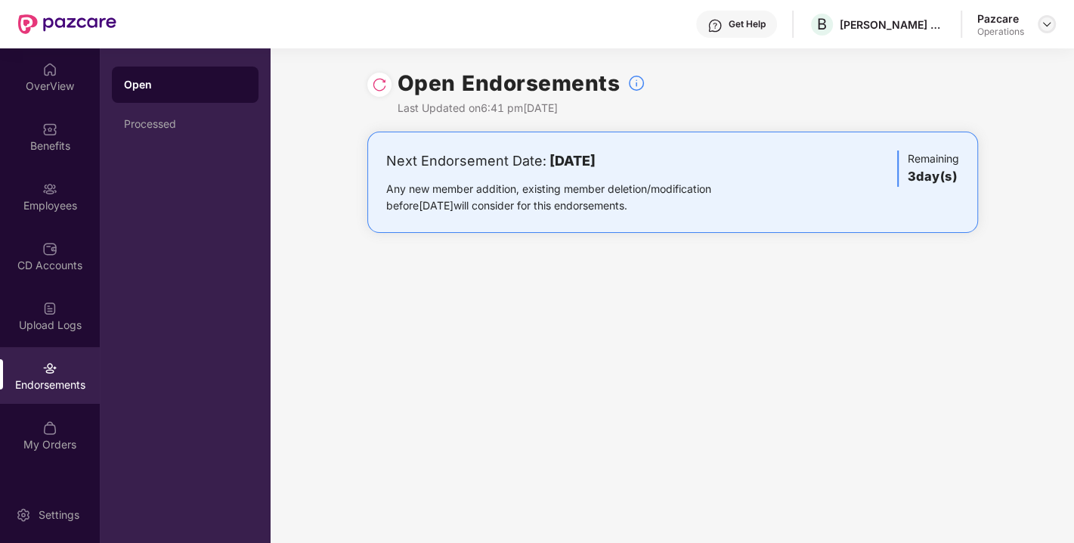
click at [1042, 26] on img at bounding box center [1047, 24] width 12 height 12
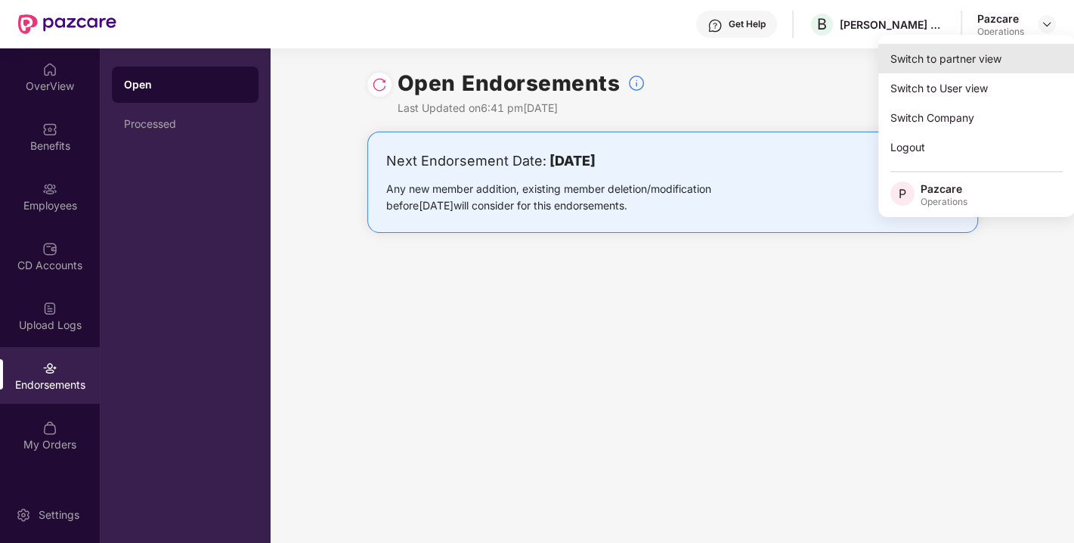
click at [937, 62] on div "Switch to partner view" at bounding box center [976, 58] width 197 height 29
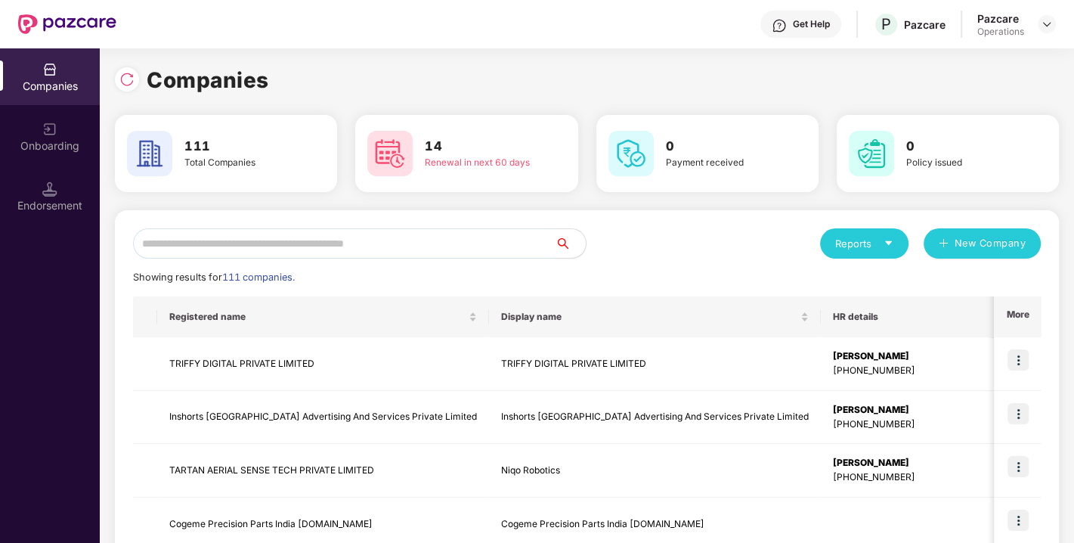
click at [460, 237] on input "text" at bounding box center [344, 243] width 423 height 30
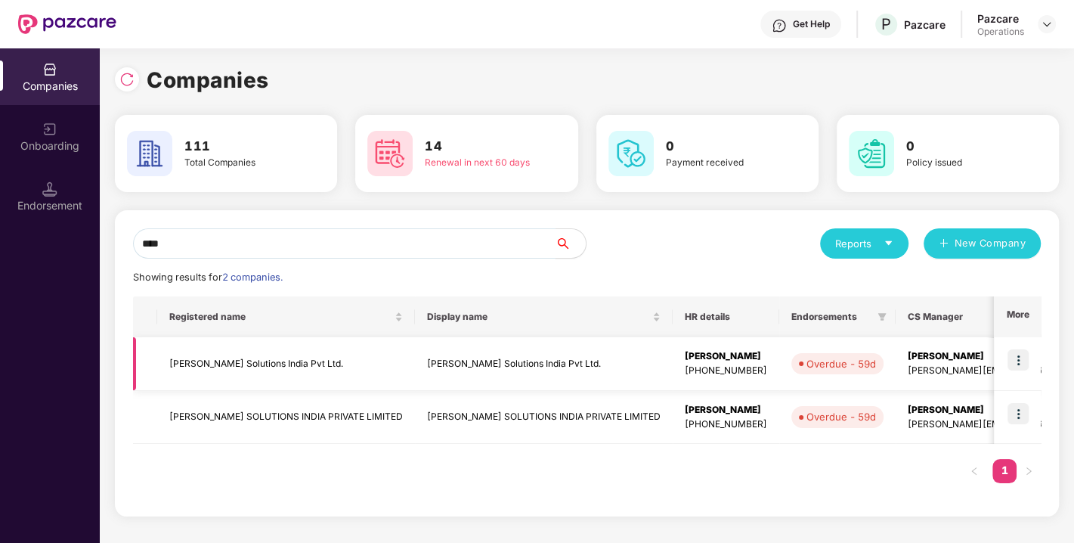
type input "****"
click at [270, 364] on td "[PERSON_NAME] Solutions India Pvt Ltd." at bounding box center [286, 364] width 258 height 54
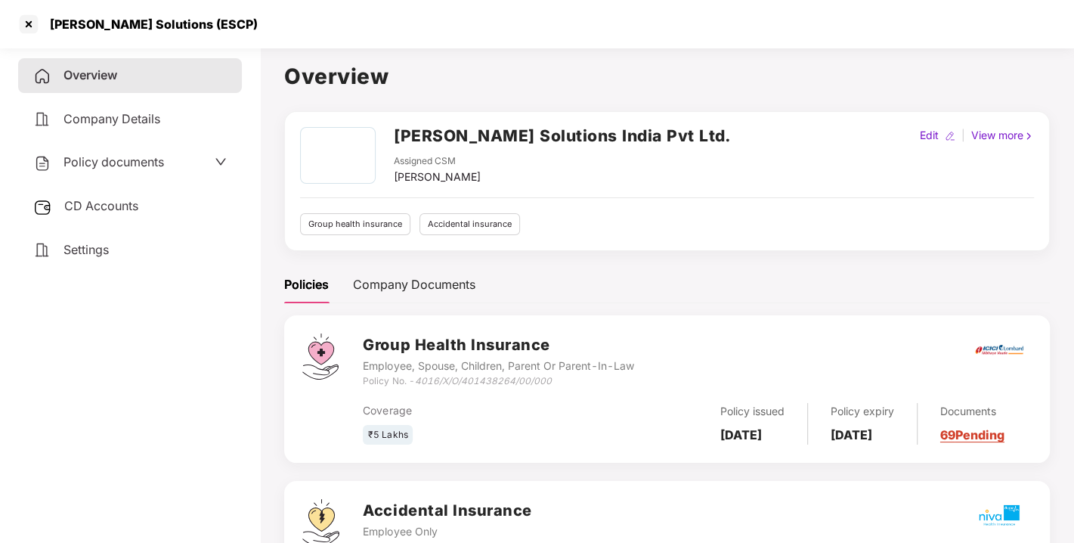
click at [116, 166] on span "Policy documents" at bounding box center [113, 161] width 101 height 15
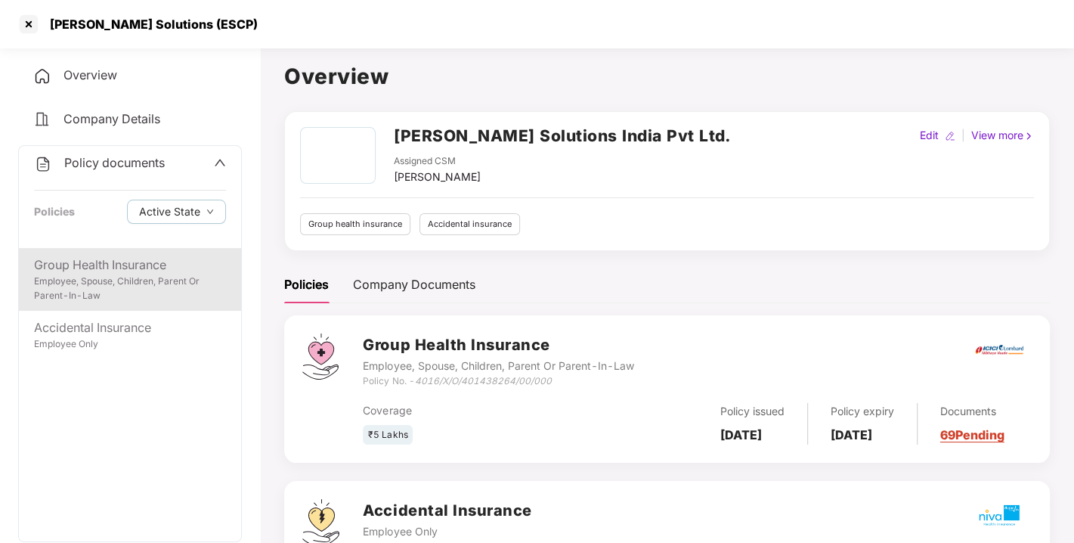
click at [96, 281] on div "Employee, Spouse, Children, Parent Or Parent-In-Law" at bounding box center [130, 288] width 192 height 29
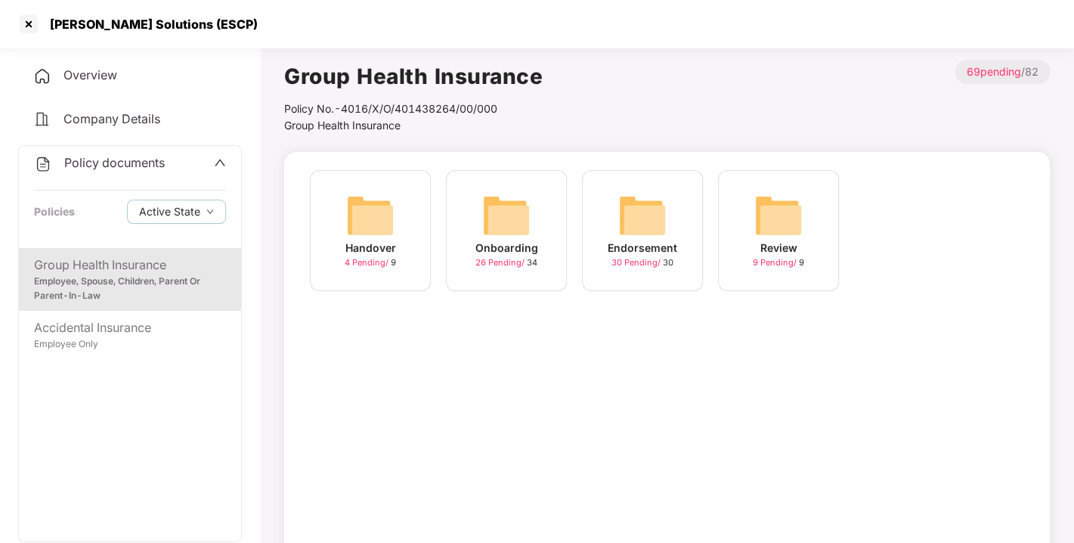
click at [94, 163] on span "Policy documents" at bounding box center [114, 162] width 101 height 15
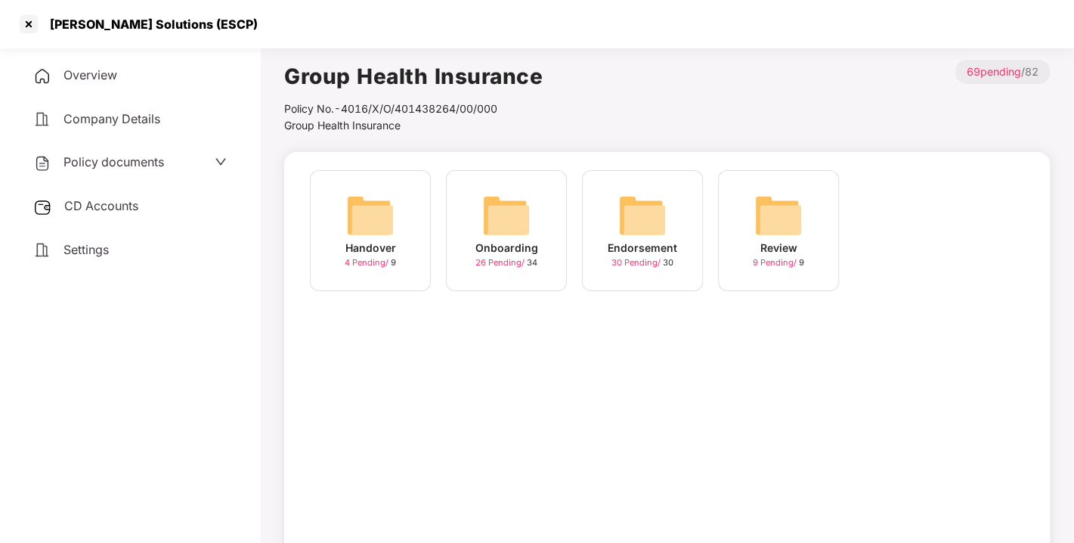
click at [91, 197] on div "CD Accounts" at bounding box center [130, 206] width 224 height 35
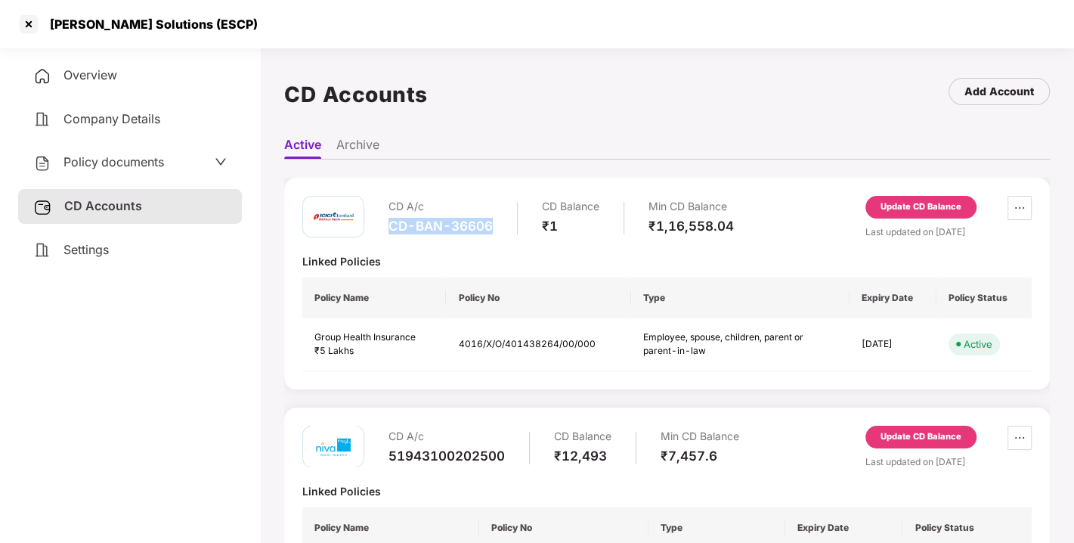
drag, startPoint x: 386, startPoint y: 224, endPoint x: 493, endPoint y: 220, distance: 106.7
click at [493, 220] on div "CD A/c CD-BAN-36606 CD Balance ₹1 Min CD Balance ₹1,16,558.04" at bounding box center [518, 217] width 432 height 43
copy div "CD-BAN-36606"
click at [23, 26] on div at bounding box center [29, 24] width 24 height 24
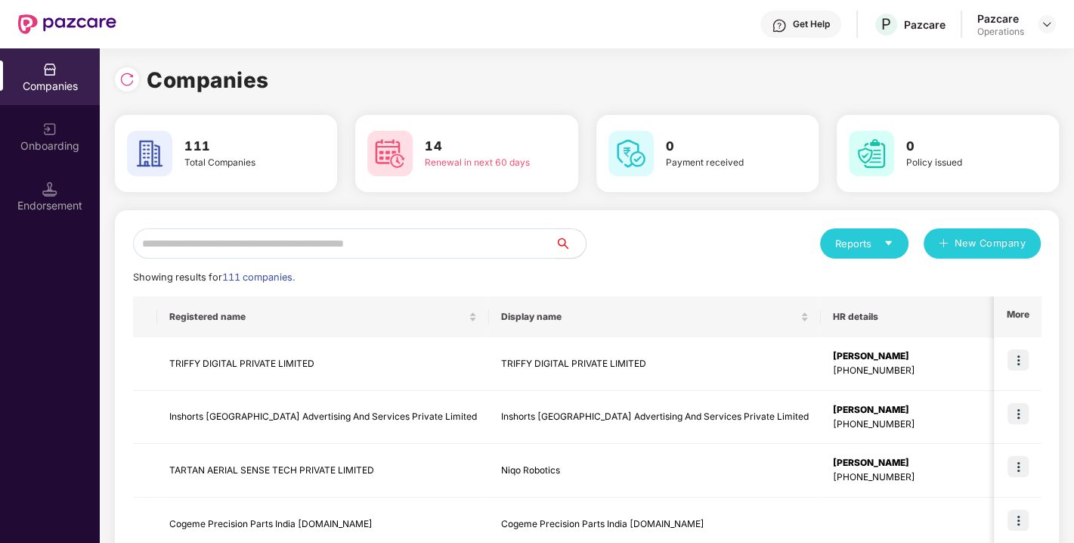
click at [283, 243] on input "text" at bounding box center [344, 243] width 423 height 30
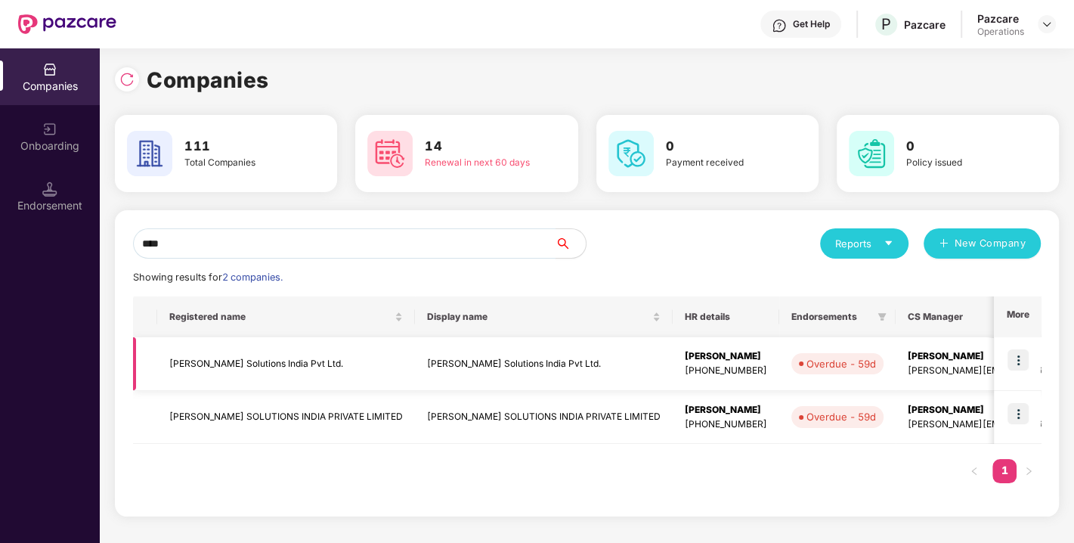
type input "****"
click at [252, 363] on td "[PERSON_NAME] Solutions India Pvt Ltd." at bounding box center [286, 364] width 258 height 54
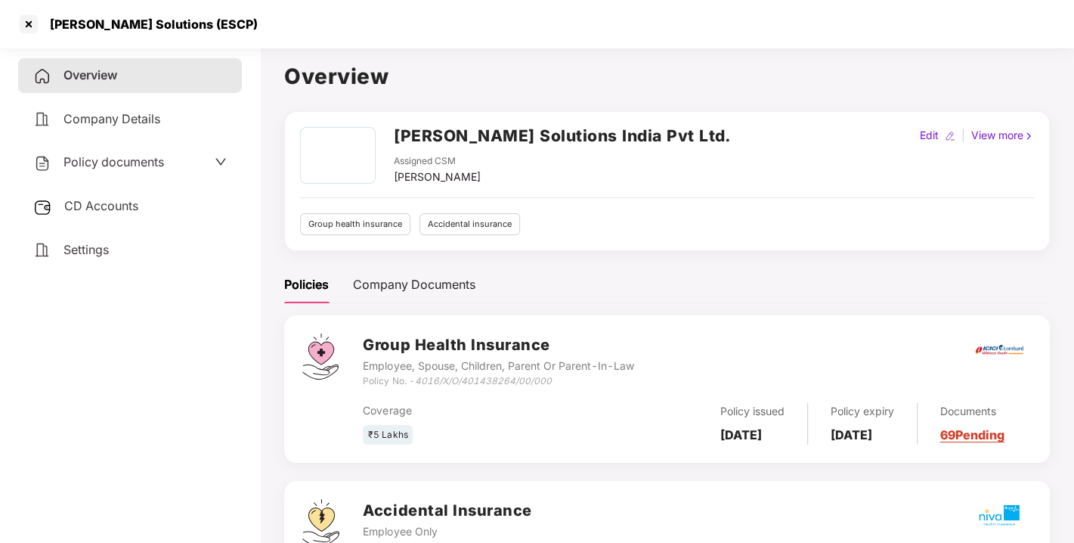
click at [110, 209] on span "CD Accounts" at bounding box center [101, 205] width 74 height 15
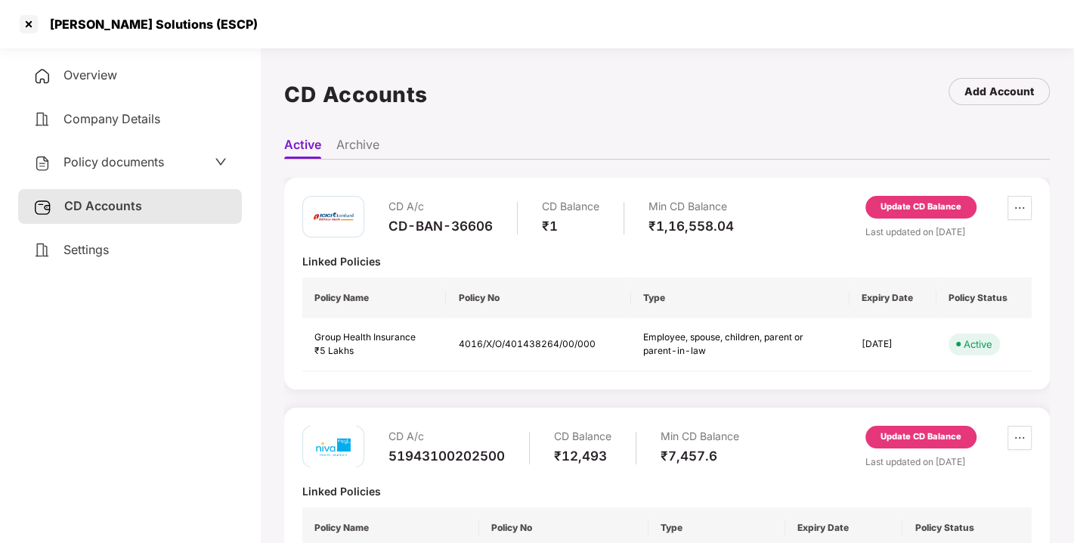
click at [928, 200] on div "Update CD Balance" at bounding box center [921, 207] width 81 height 14
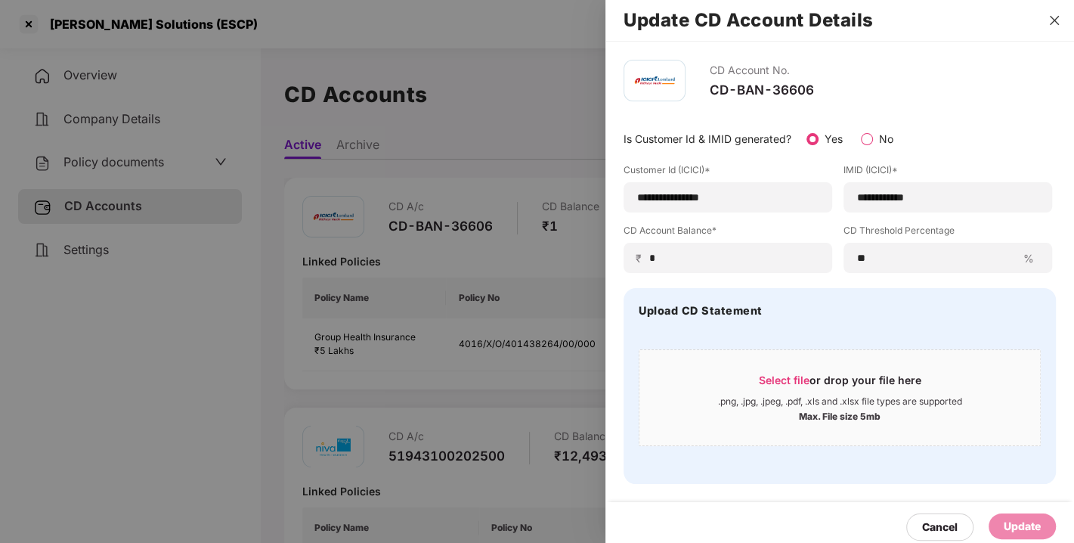
click at [1052, 20] on icon "close" at bounding box center [1054, 20] width 12 height 12
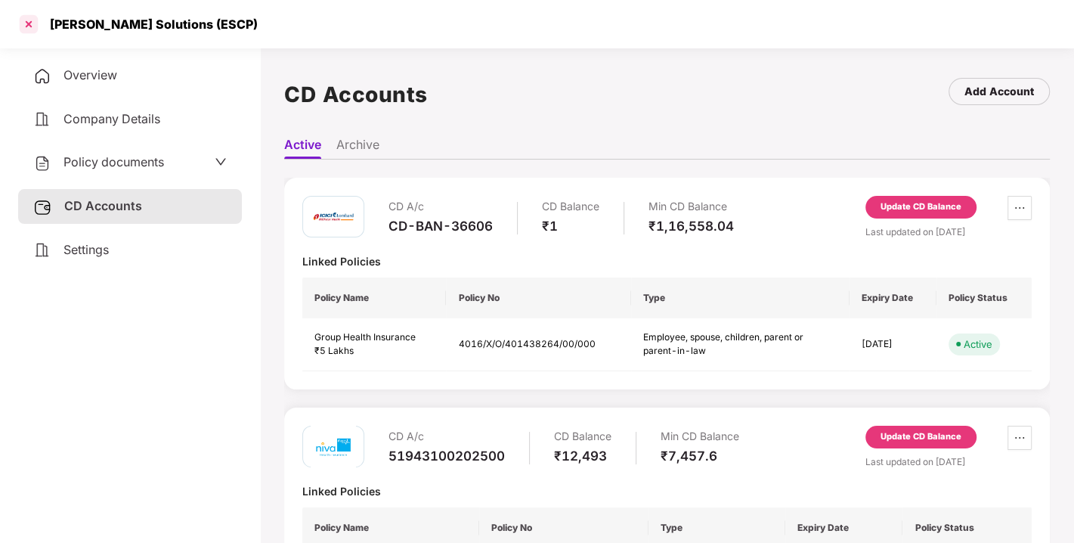
click at [32, 23] on div at bounding box center [29, 24] width 24 height 24
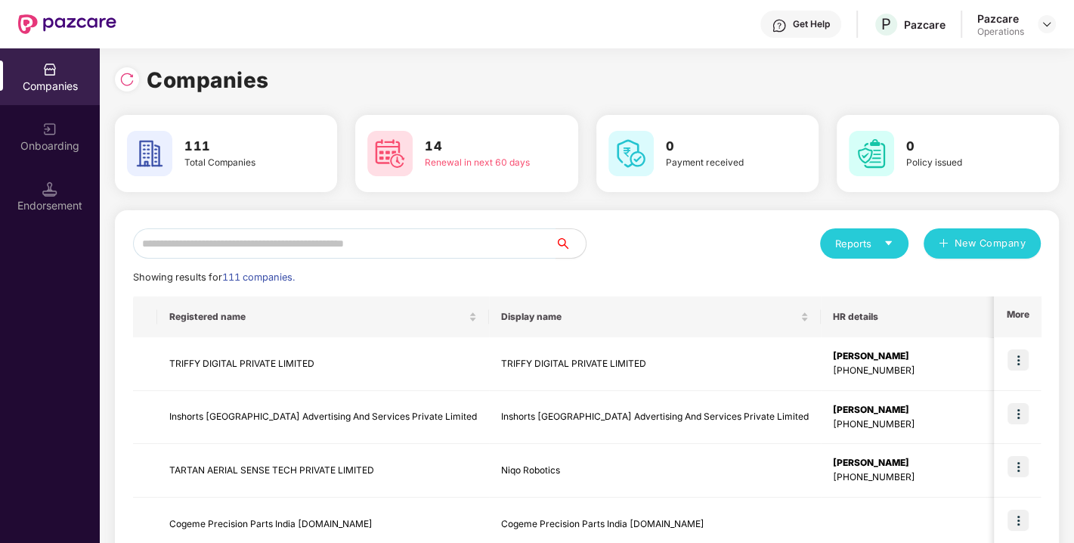
click at [349, 235] on input "text" at bounding box center [344, 243] width 423 height 30
click at [223, 240] on input "text" at bounding box center [344, 243] width 423 height 30
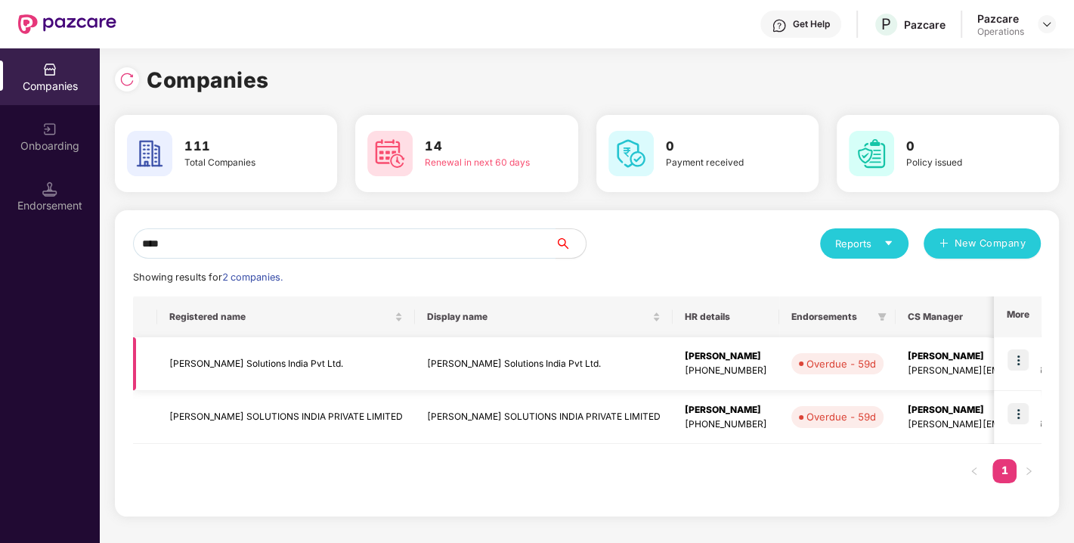
type input "****"
click at [1021, 363] on img at bounding box center [1018, 359] width 21 height 21
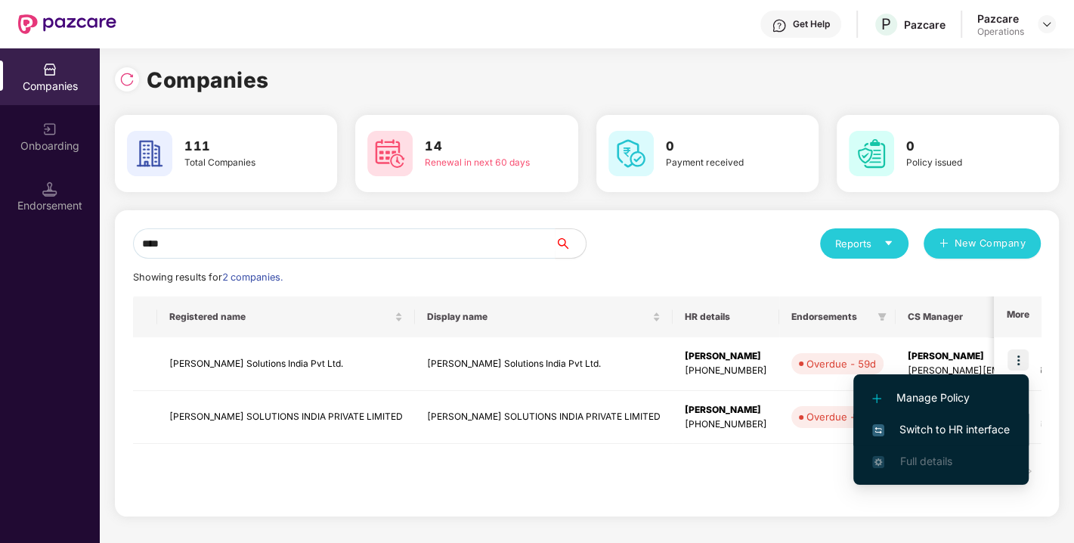
click at [926, 425] on span "Switch to HR interface" at bounding box center [941, 429] width 138 height 17
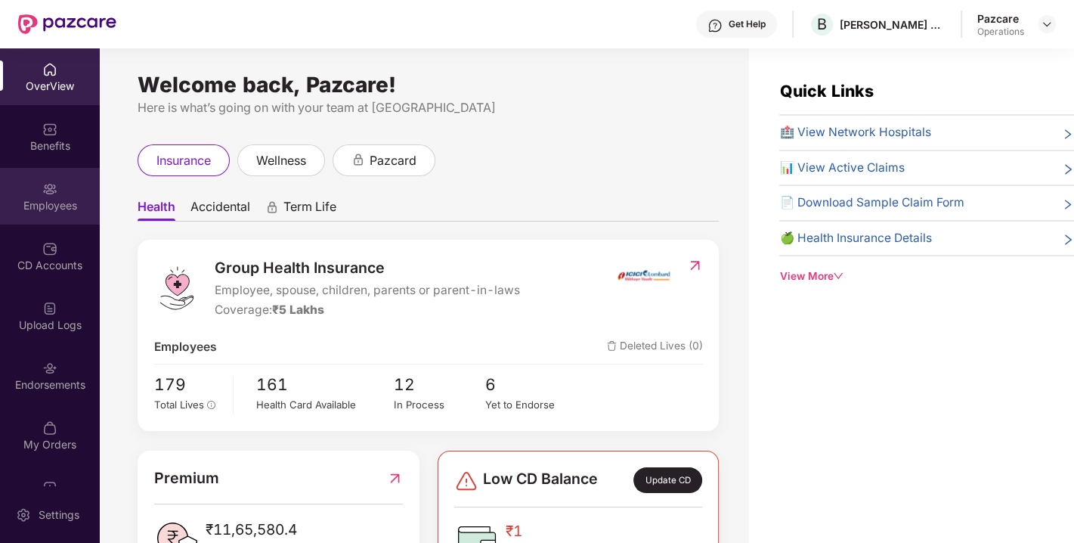
click at [39, 185] on div "Employees" at bounding box center [50, 196] width 100 height 57
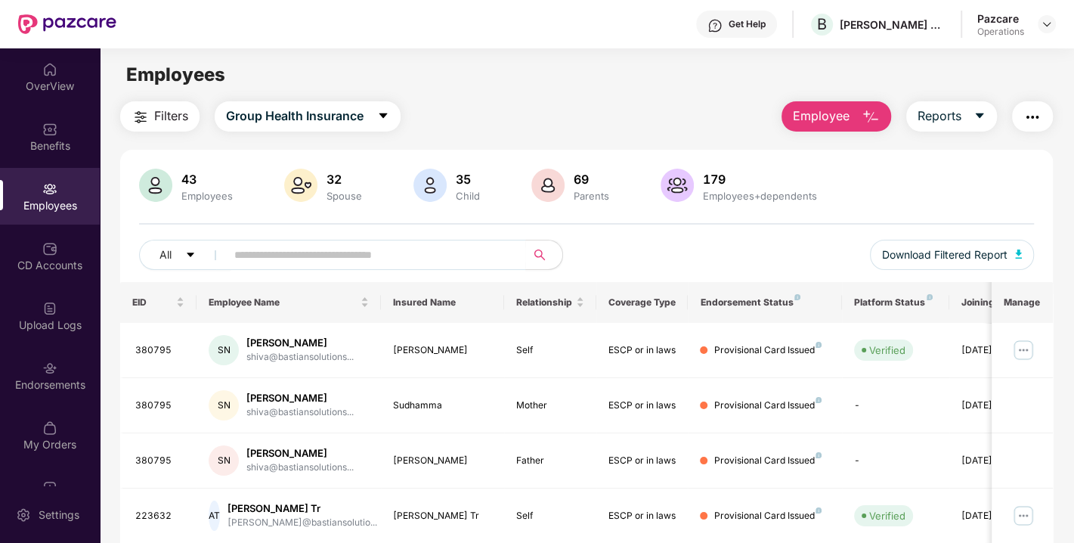
click at [177, 112] on span "Filters" at bounding box center [171, 116] width 34 height 19
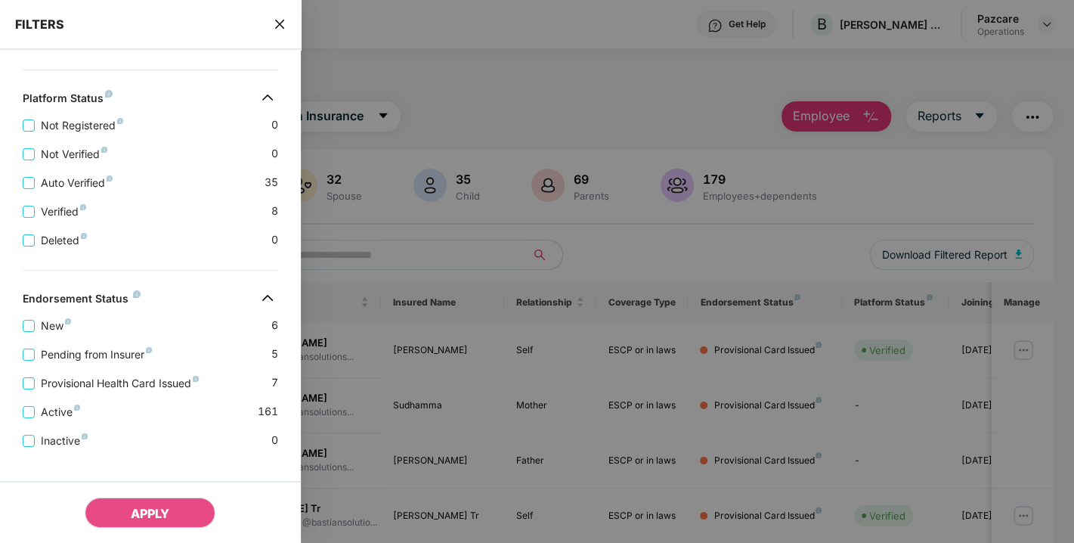
scroll to position [557, 0]
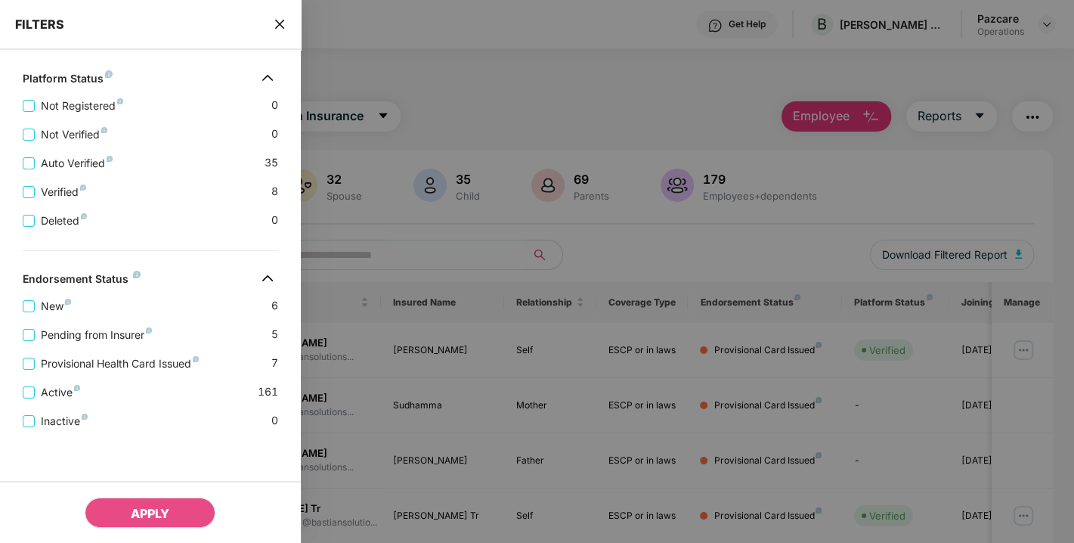
click at [278, 24] on icon "close" at bounding box center [280, 24] width 12 height 12
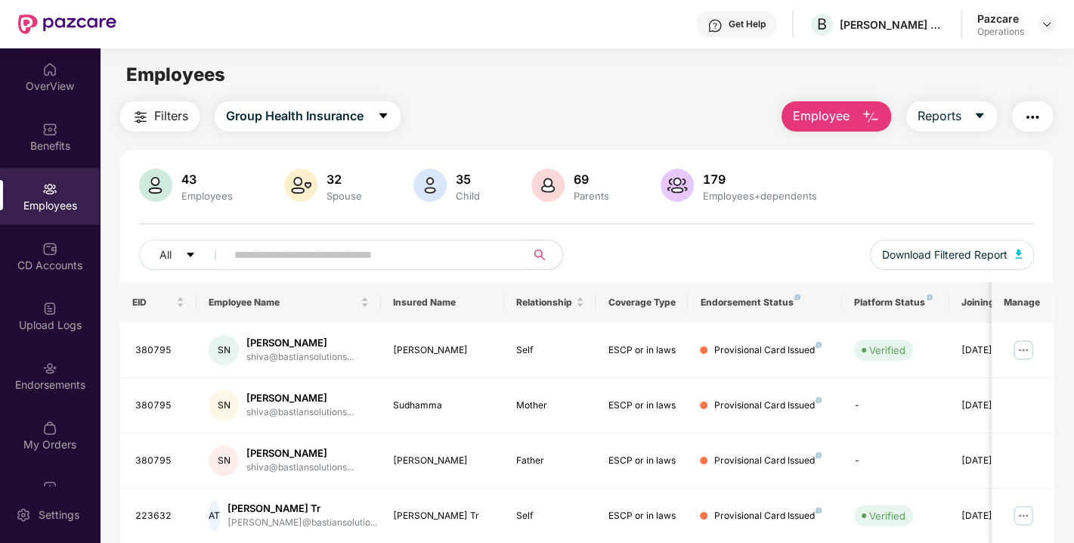
click at [1039, 115] on img "button" at bounding box center [1032, 117] width 18 height 18
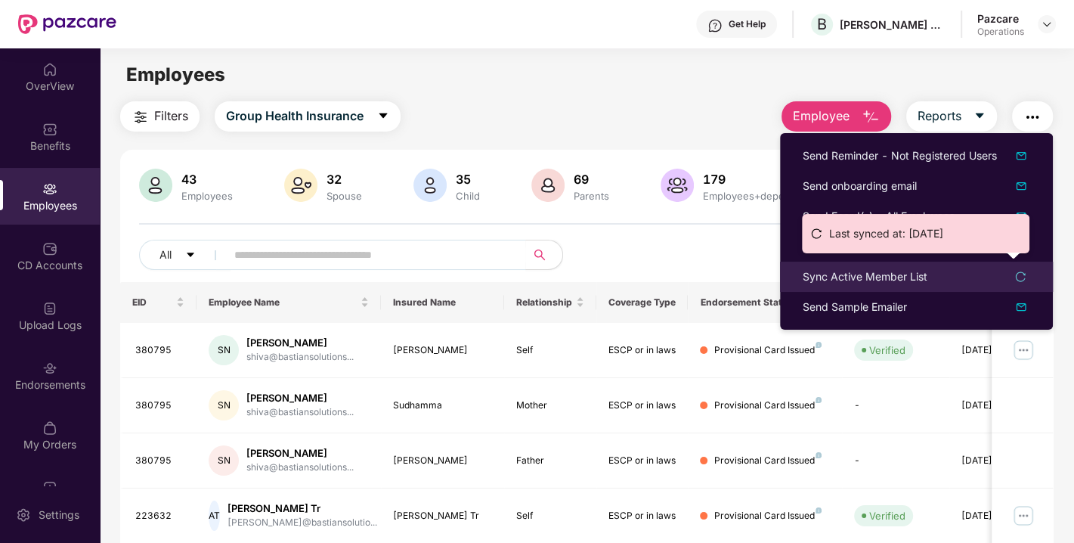
click at [833, 274] on div "Sync Active Member List" at bounding box center [865, 276] width 125 height 17
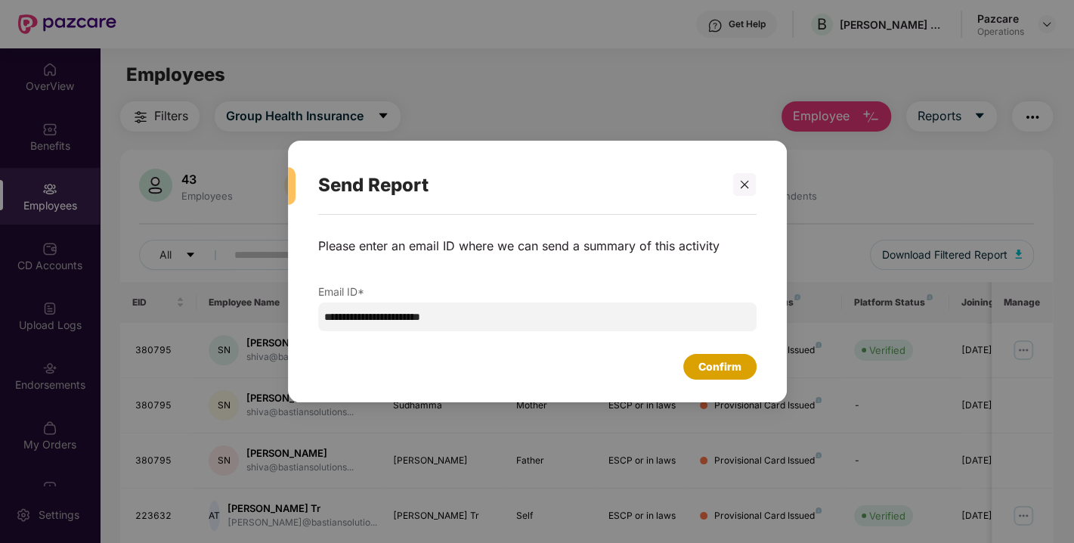
click at [721, 368] on div "Confirm" at bounding box center [719, 366] width 43 height 17
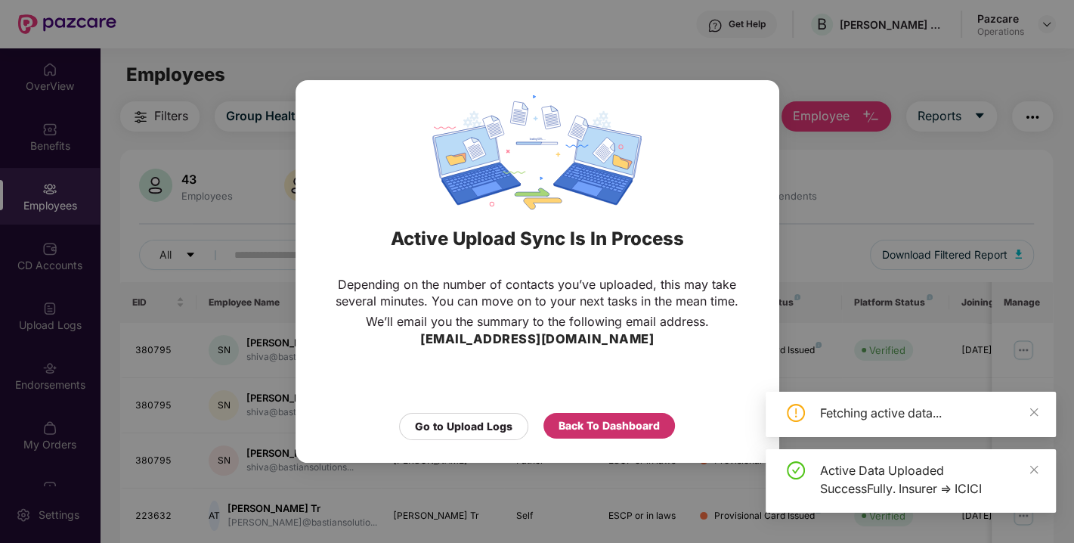
click at [600, 427] on div "Back To Dashboard" at bounding box center [609, 425] width 101 height 17
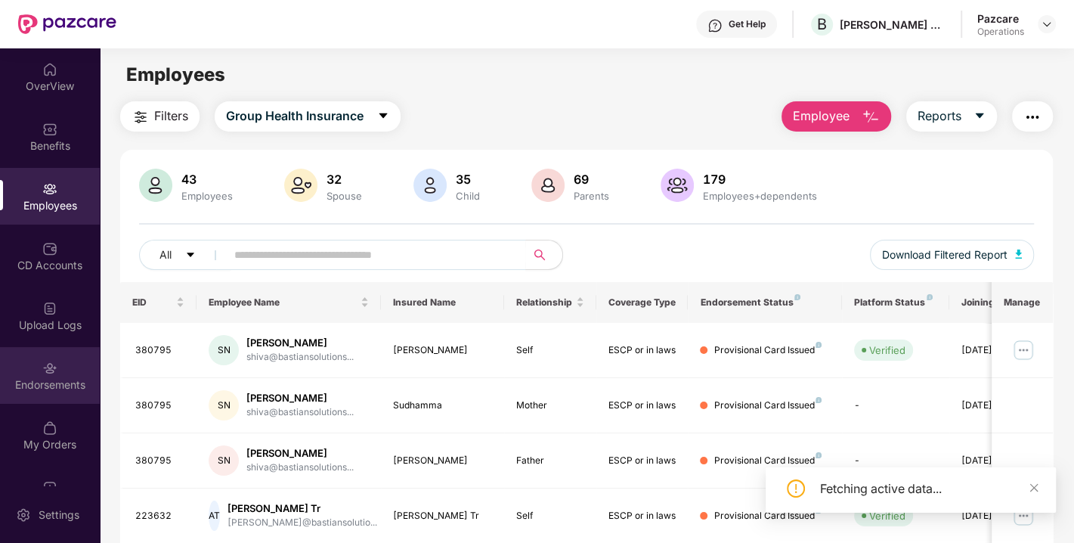
click at [39, 361] on div "Endorsements" at bounding box center [50, 375] width 100 height 57
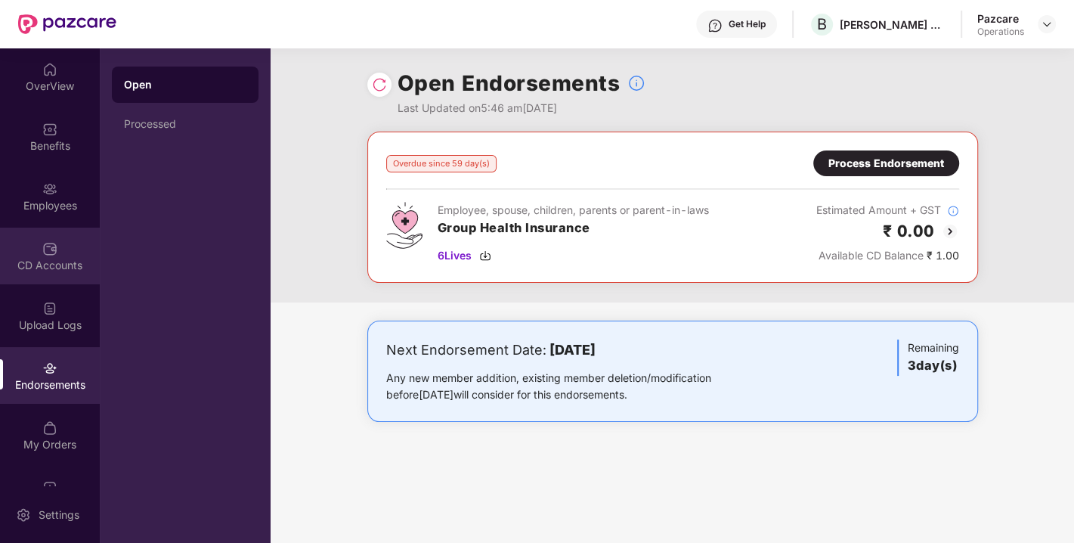
click at [28, 248] on div "CD Accounts" at bounding box center [50, 256] width 100 height 57
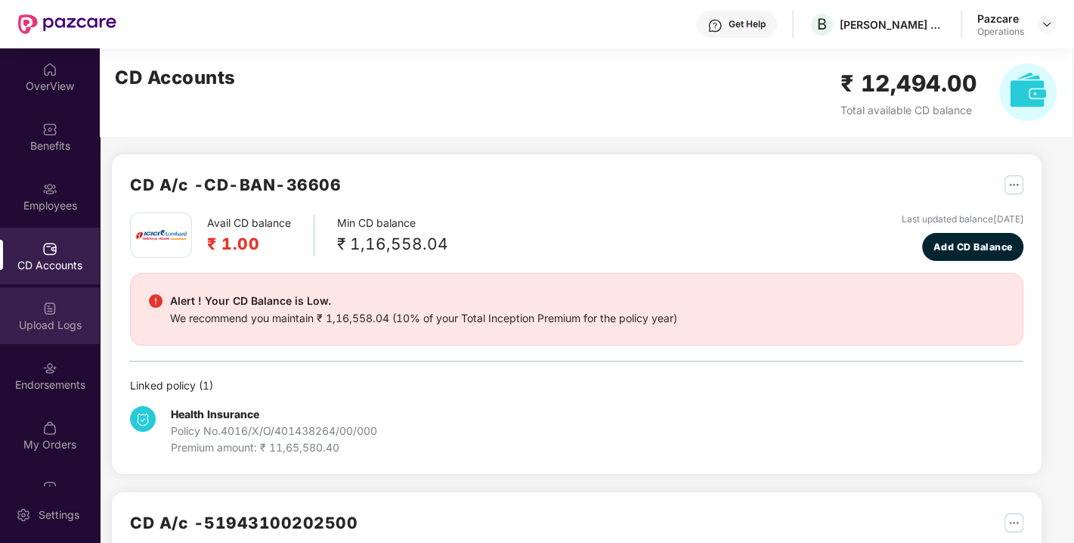
click at [34, 302] on div "Upload Logs" at bounding box center [50, 315] width 100 height 57
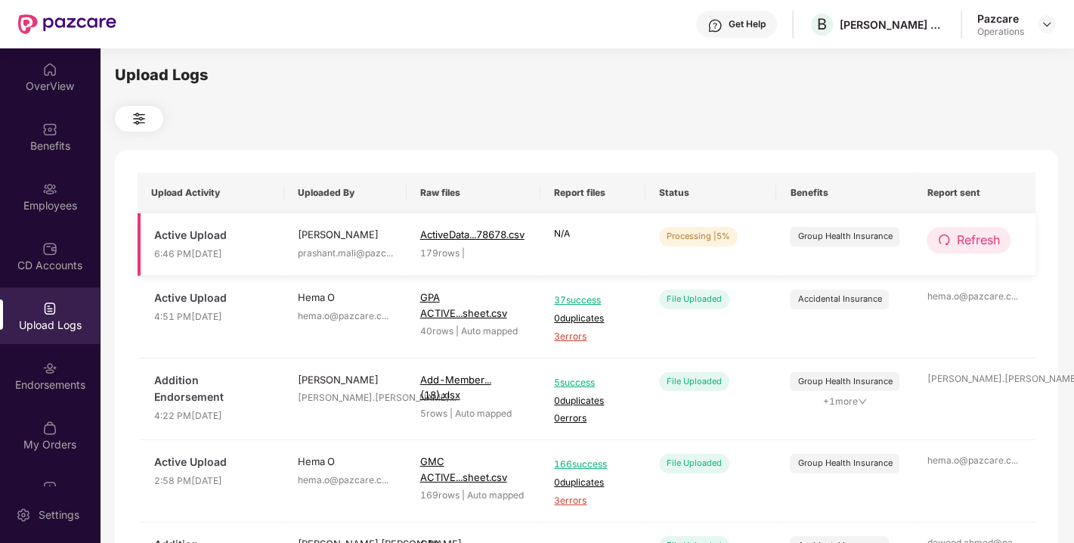
click at [973, 240] on span "Refresh" at bounding box center [977, 240] width 43 height 19
click at [964, 240] on span "Refresh" at bounding box center [977, 240] width 43 height 19
click at [971, 243] on span "Refresh" at bounding box center [978, 240] width 43 height 19
click at [971, 243] on span "Refresh" at bounding box center [979, 240] width 43 height 19
click at [963, 237] on span "Refresh" at bounding box center [978, 240] width 43 height 19
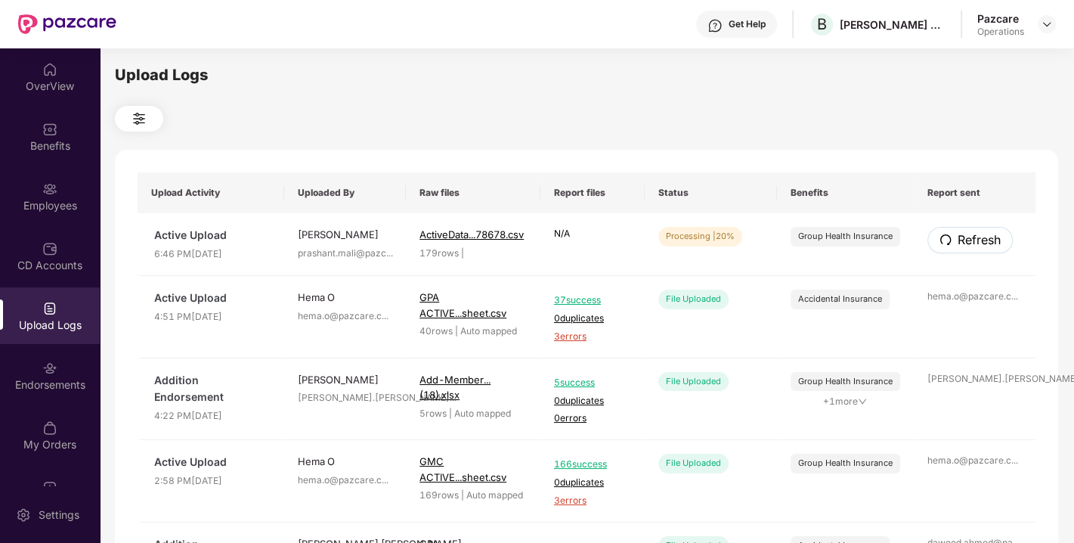
click at [963, 237] on span "Refresh" at bounding box center [979, 240] width 43 height 19
click at [963, 240] on span "Refresh" at bounding box center [978, 240] width 43 height 19
click at [963, 240] on span "Refresh" at bounding box center [979, 240] width 43 height 19
click at [974, 237] on span "Refresh" at bounding box center [978, 240] width 43 height 19
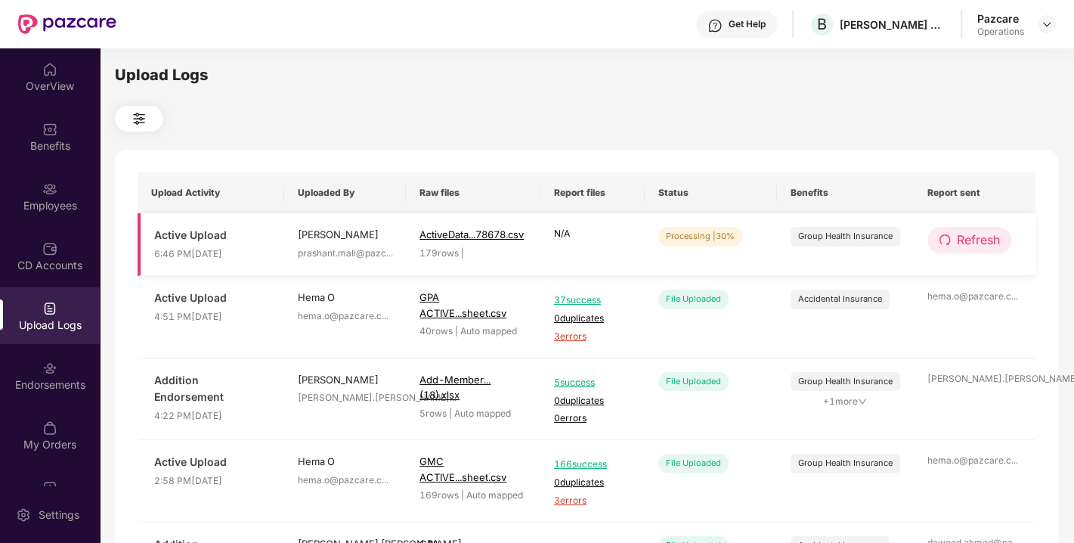
click at [978, 241] on span "Refresh" at bounding box center [978, 240] width 43 height 19
click at [968, 243] on span "Refresh" at bounding box center [978, 240] width 43 height 19
click at [945, 243] on icon "redo" at bounding box center [945, 240] width 12 height 12
click at [977, 237] on span "Refresh" at bounding box center [978, 240] width 43 height 19
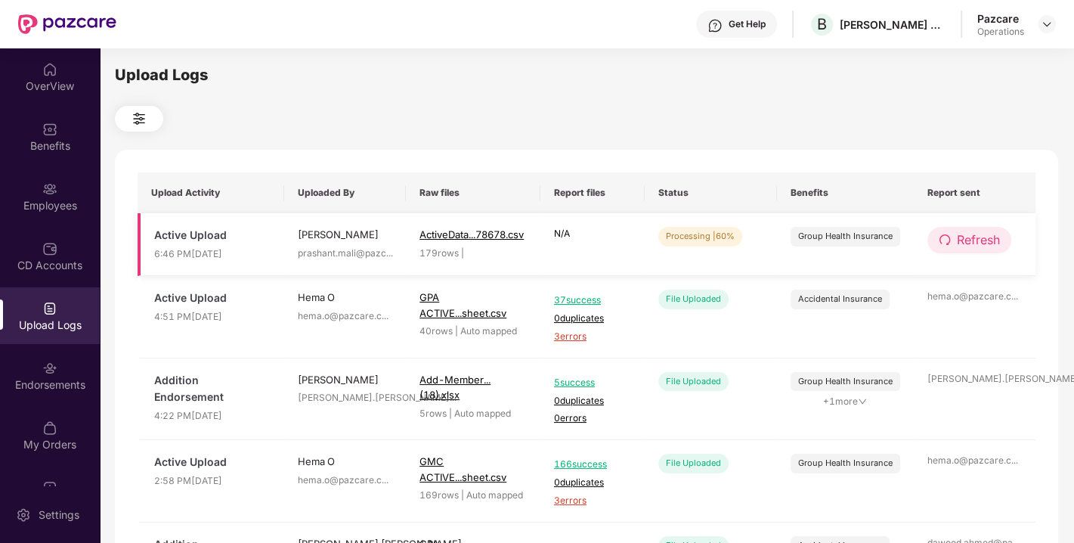
click at [980, 240] on span "Refresh" at bounding box center [978, 240] width 43 height 19
click at [986, 236] on span "Refresh" at bounding box center [978, 240] width 43 height 19
click at [977, 241] on span "Refresh" at bounding box center [978, 240] width 43 height 19
click at [961, 240] on span "Refresh" at bounding box center [978, 240] width 43 height 19
click at [947, 250] on button "Refresh" at bounding box center [969, 240] width 84 height 26
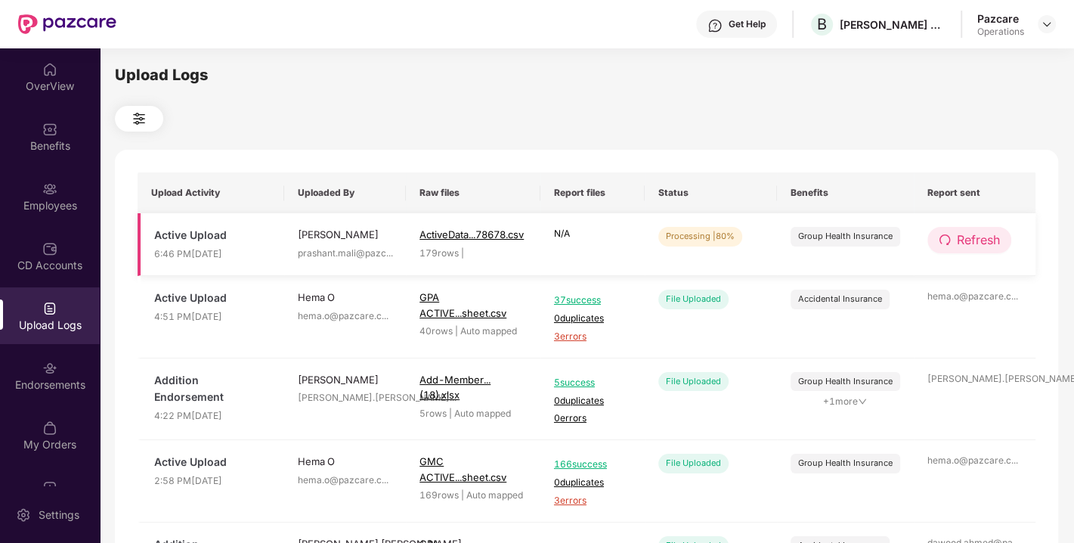
click at [975, 240] on span "Refresh" at bounding box center [978, 240] width 43 height 19
click at [980, 240] on span "Refresh" at bounding box center [979, 240] width 43 height 19
click at [986, 242] on span "Refresh" at bounding box center [978, 240] width 43 height 19
click at [954, 243] on button "Refresh" at bounding box center [969, 240] width 85 height 26
click at [984, 237] on span "Refresh" at bounding box center [978, 240] width 43 height 19
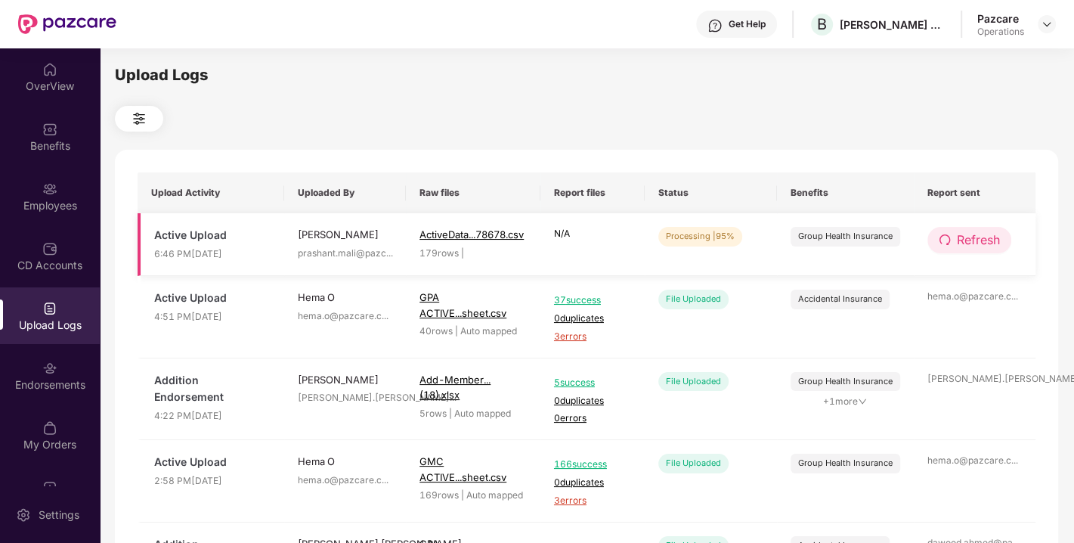
click at [975, 249] on span "Refresh" at bounding box center [978, 240] width 43 height 19
click at [975, 249] on span "Refresh" at bounding box center [979, 240] width 43 height 19
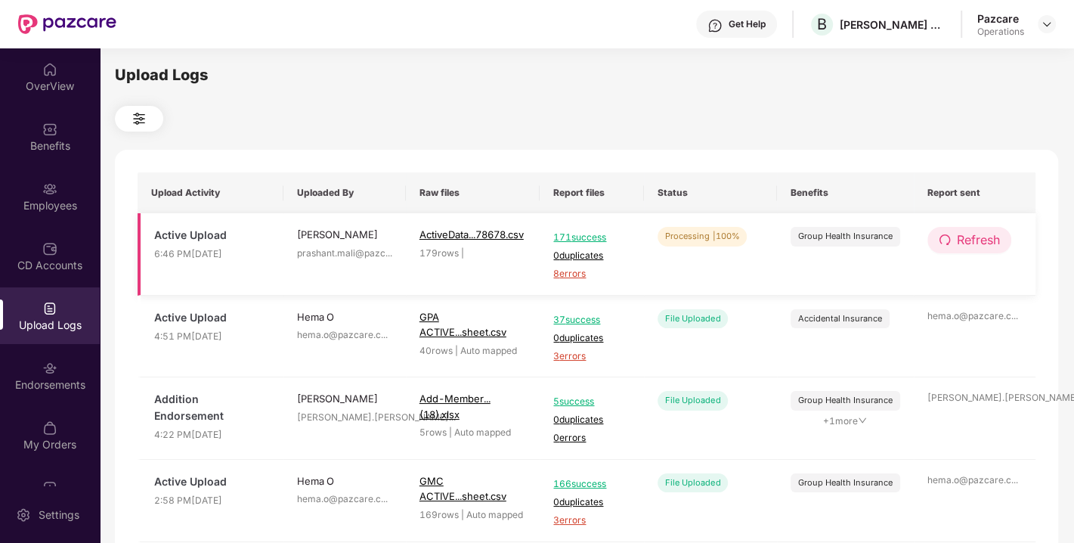
click at [974, 240] on span "Refresh" at bounding box center [978, 240] width 43 height 19
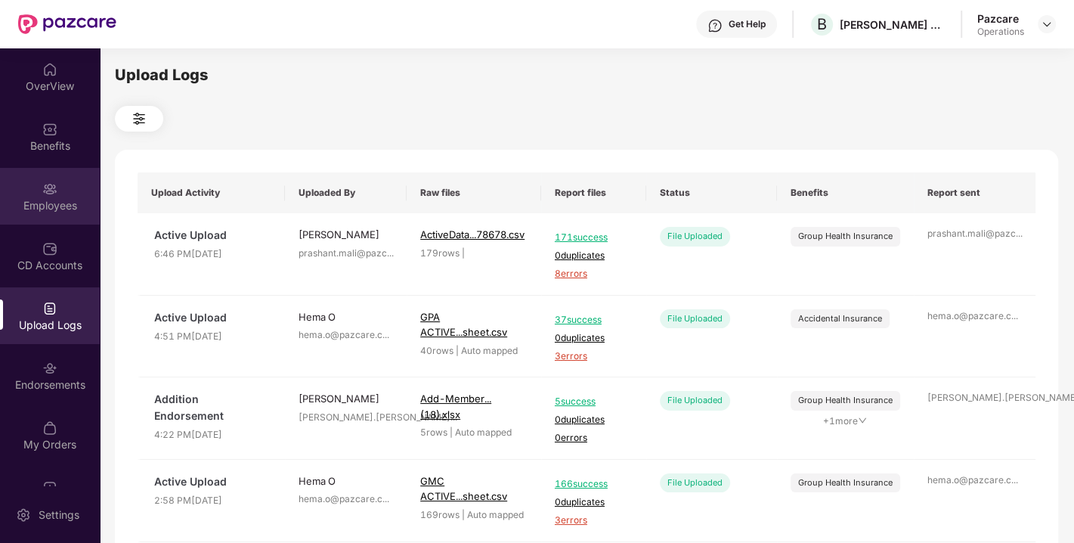
click at [48, 212] on div "Employees" at bounding box center [50, 196] width 100 height 57
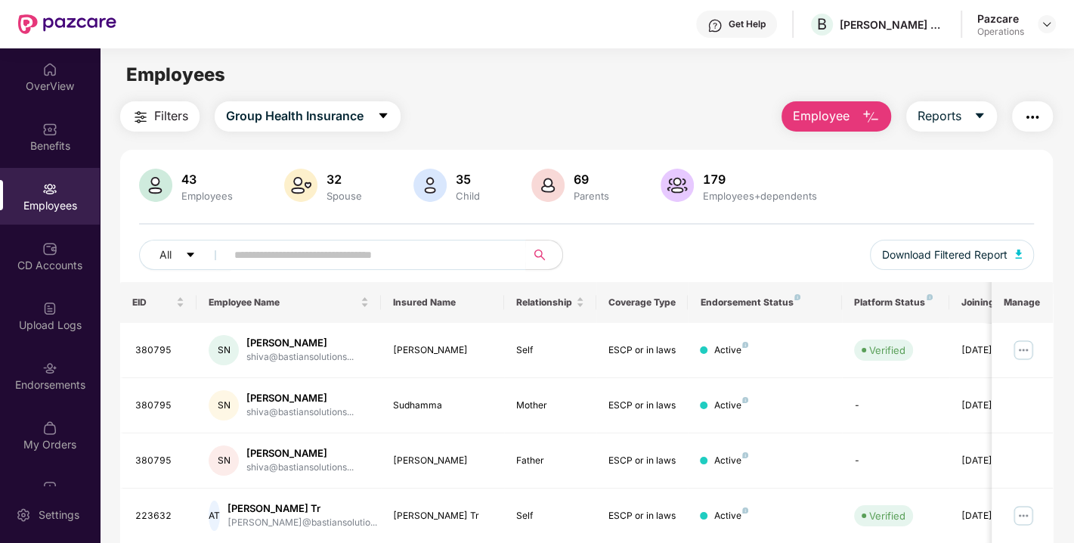
click at [168, 117] on span "Filters" at bounding box center [171, 116] width 34 height 19
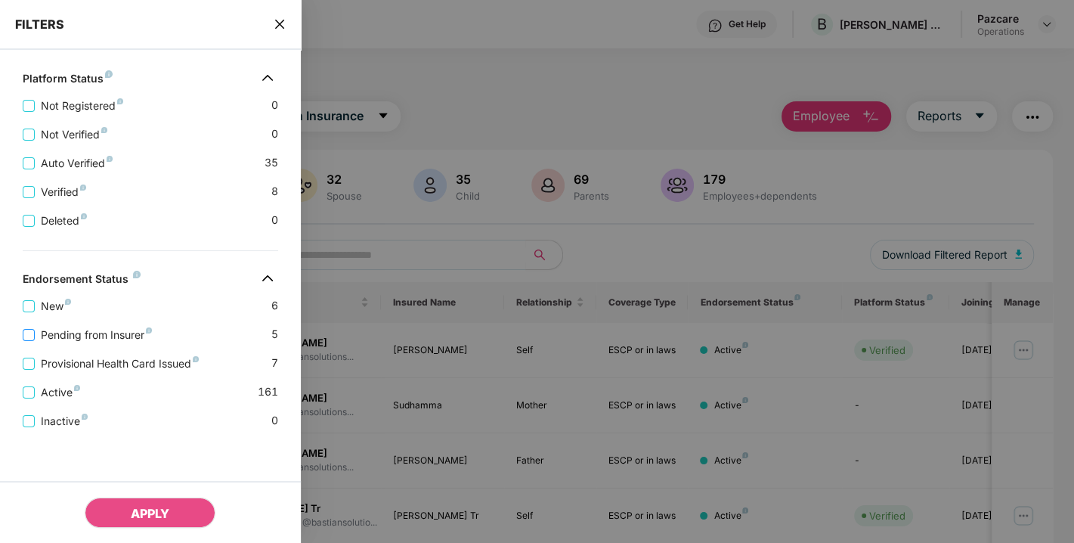
click at [94, 330] on span "Pending from Insurer" at bounding box center [96, 335] width 123 height 17
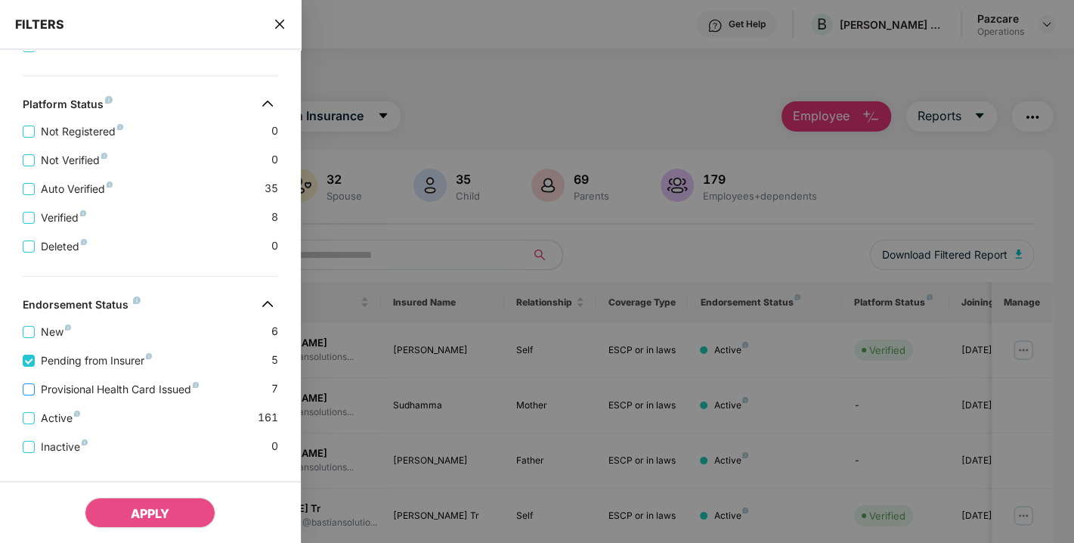
click at [104, 387] on span "Provisional Health Card Issued" at bounding box center [120, 389] width 170 height 17
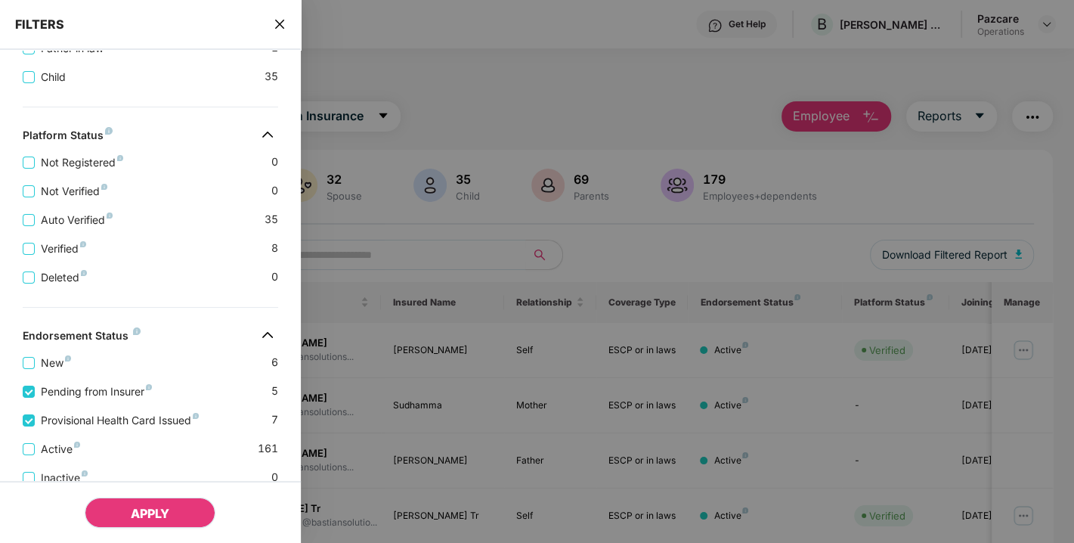
click at [143, 506] on span "APPLY" at bounding box center [150, 513] width 39 height 15
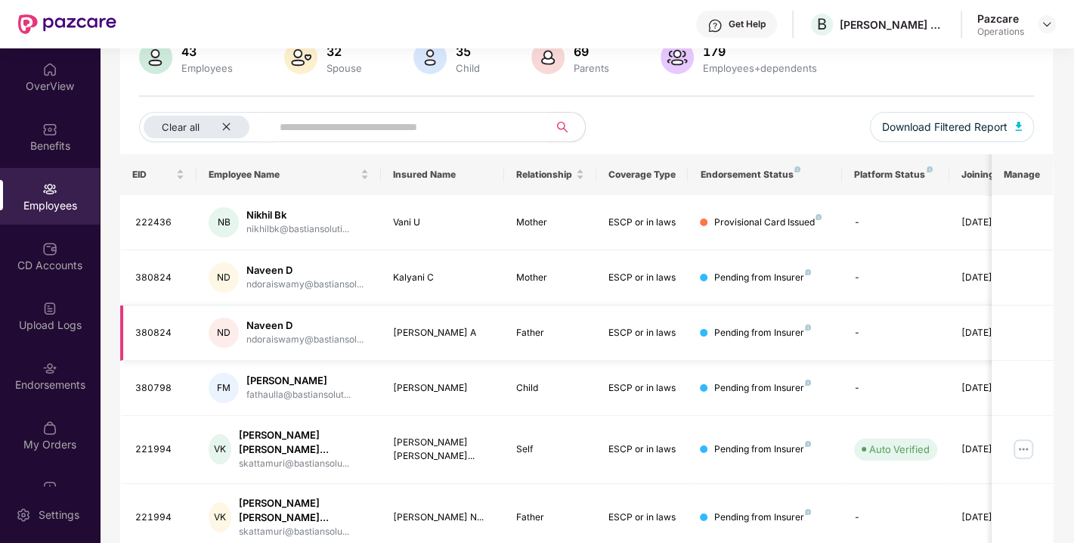
scroll to position [92, 0]
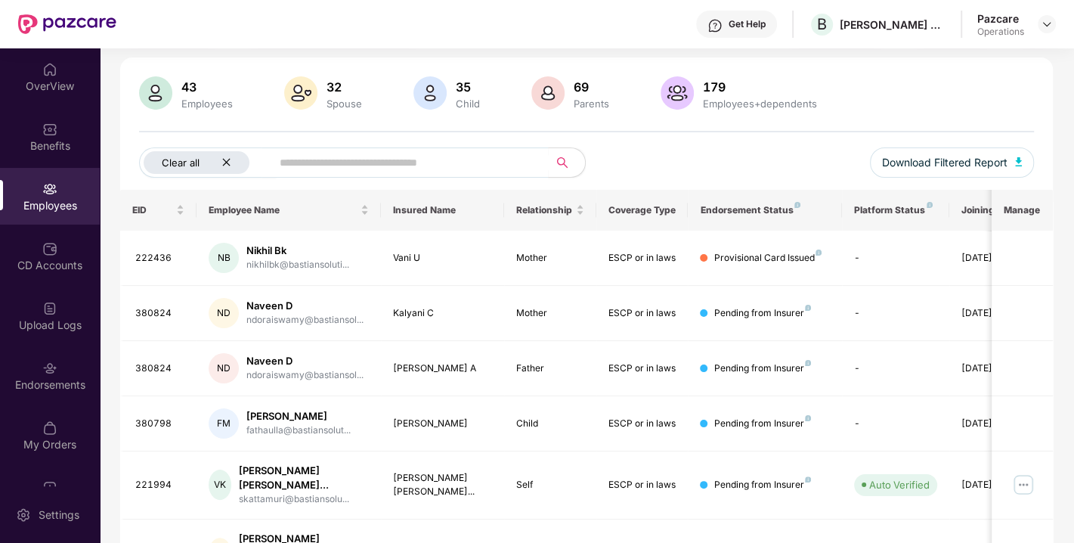
click at [223, 159] on icon "close" at bounding box center [226, 162] width 10 height 10
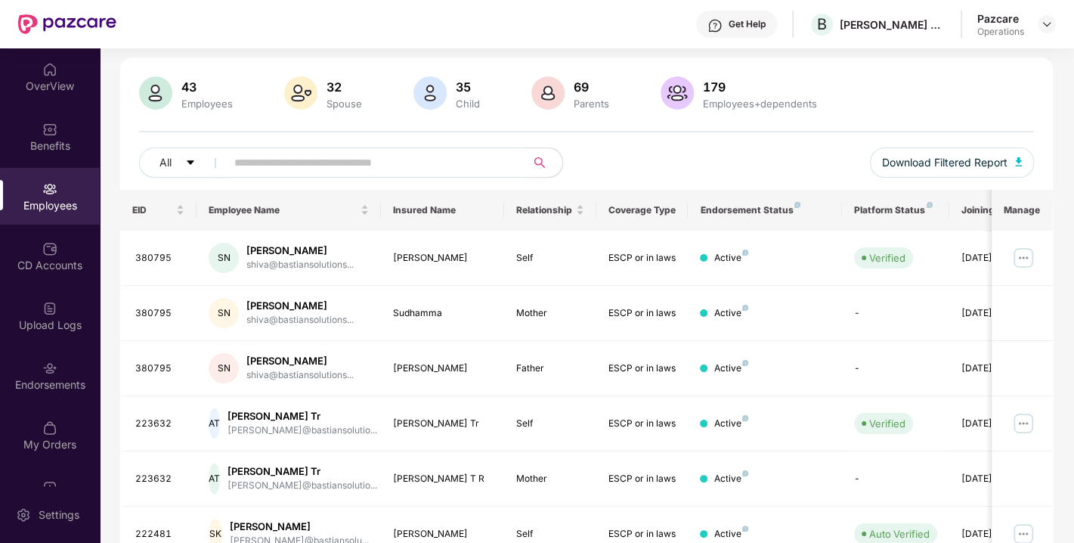
click at [300, 163] on input "text" at bounding box center [369, 162] width 271 height 23
paste input "*****"
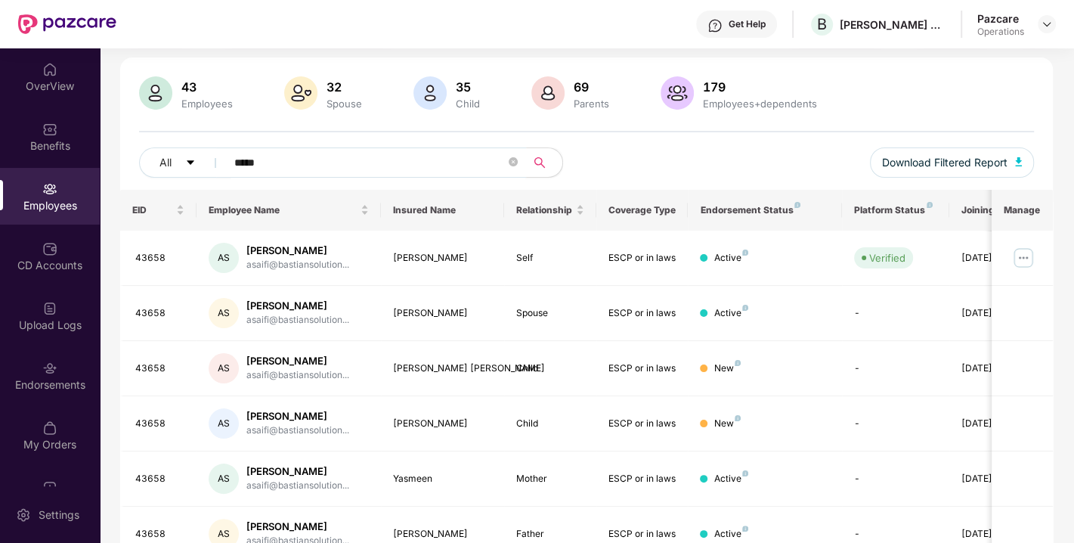
scroll to position [163, 0]
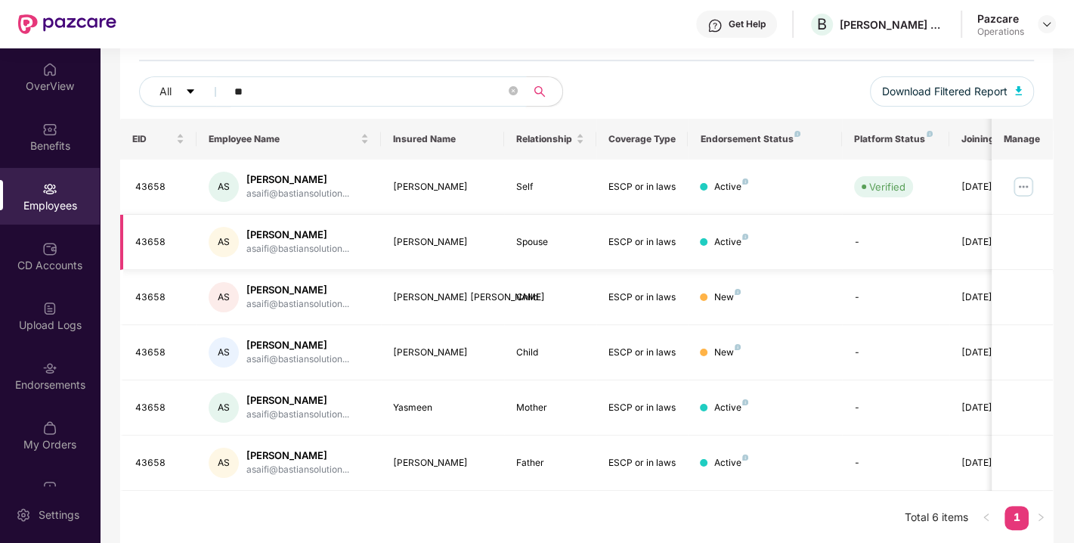
type input "*"
paste input "**********"
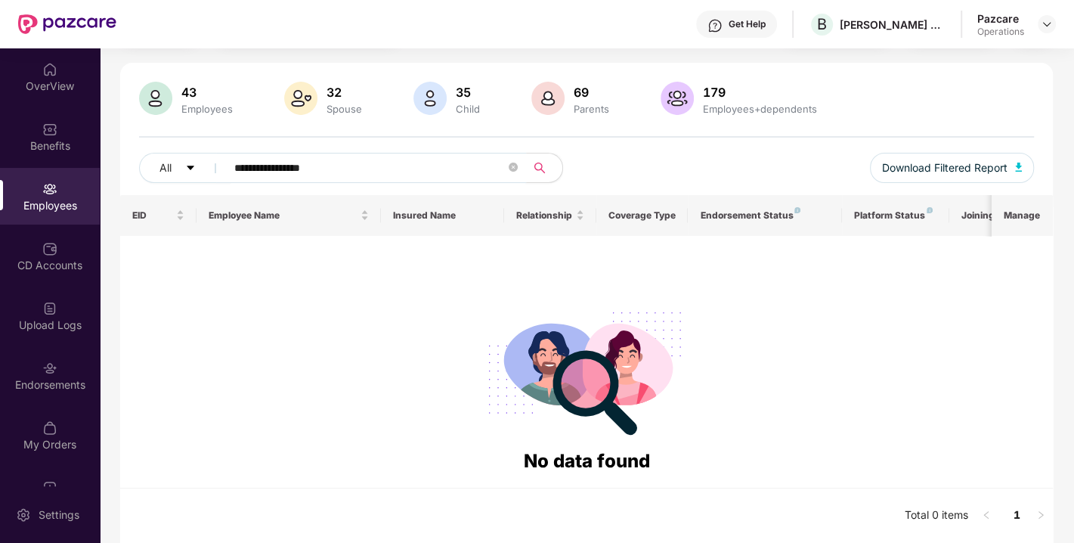
scroll to position [85, 0]
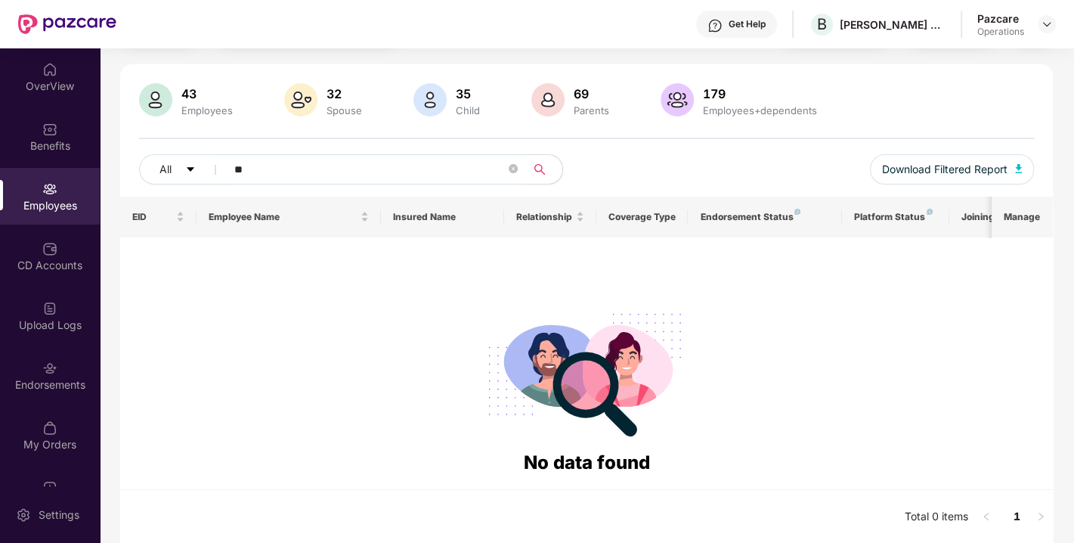
type input "*"
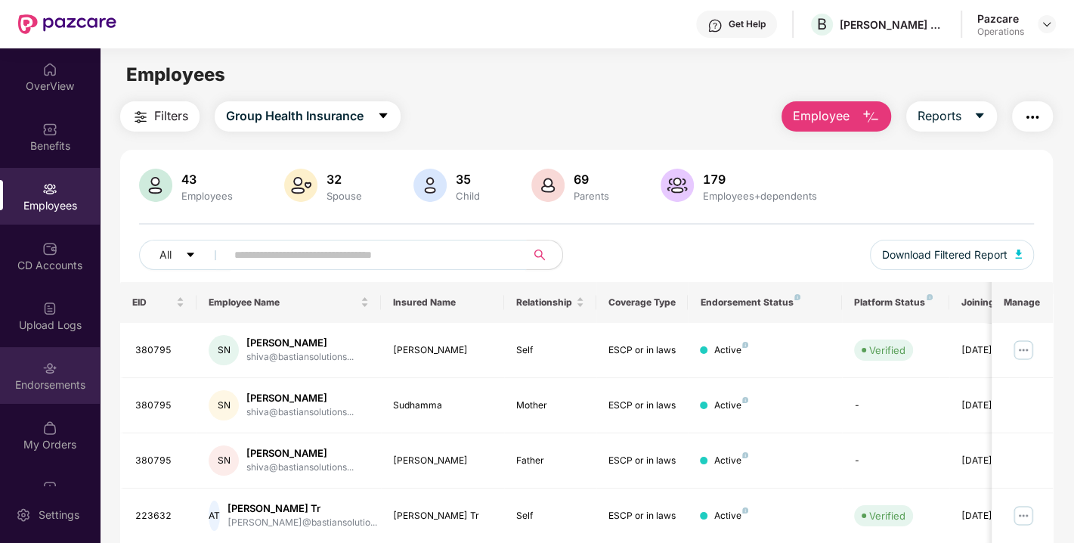
scroll to position [39, 0]
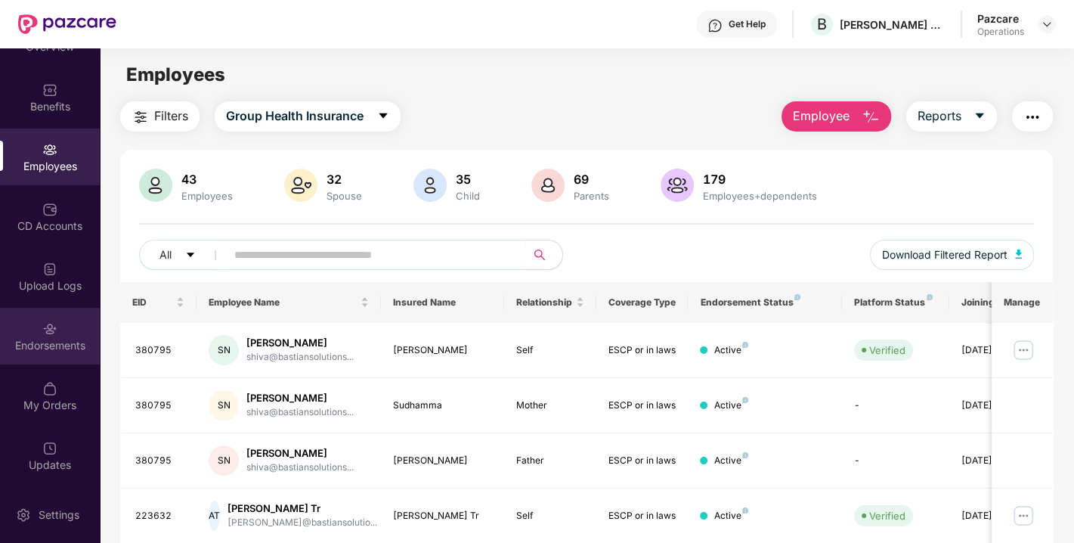
click at [30, 336] on div "Endorsements" at bounding box center [50, 336] width 100 height 57
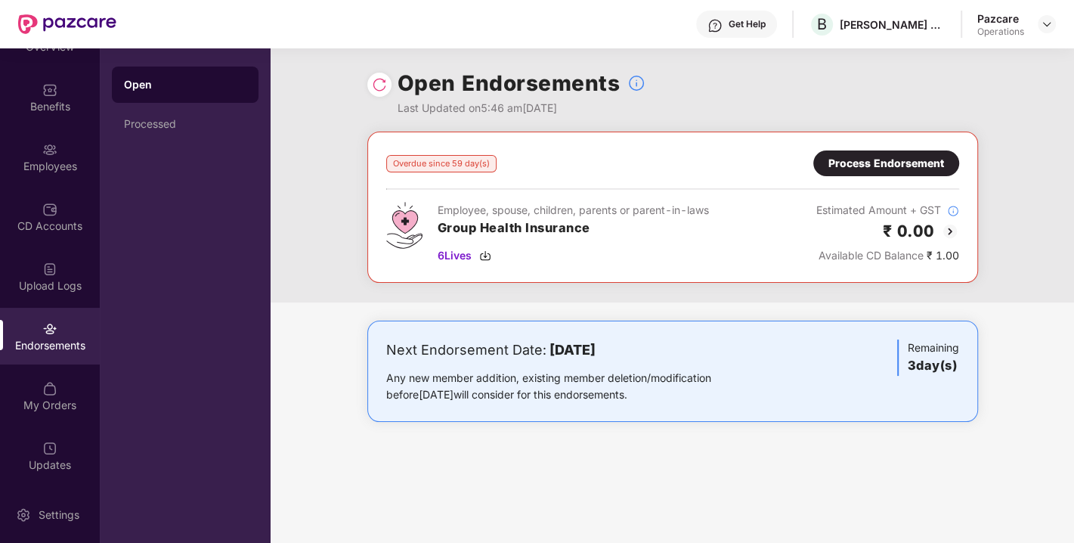
click at [863, 162] on div "Process Endorsement" at bounding box center [886, 163] width 116 height 17
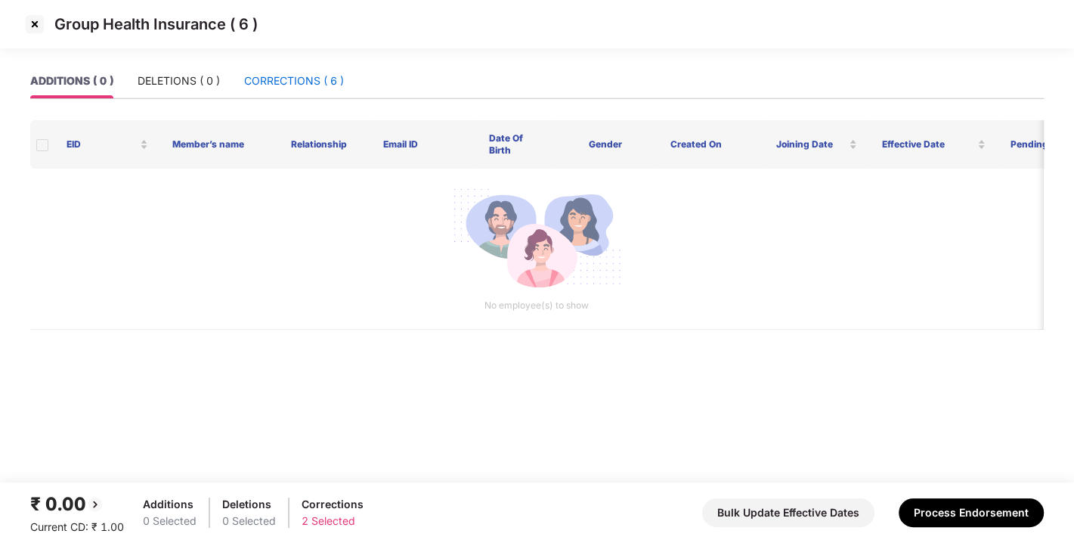
click at [290, 86] on div "CORRECTIONS ( 6 )" at bounding box center [294, 81] width 100 height 17
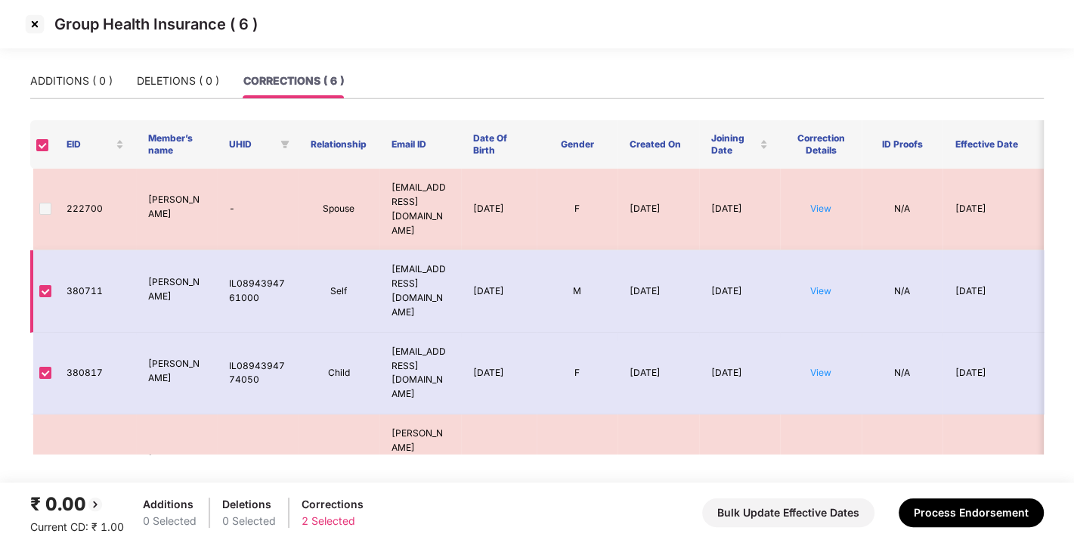
scroll to position [119, 0]
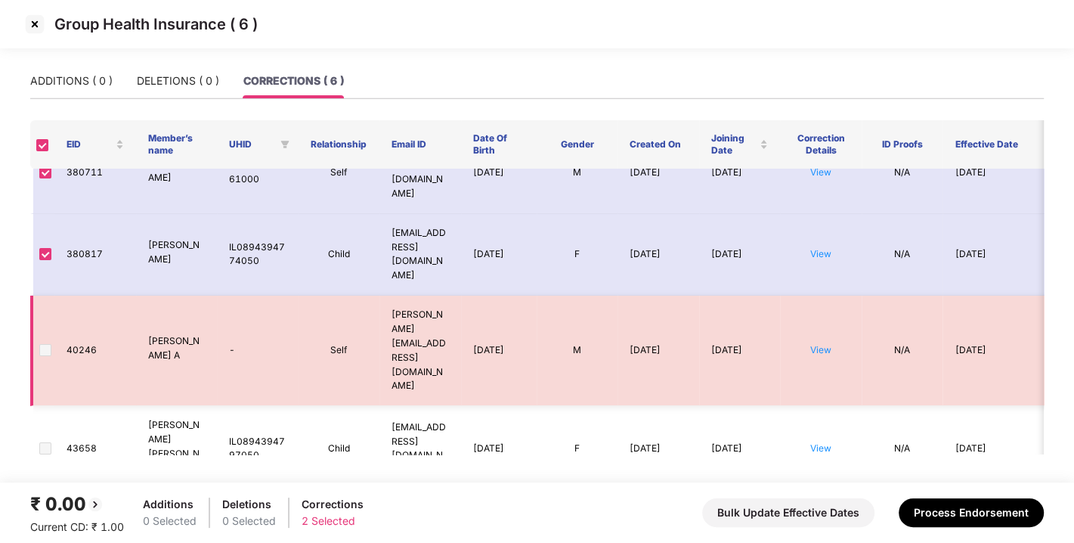
click at [43, 344] on span at bounding box center [45, 350] width 12 height 12
click at [44, 526] on span at bounding box center [45, 532] width 12 height 12
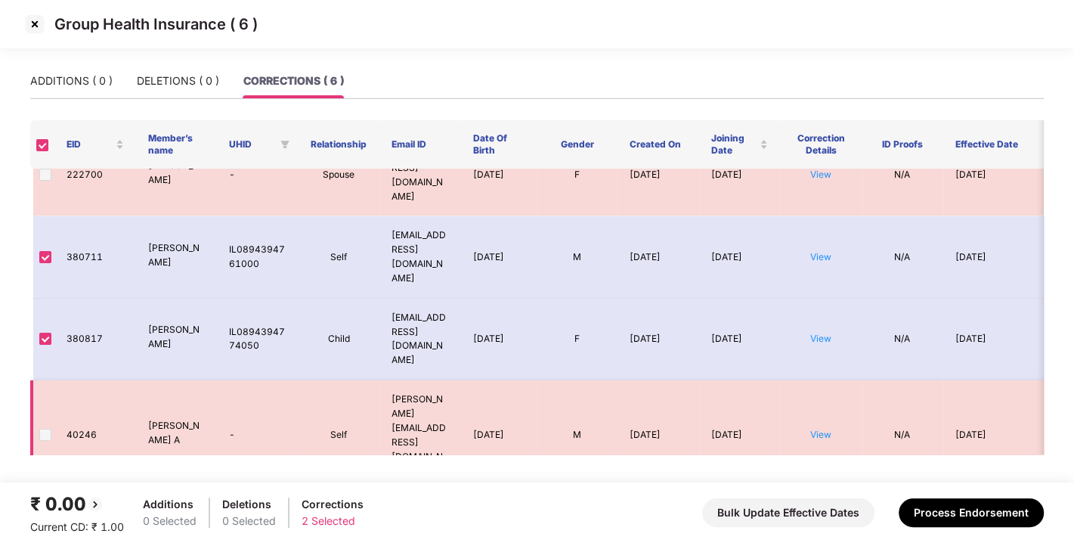
scroll to position [0, 0]
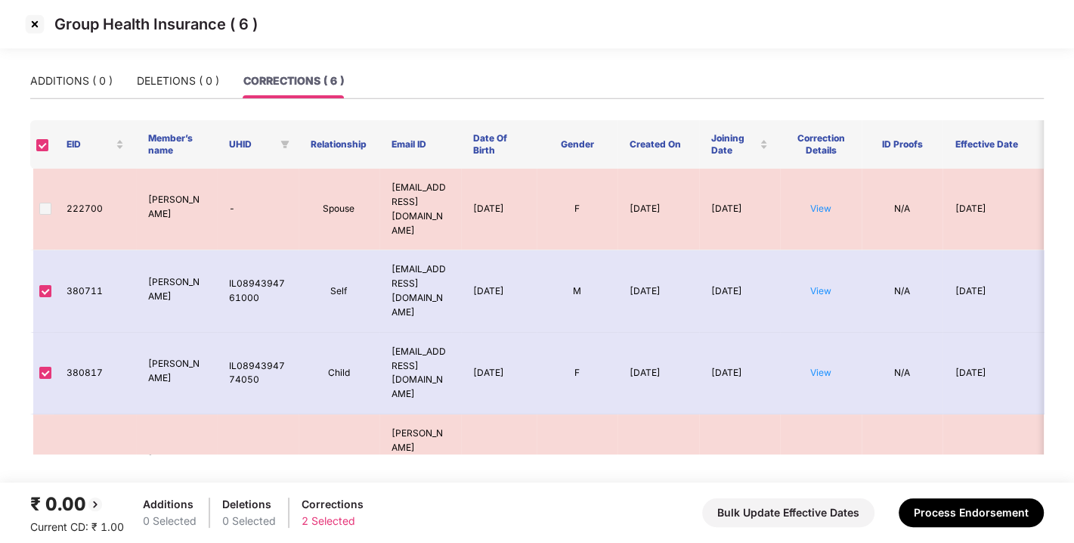
click at [34, 23] on img at bounding box center [35, 24] width 24 height 24
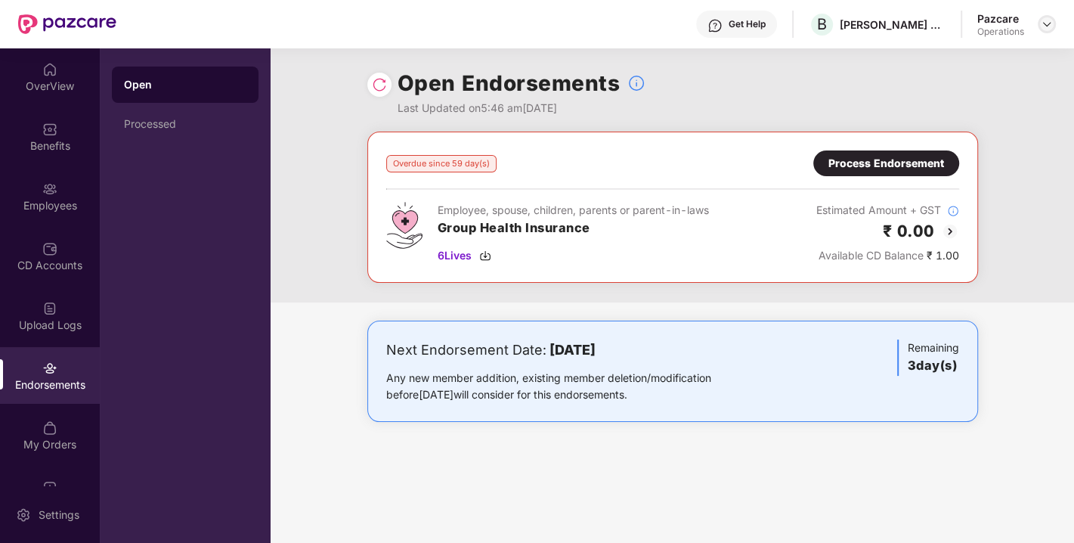
click at [1049, 18] on img at bounding box center [1047, 24] width 12 height 12
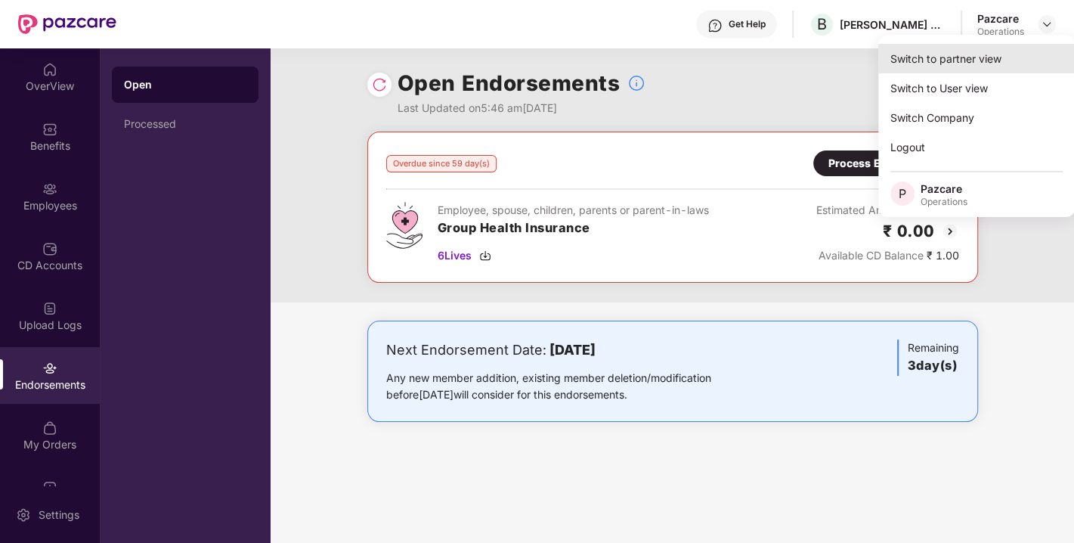
click at [974, 60] on div "Switch to partner view" at bounding box center [976, 58] width 197 height 29
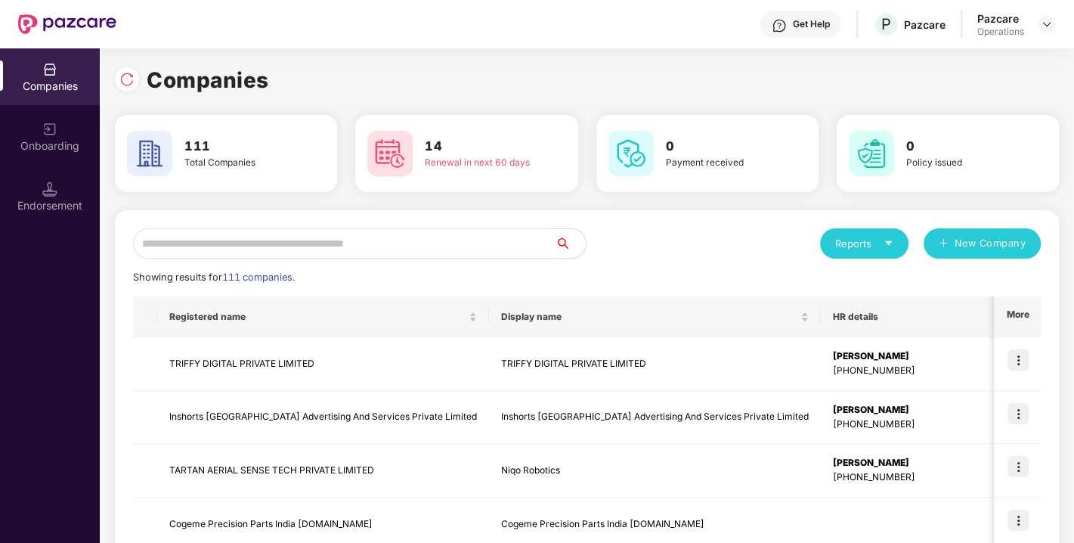
click at [509, 247] on input "text" at bounding box center [344, 243] width 423 height 30
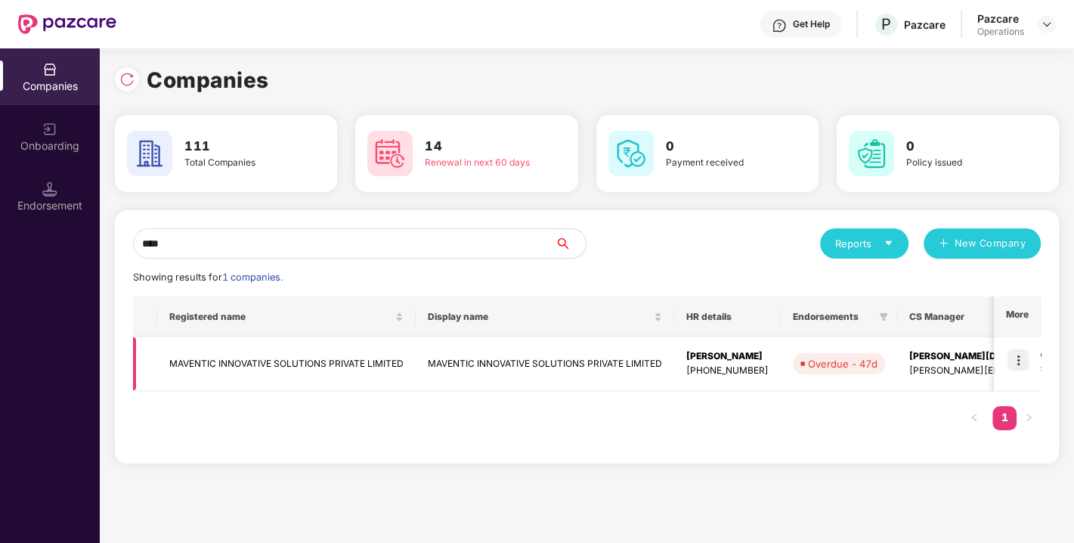
type input "****"
click at [1024, 355] on img at bounding box center [1018, 359] width 21 height 21
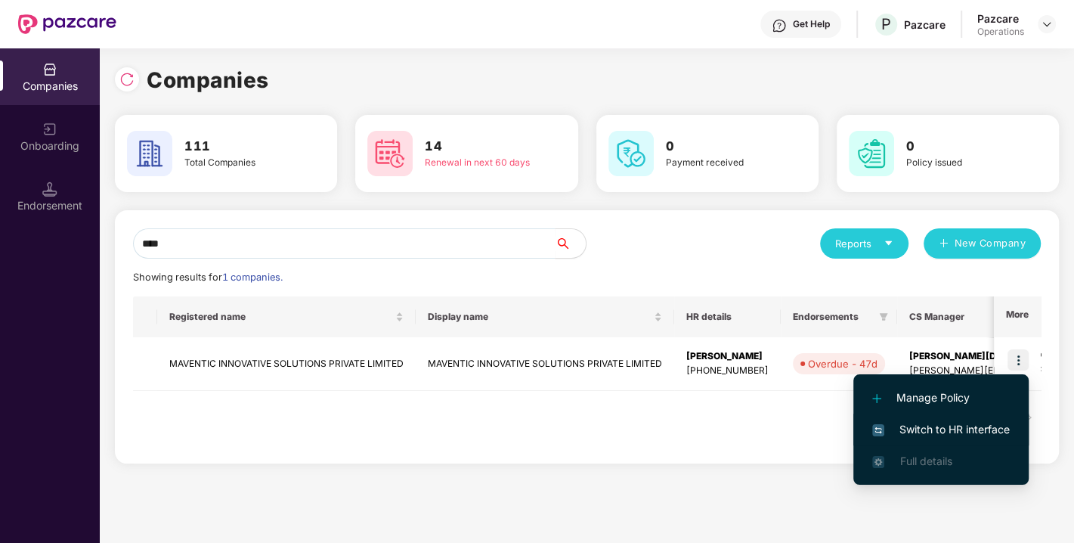
click at [930, 426] on span "Switch to HR interface" at bounding box center [941, 429] width 138 height 17
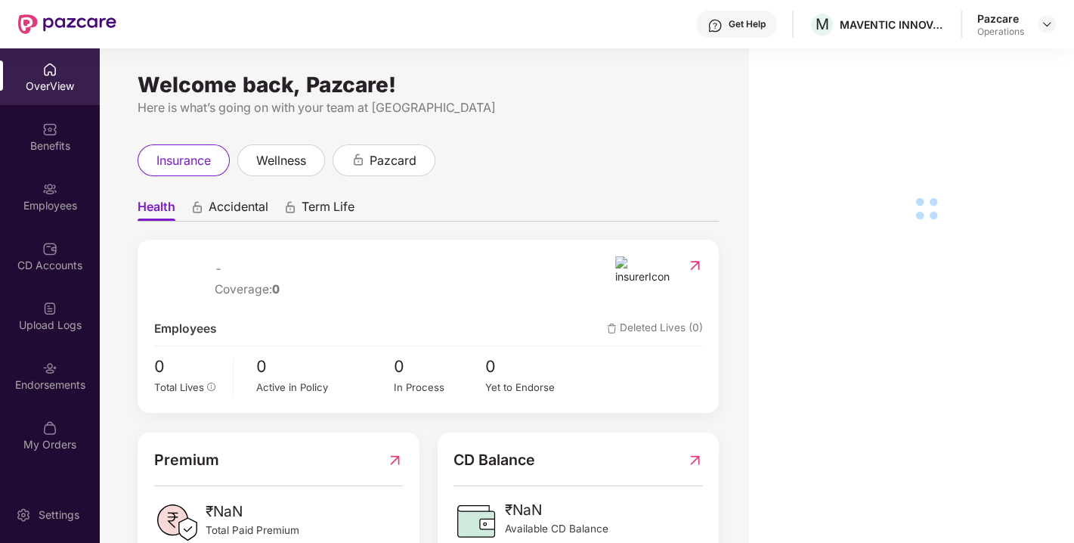
scroll to position [48, 0]
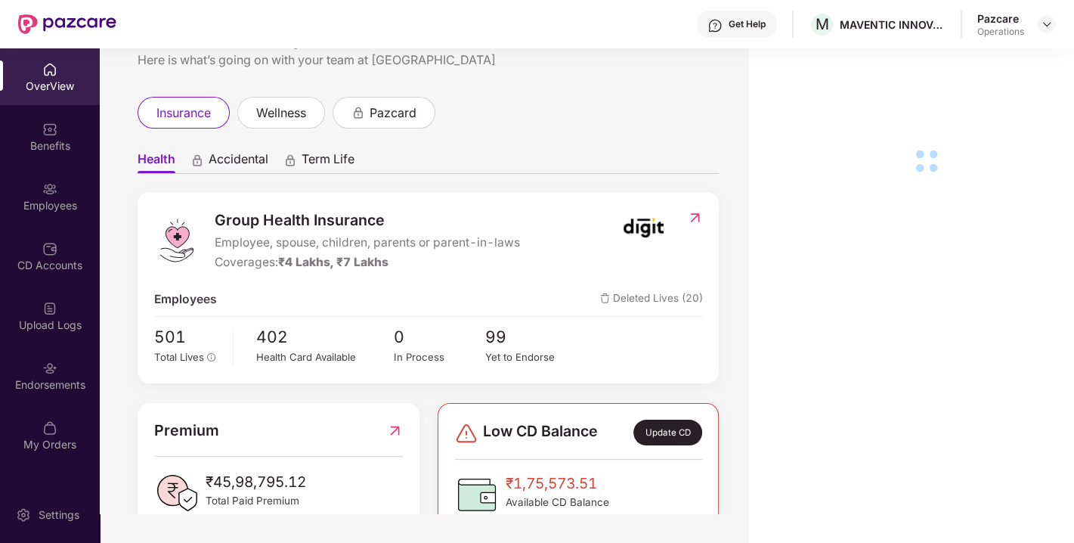
click at [29, 370] on div "Endorsements" at bounding box center [50, 375] width 100 height 57
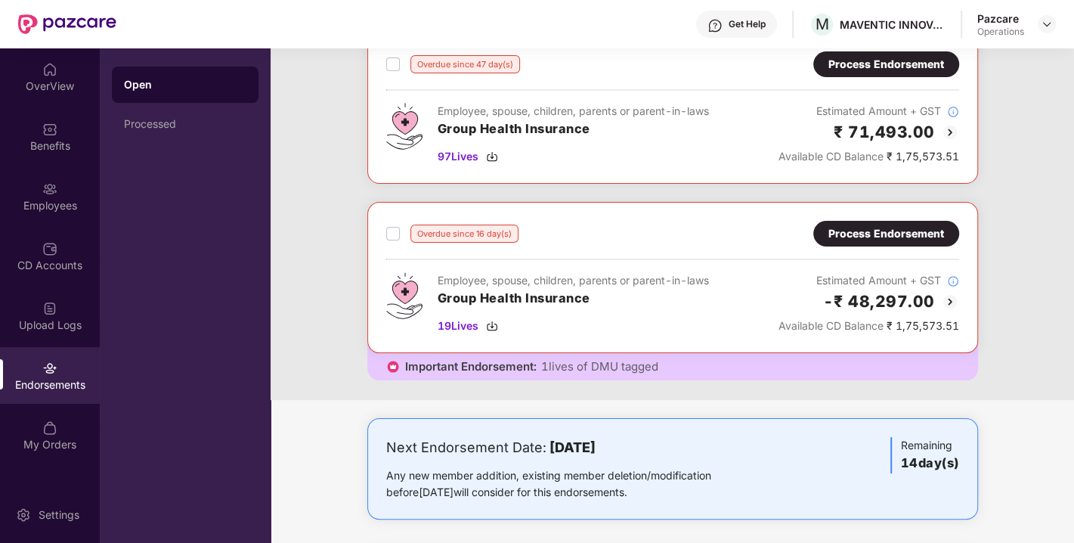
scroll to position [25, 0]
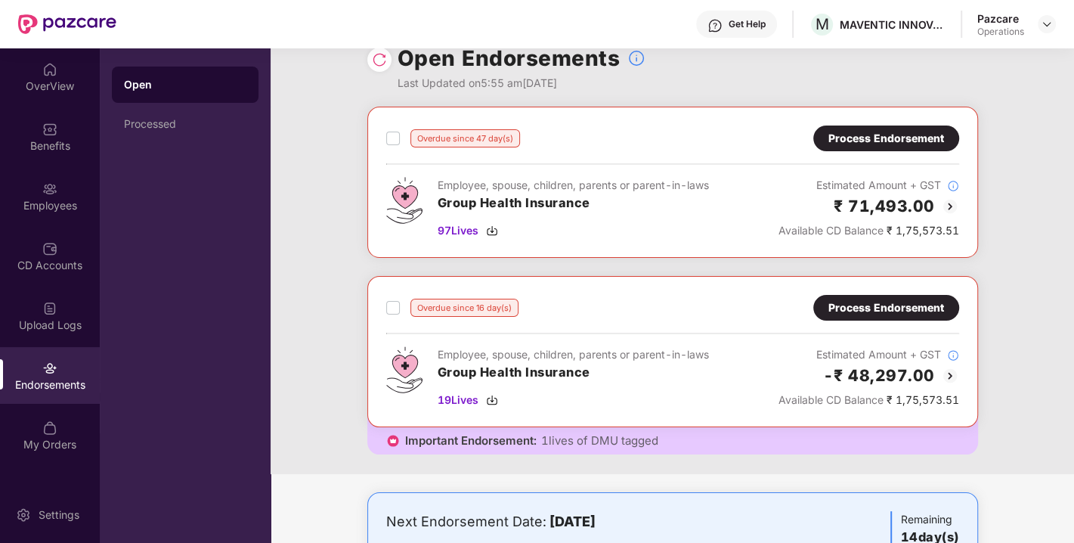
click at [853, 143] on div "Process Endorsement" at bounding box center [886, 138] width 116 height 17
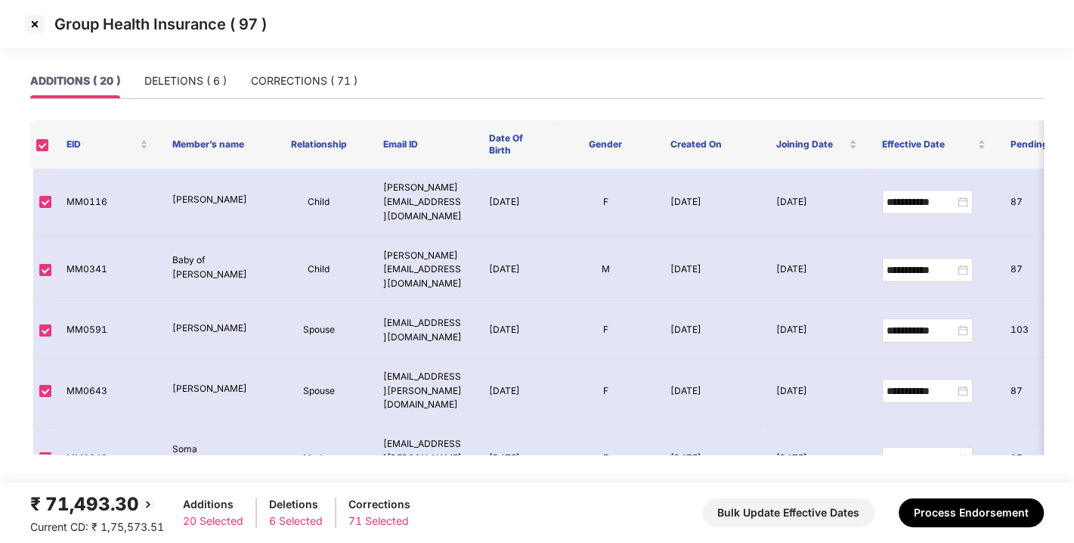
click at [33, 27] on img at bounding box center [35, 24] width 24 height 24
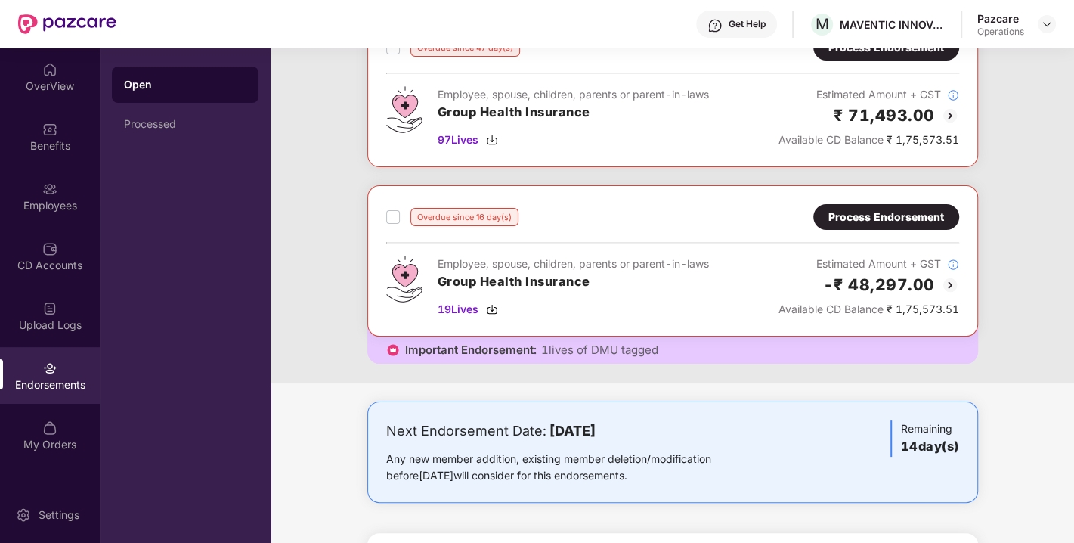
scroll to position [129, 0]
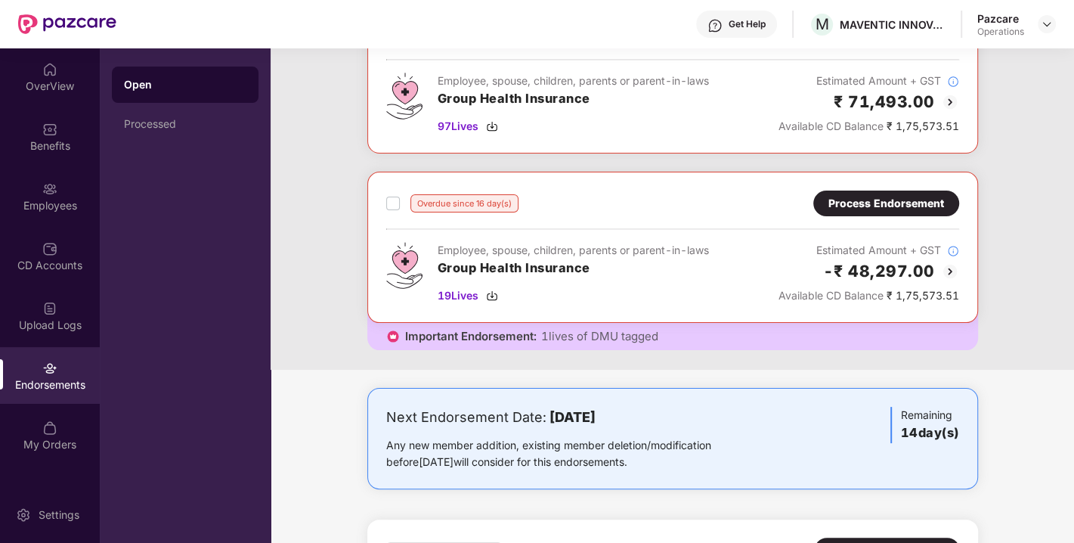
click at [838, 195] on div "Process Endorsement" at bounding box center [886, 203] width 116 height 17
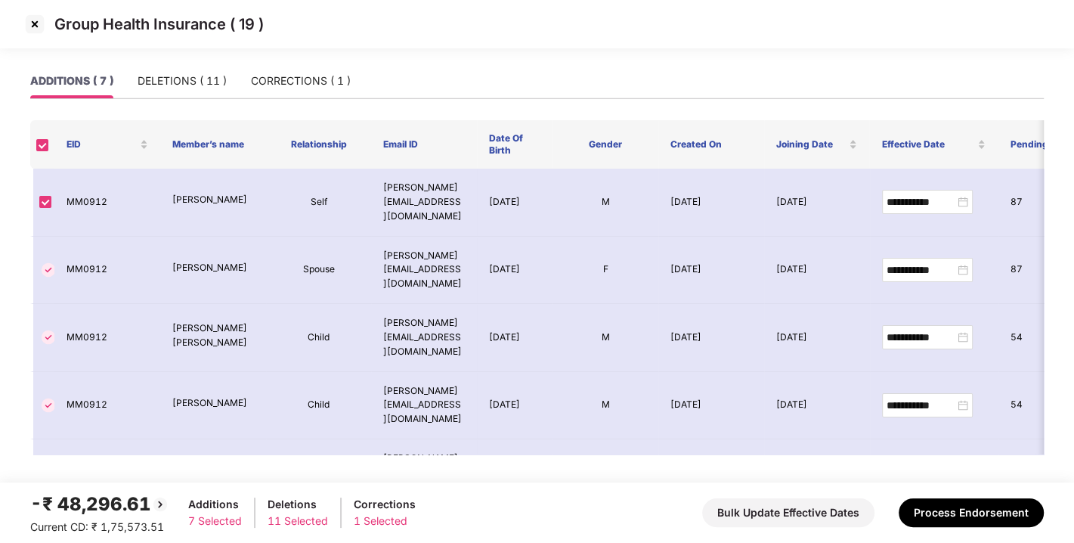
click at [33, 21] on img at bounding box center [35, 24] width 24 height 24
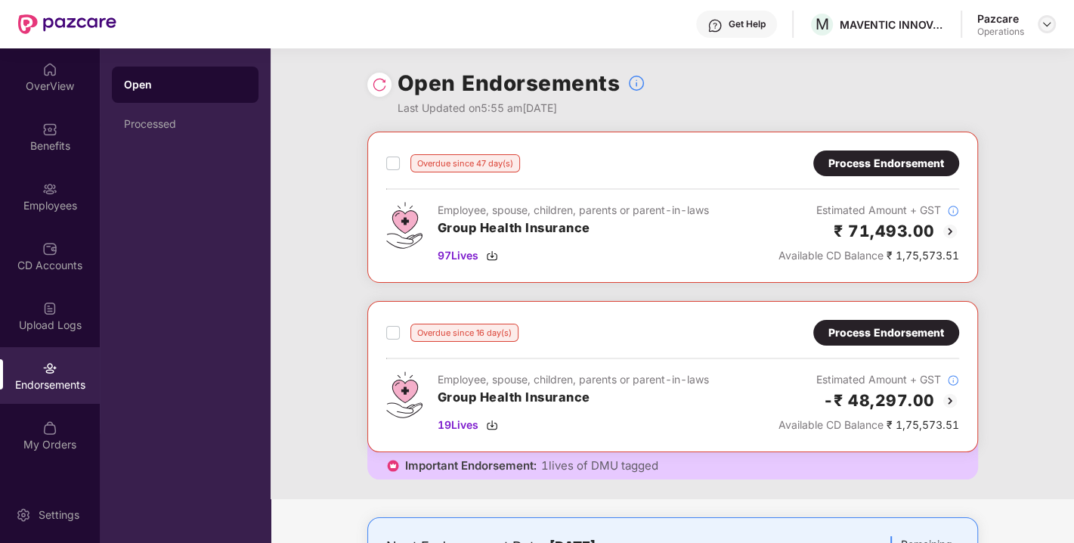
click at [1043, 26] on img at bounding box center [1047, 24] width 12 height 12
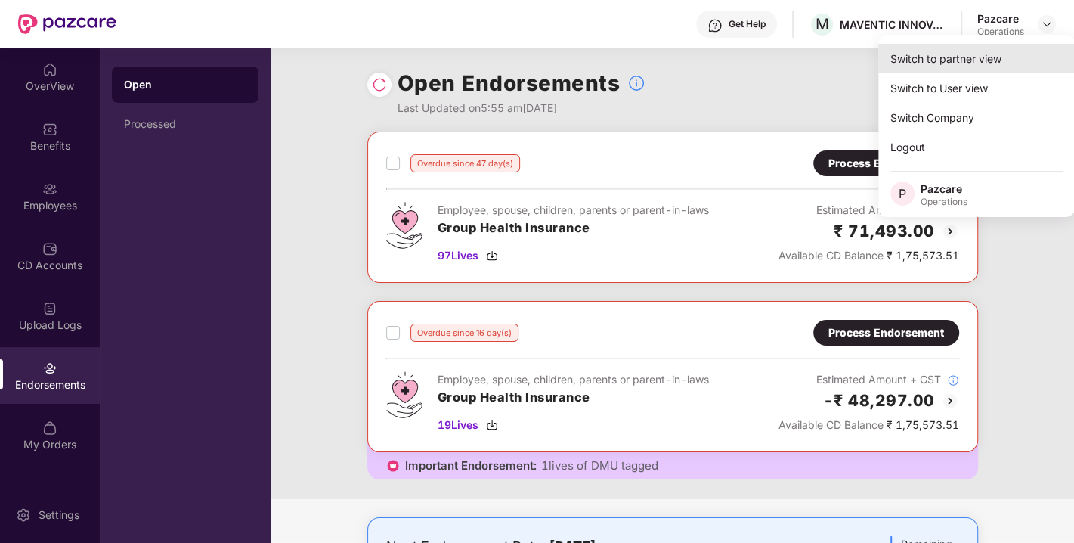
click at [954, 58] on div "Switch to partner view" at bounding box center [976, 58] width 197 height 29
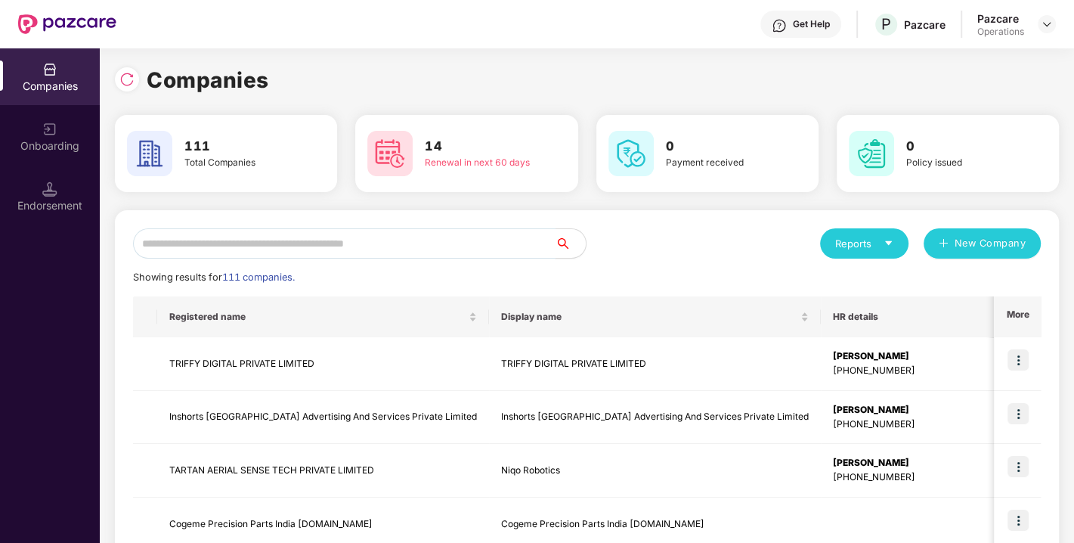
click at [348, 242] on input "text" at bounding box center [344, 243] width 423 height 30
click at [289, 246] on input "text" at bounding box center [344, 243] width 423 height 30
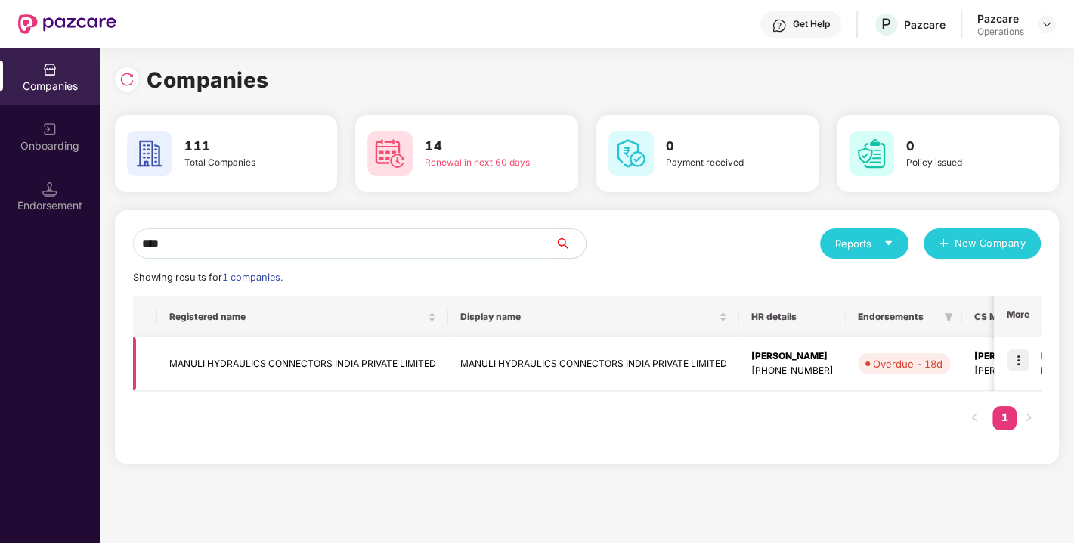
type input "****"
click at [1012, 354] on img at bounding box center [1018, 359] width 21 height 21
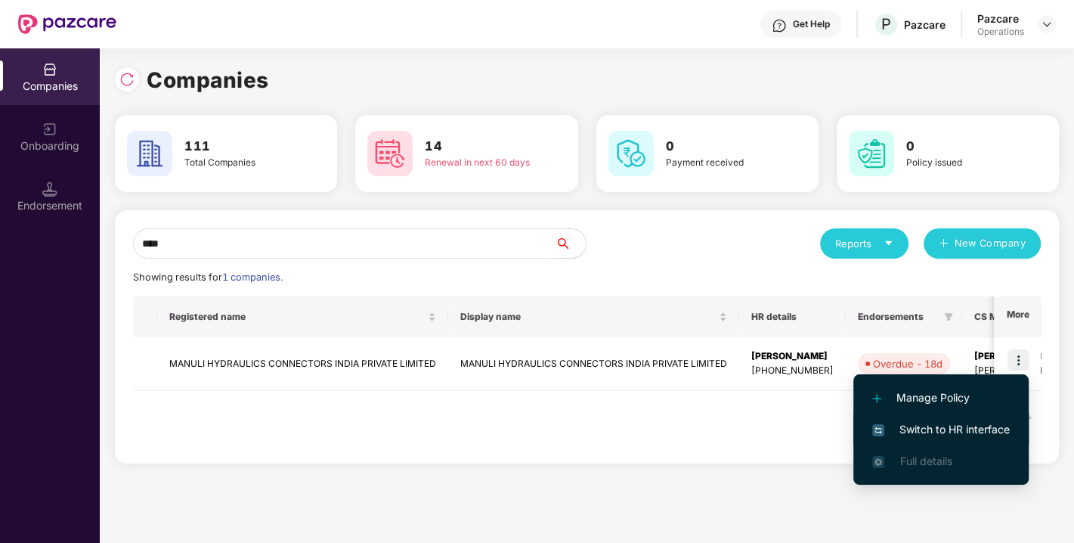
click at [939, 429] on span "Switch to HR interface" at bounding box center [941, 429] width 138 height 17
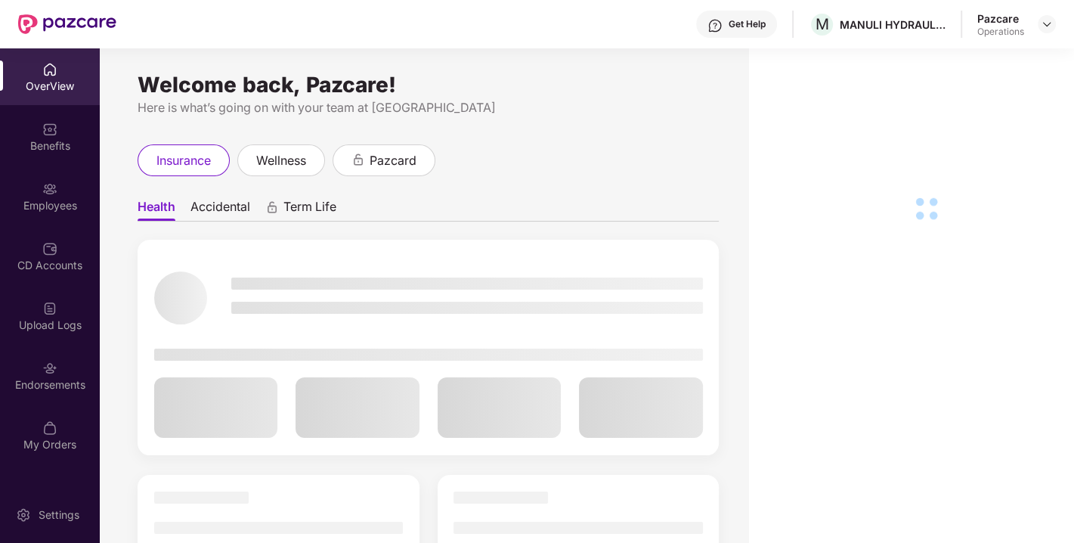
scroll to position [48, 0]
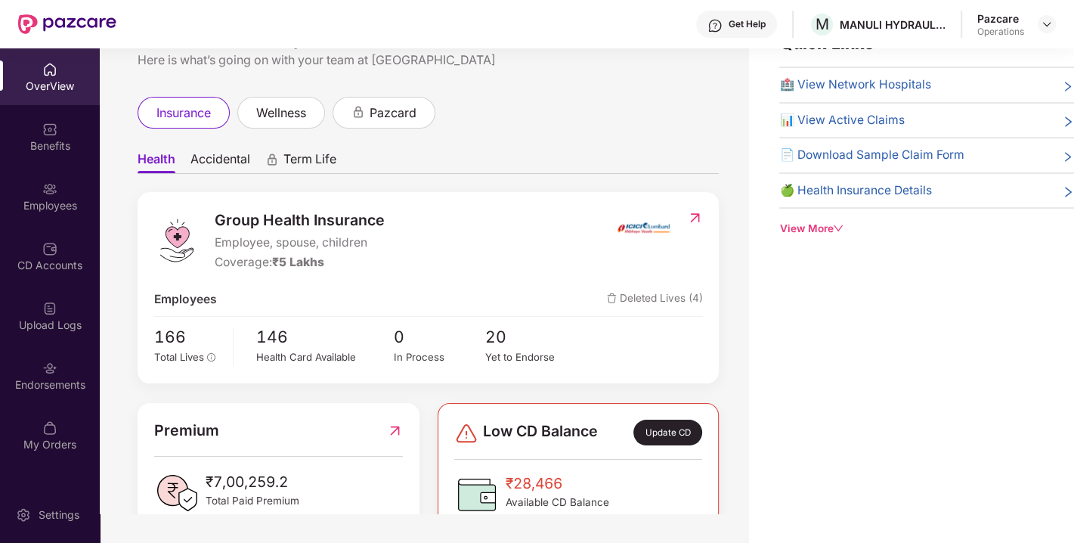
click at [29, 370] on div "Endorsements" at bounding box center [50, 375] width 100 height 57
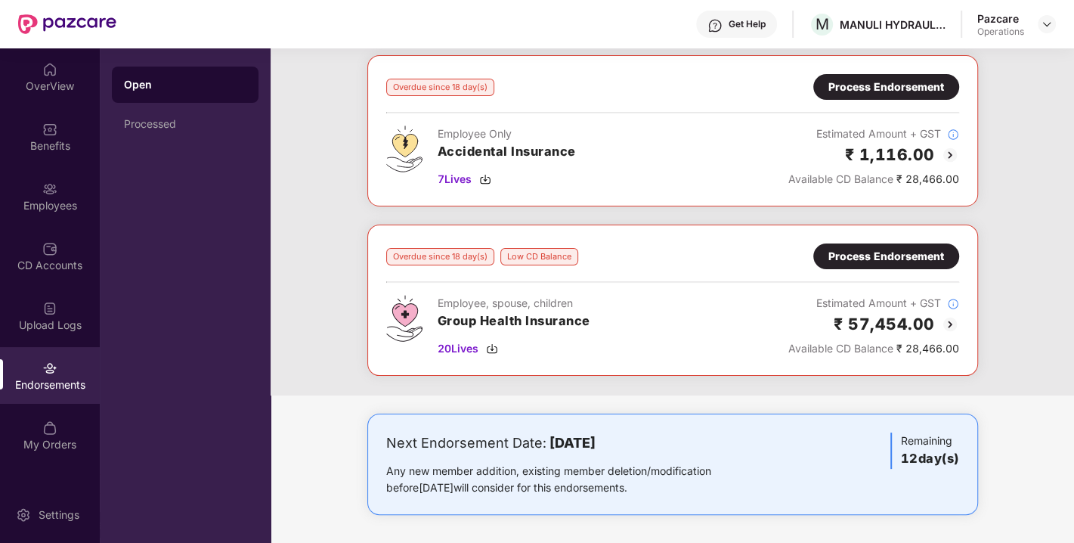
scroll to position [0, 0]
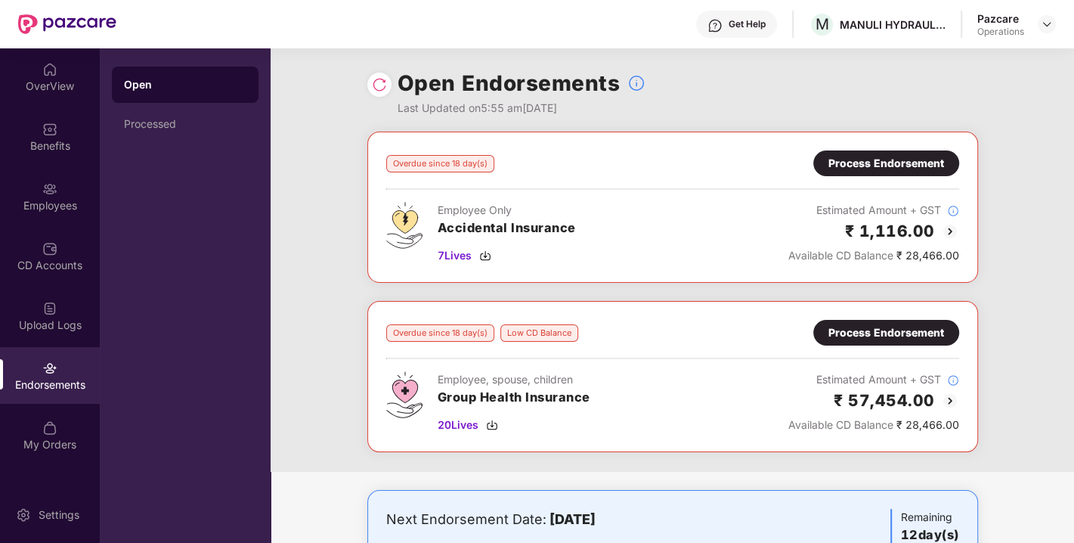
click at [875, 332] on div "Process Endorsement" at bounding box center [886, 332] width 116 height 17
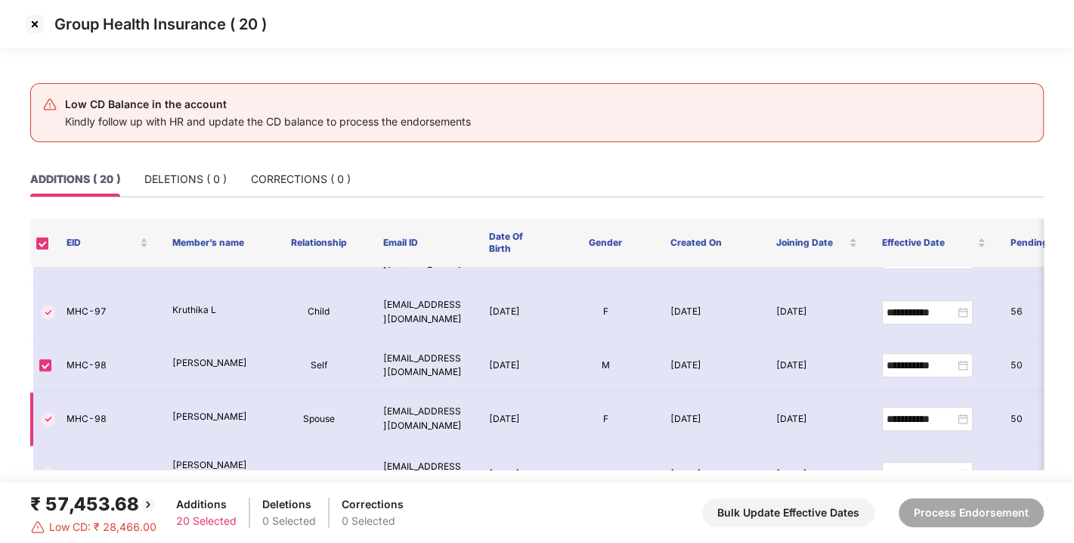
scroll to position [846, 0]
click at [36, 25] on img at bounding box center [35, 24] width 24 height 24
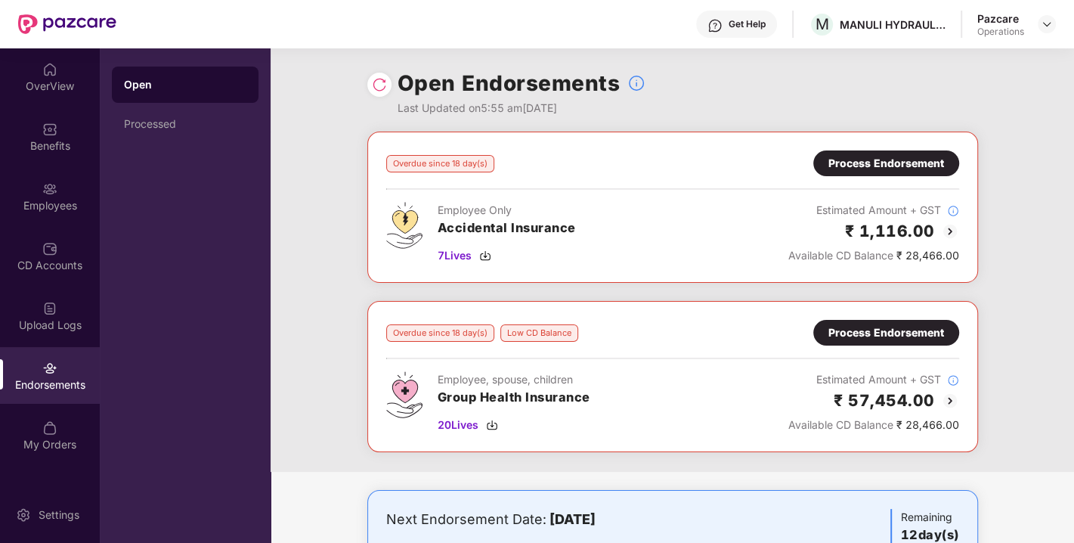
scroll to position [76, 0]
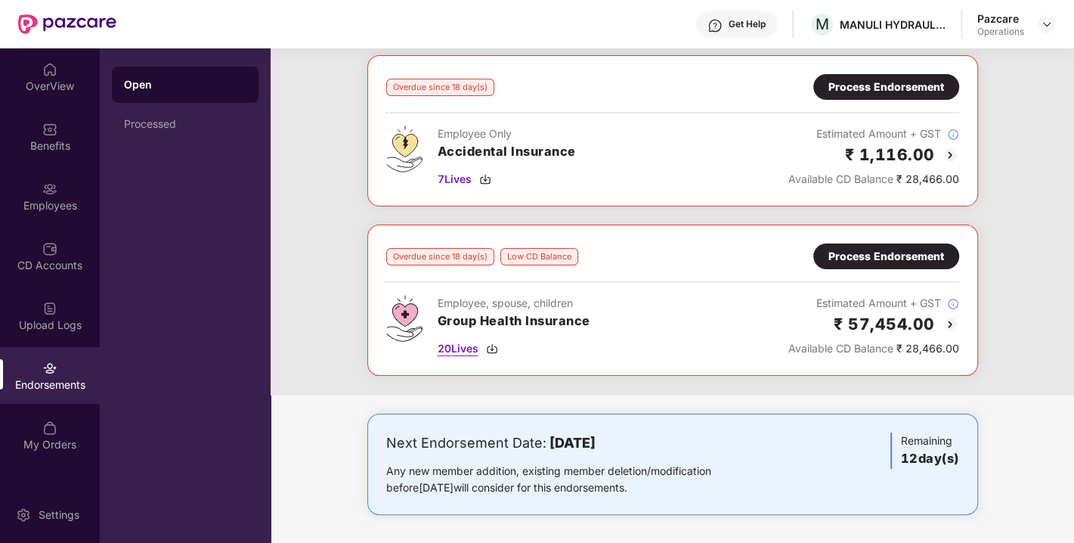
click at [454, 353] on span "20 Lives" at bounding box center [458, 348] width 41 height 17
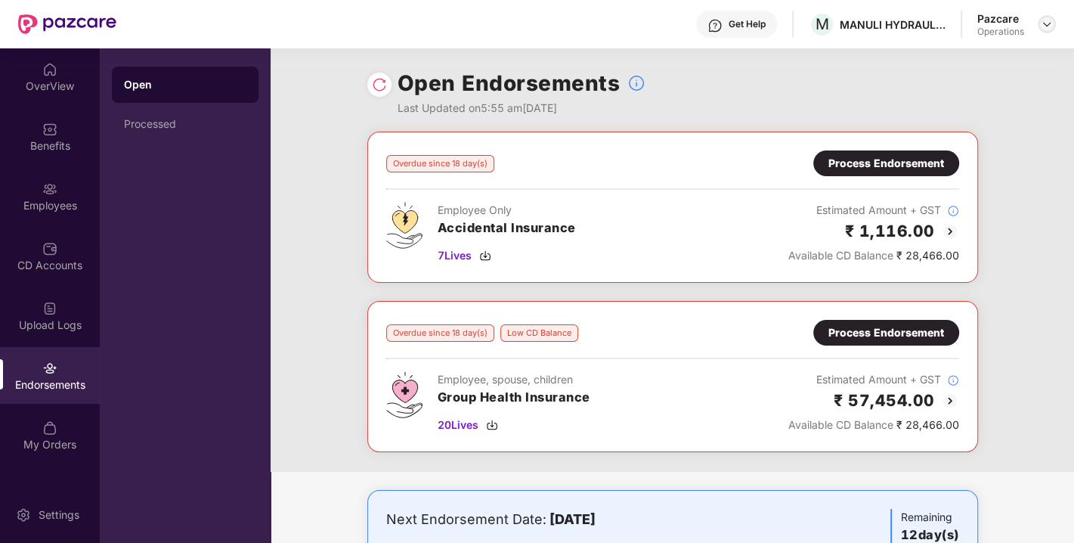
click at [1047, 20] on img at bounding box center [1047, 24] width 12 height 12
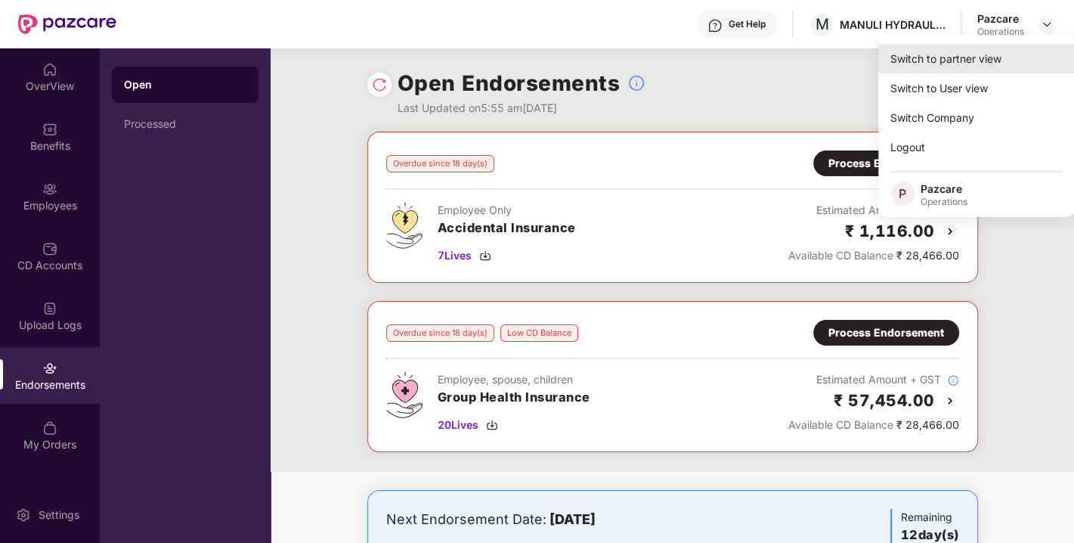
click at [961, 58] on div "Switch to partner view" at bounding box center [976, 58] width 197 height 29
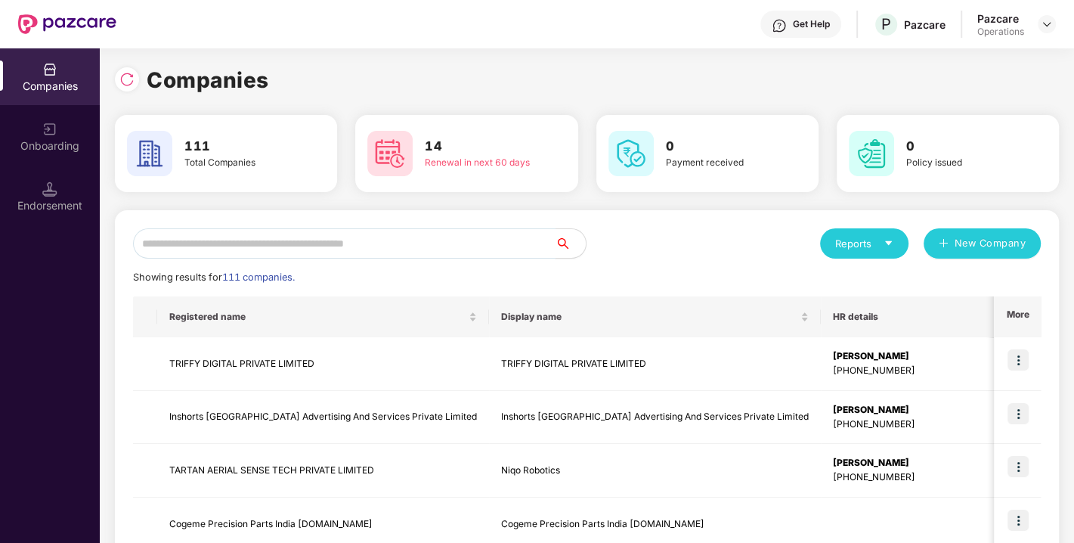
click at [450, 246] on input "text" at bounding box center [344, 243] width 423 height 30
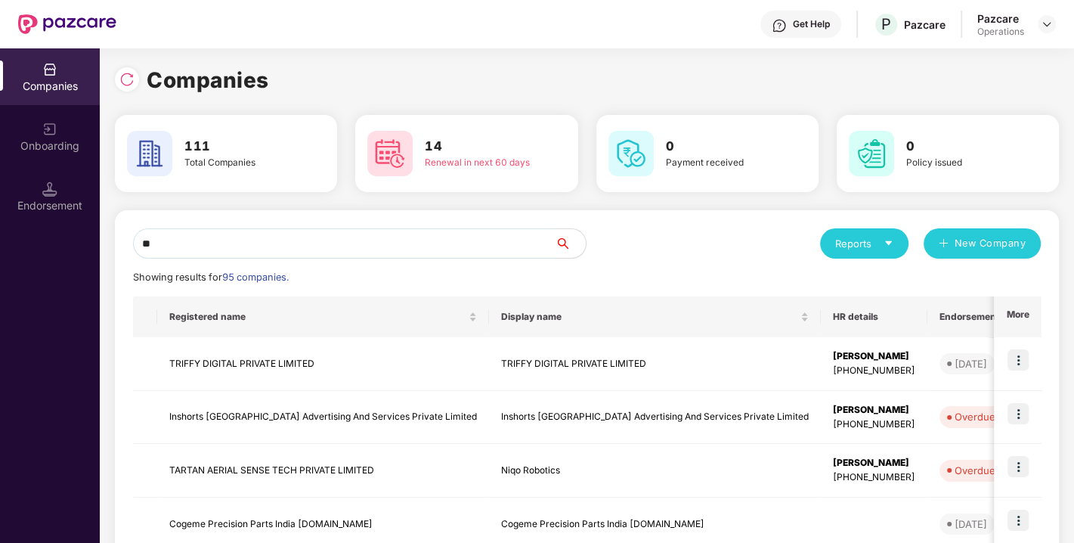
type input "*"
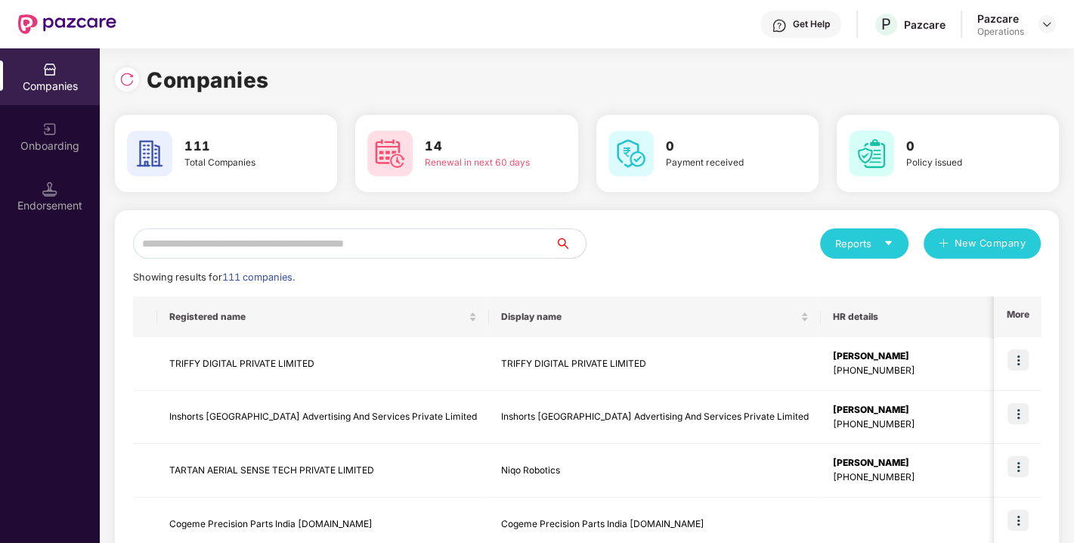
click at [393, 229] on input "text" at bounding box center [344, 243] width 423 height 30
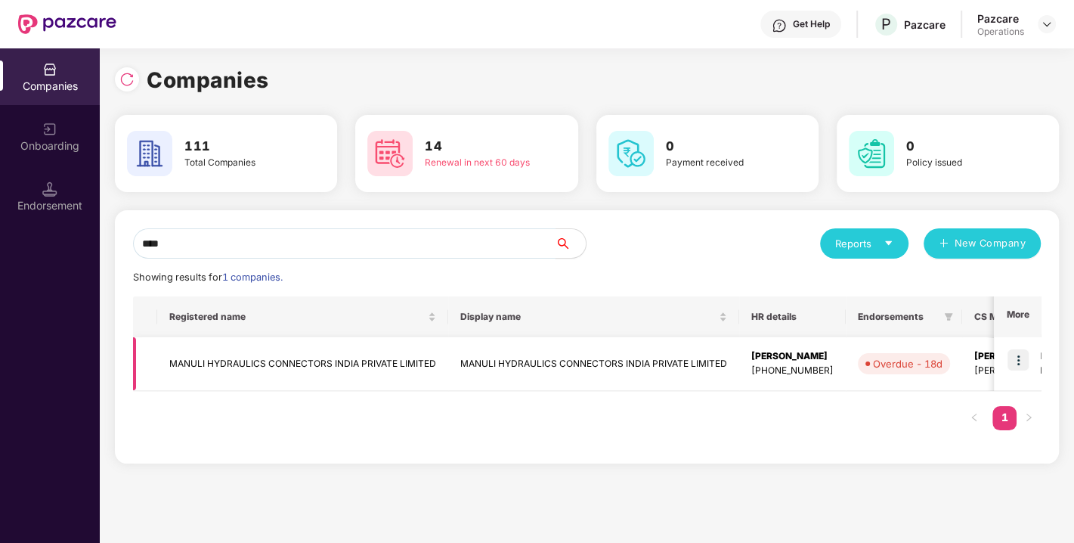
type input "****"
click at [1018, 358] on img at bounding box center [1018, 359] width 21 height 21
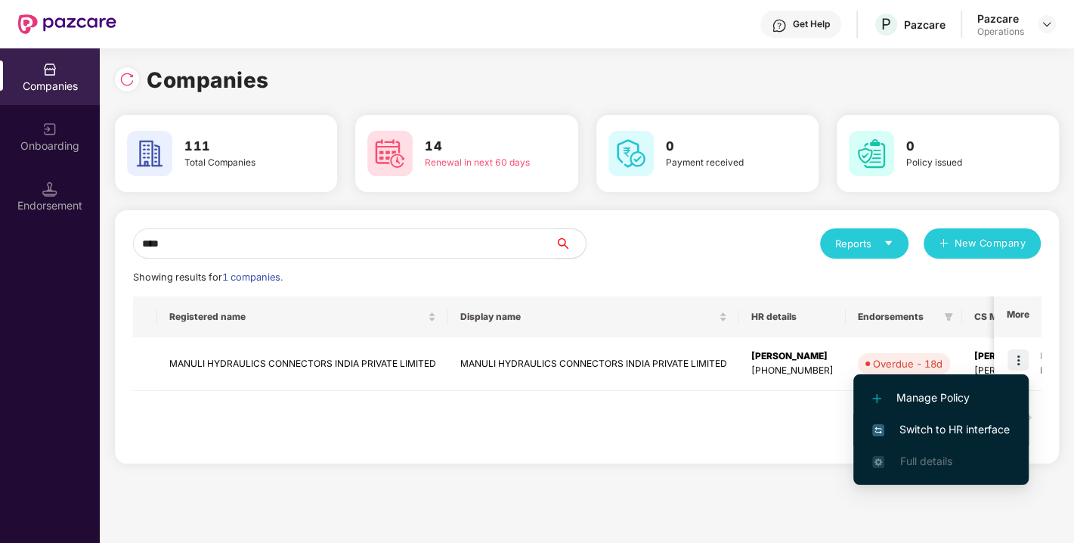
click at [936, 423] on span "Switch to HR interface" at bounding box center [941, 429] width 138 height 17
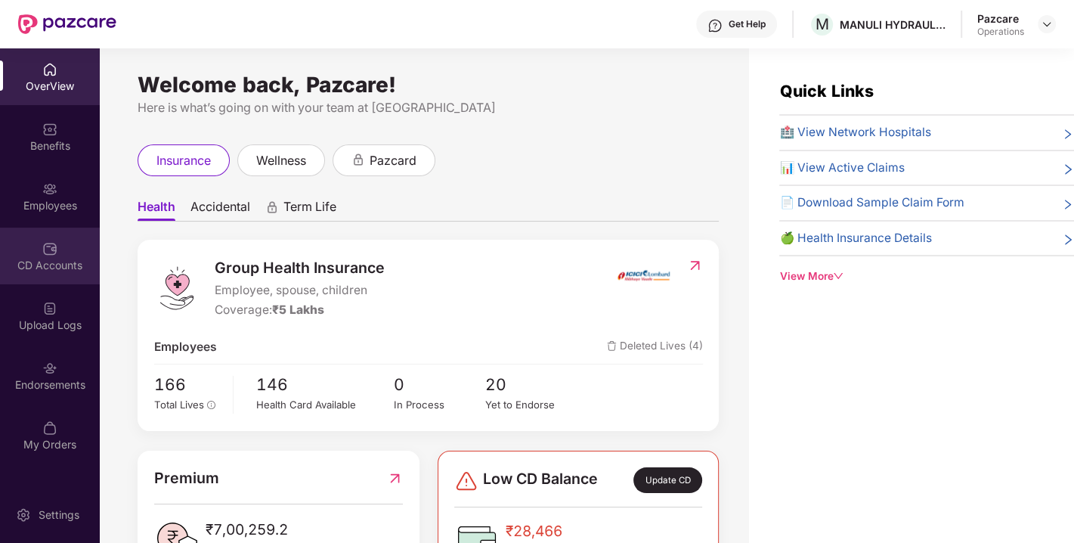
scroll to position [48, 0]
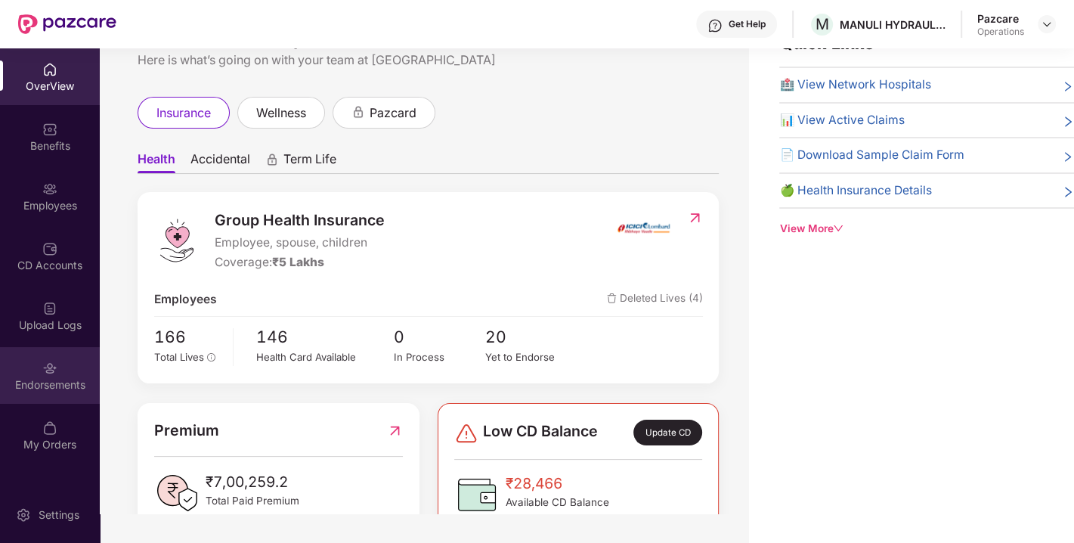
click at [29, 372] on div "Endorsements" at bounding box center [50, 375] width 100 height 57
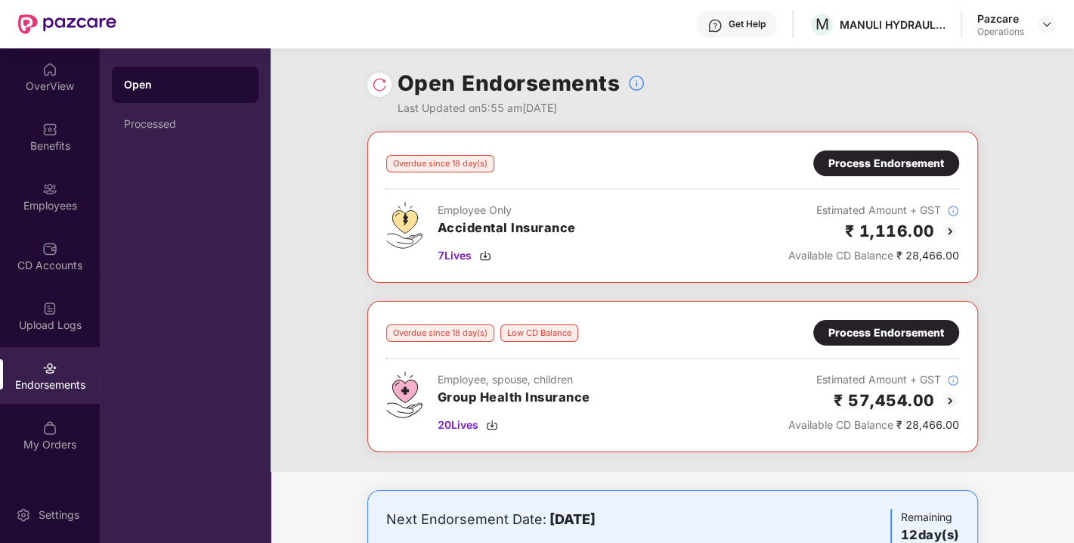
scroll to position [76, 0]
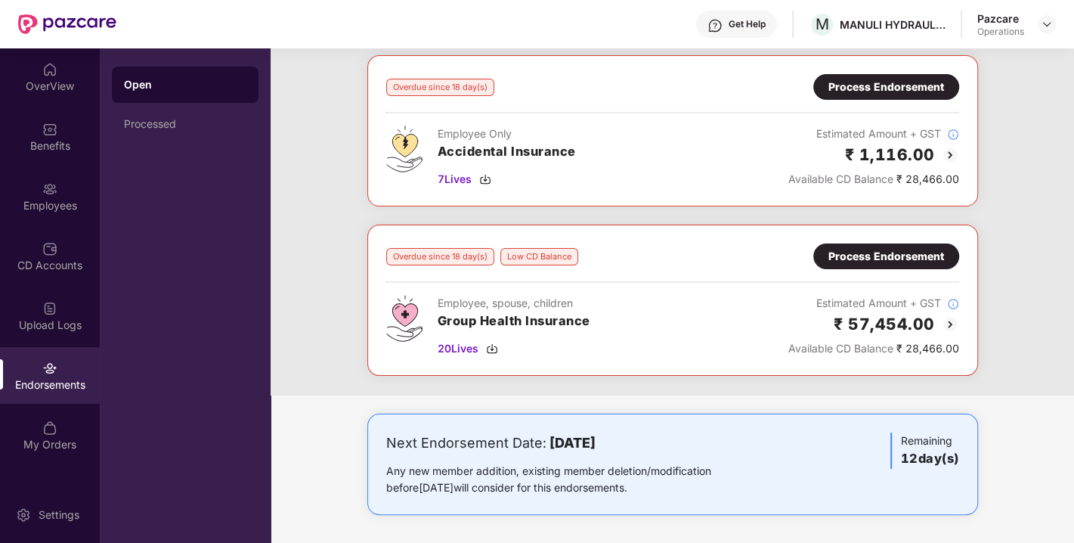
click at [862, 259] on div "Process Endorsement" at bounding box center [886, 256] width 116 height 17
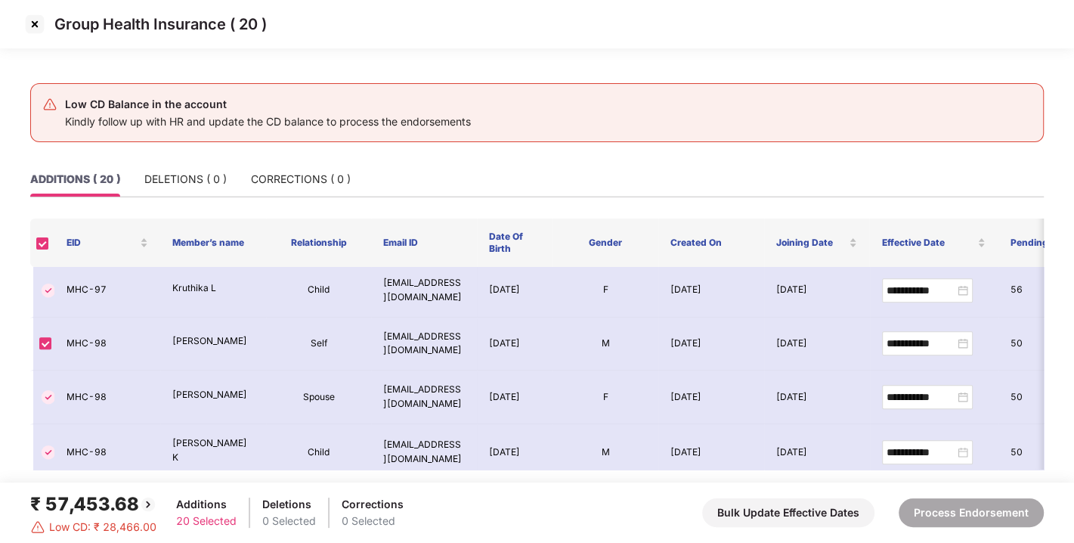
scroll to position [868, 0]
click at [36, 26] on img at bounding box center [35, 24] width 24 height 24
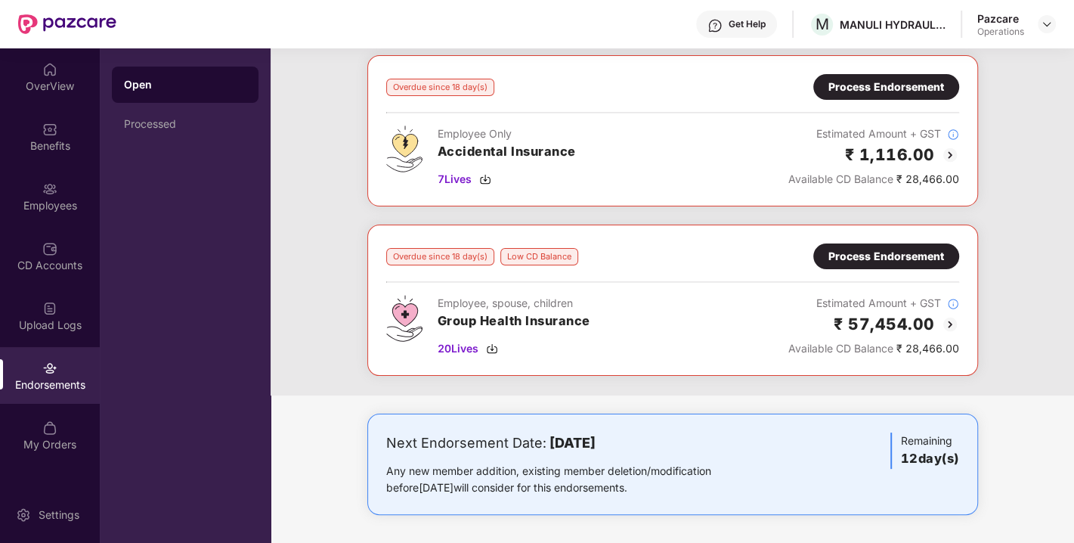
scroll to position [0, 0]
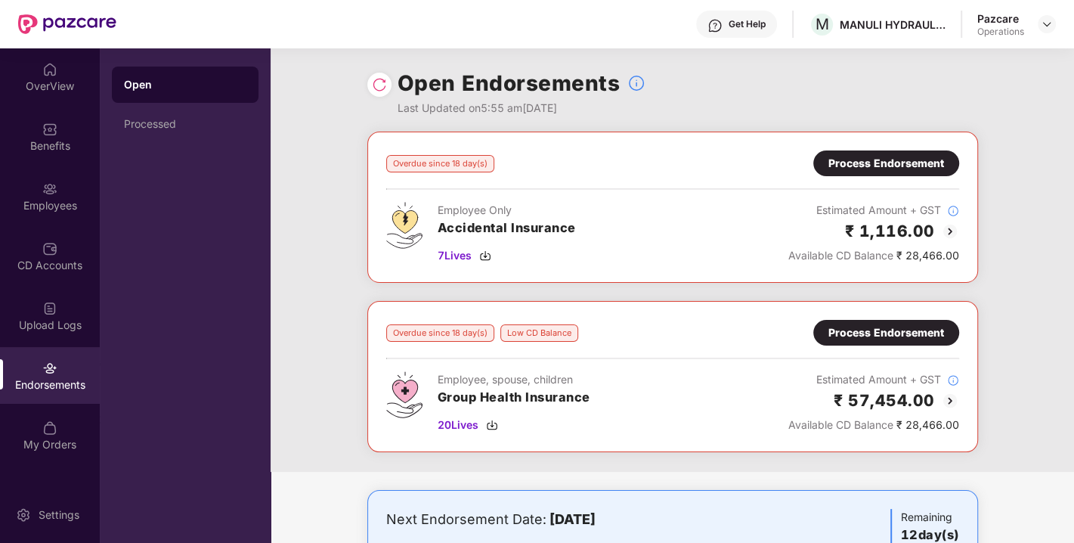
click at [884, 164] on div "Process Endorsement" at bounding box center [886, 163] width 116 height 17
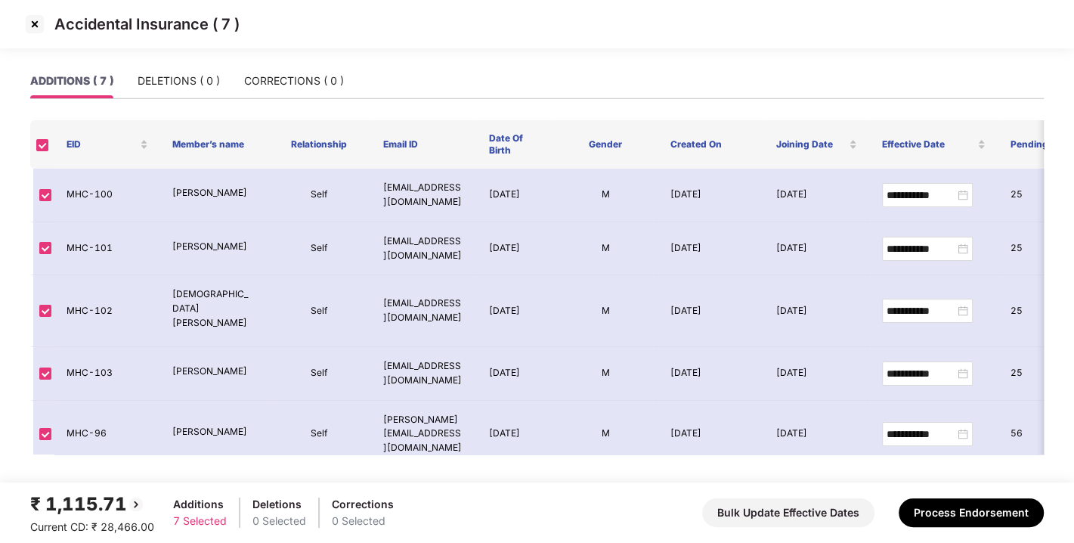
scroll to position [91, 0]
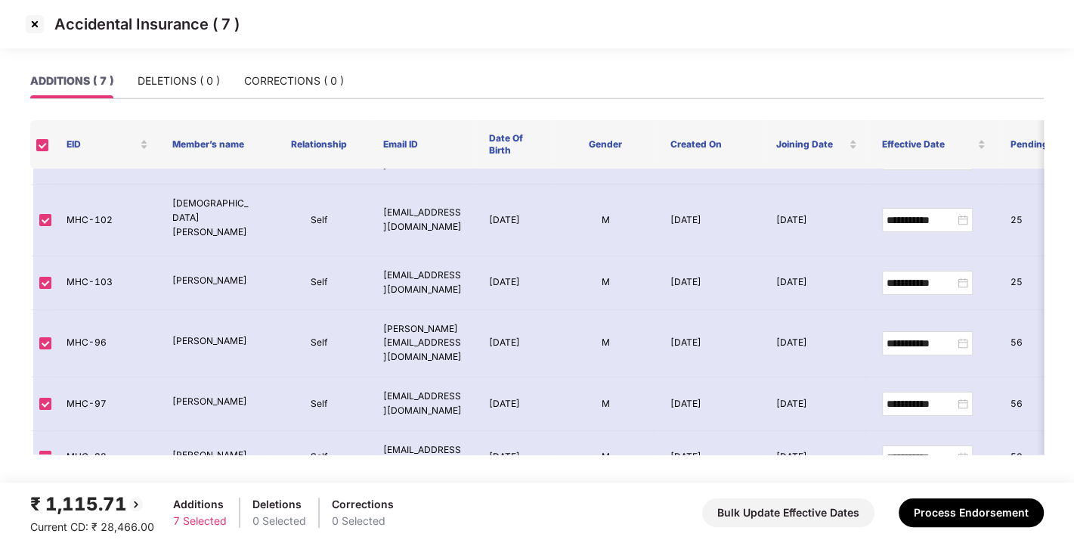
click at [34, 21] on img at bounding box center [35, 24] width 24 height 24
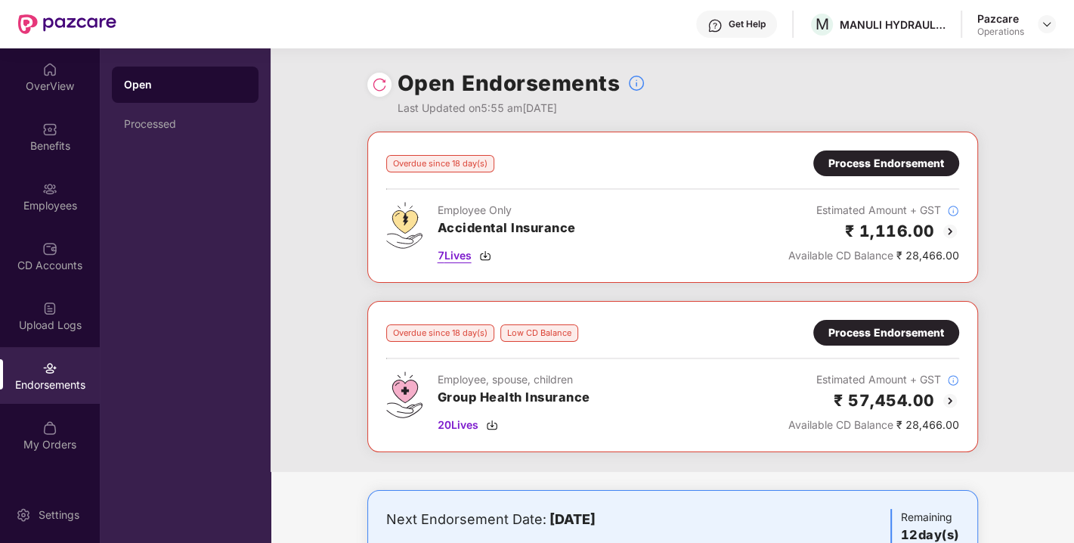
click at [458, 255] on span "7 Lives" at bounding box center [455, 255] width 34 height 17
click at [884, 340] on div "Process Endorsement" at bounding box center [886, 333] width 146 height 26
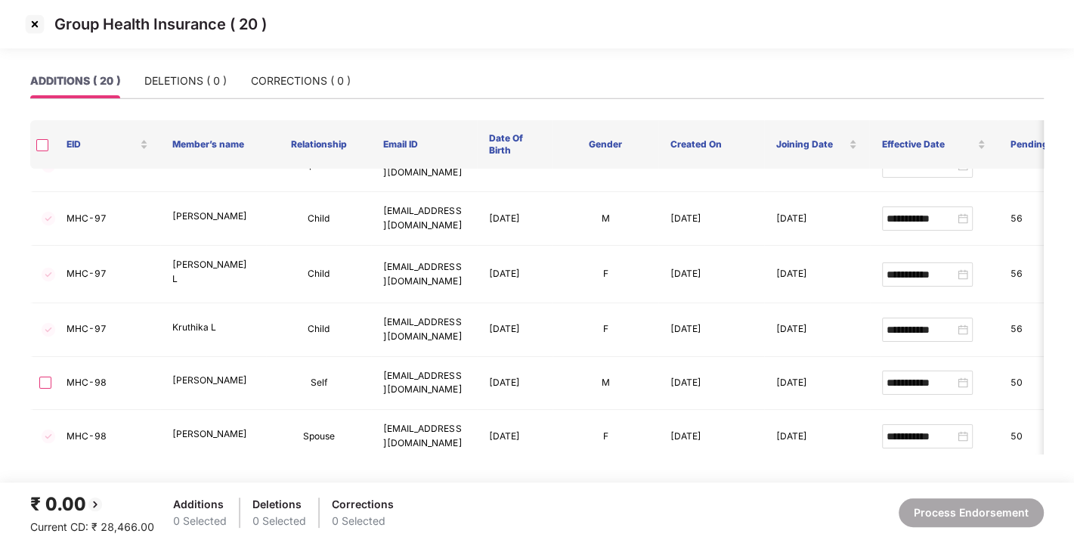
scroll to position [790, 0]
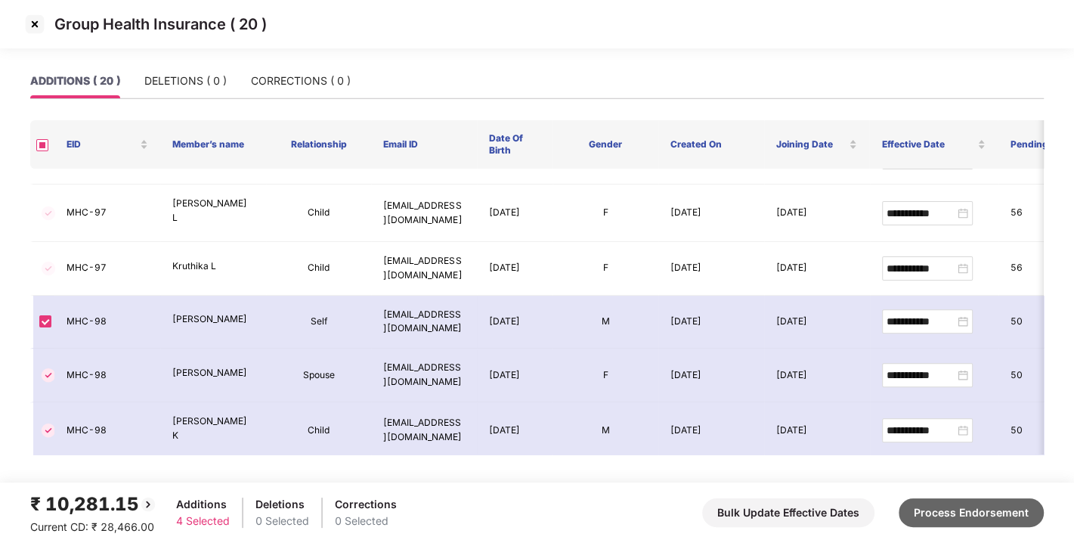
click at [951, 507] on button "Process Endorsement" at bounding box center [971, 512] width 145 height 29
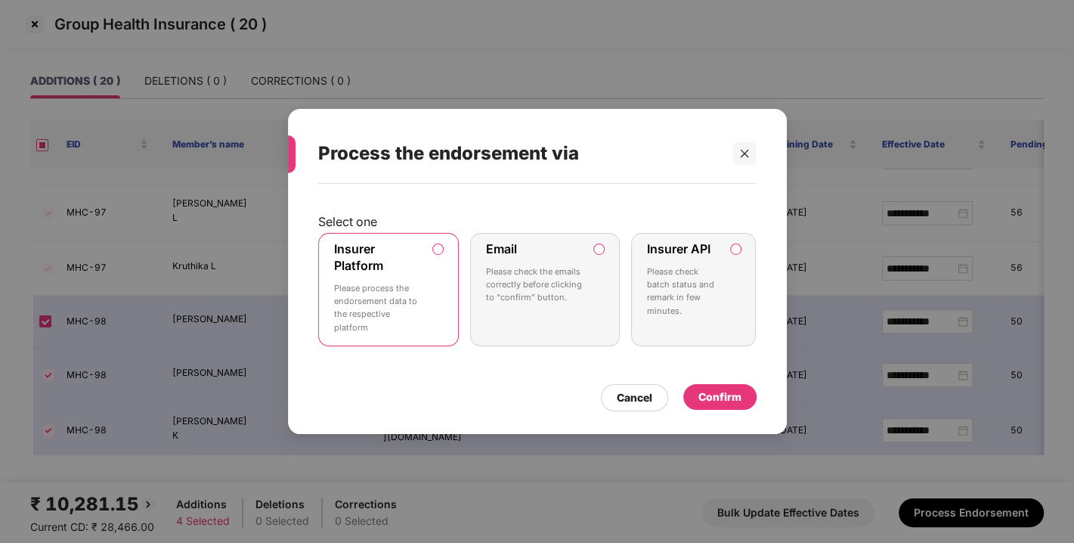
click at [718, 389] on div "Confirm" at bounding box center [719, 397] width 43 height 17
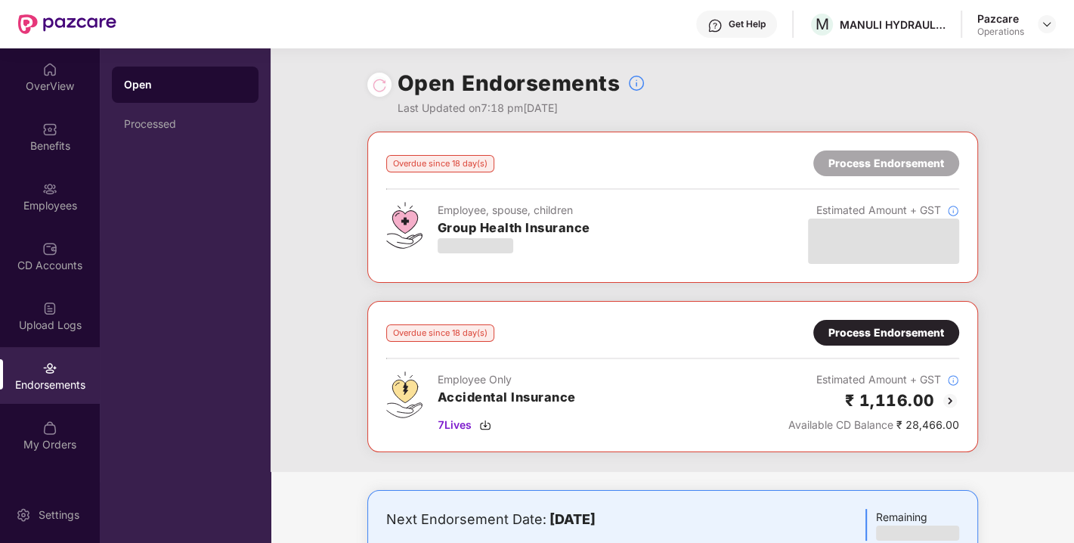
click at [884, 327] on div "Process Endorsement" at bounding box center [886, 332] width 116 height 17
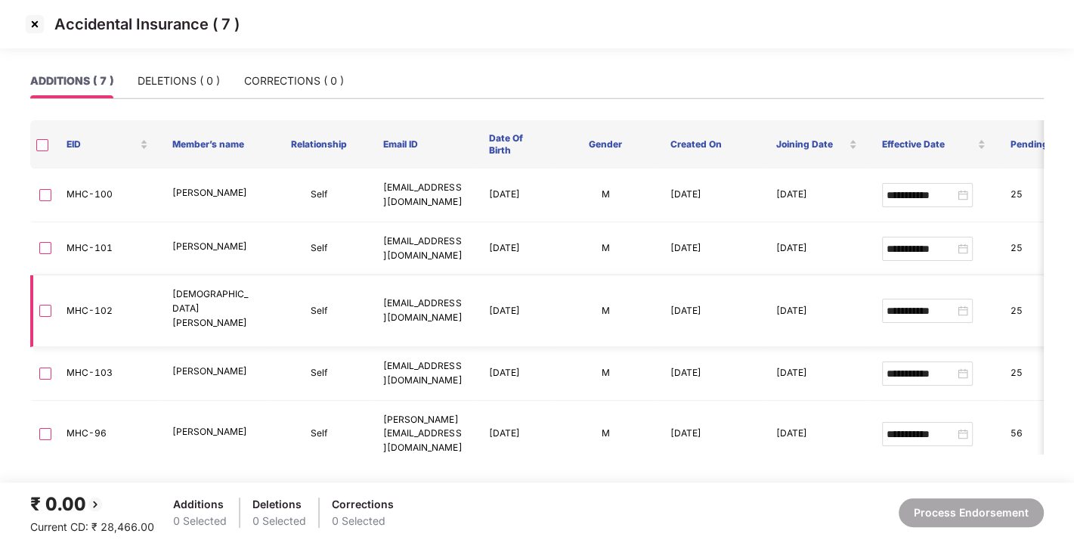
scroll to position [91, 0]
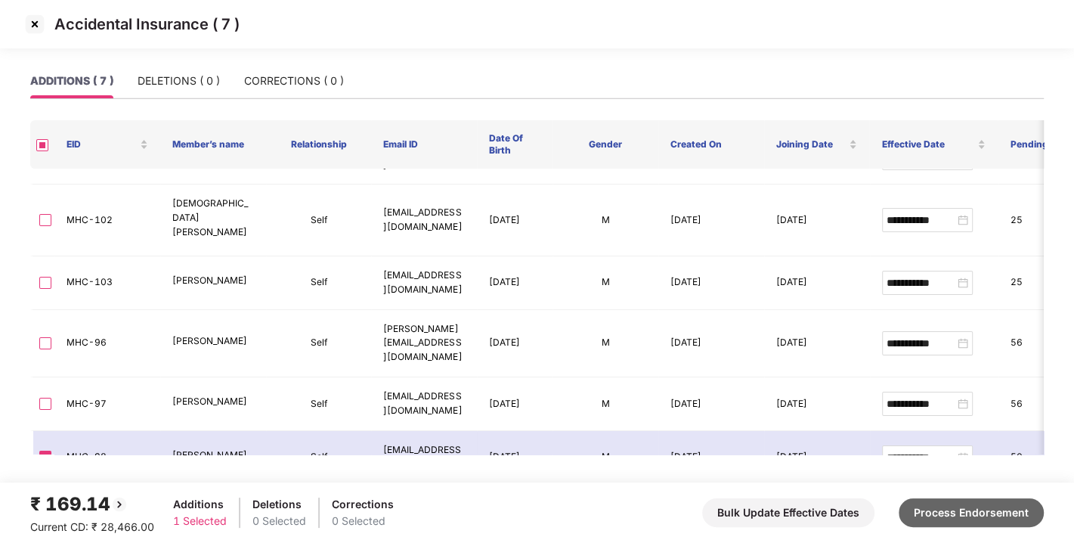
click at [950, 509] on button "Process Endorsement" at bounding box center [971, 512] width 145 height 29
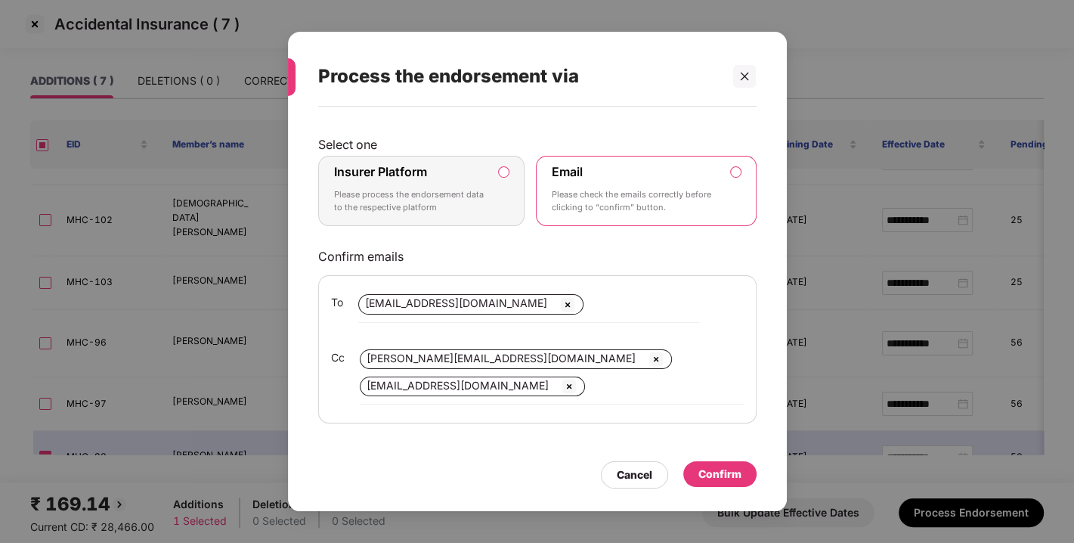
click at [497, 206] on label "Insurer Platform Please process the endorsement data to the respective platform" at bounding box center [421, 191] width 207 height 71
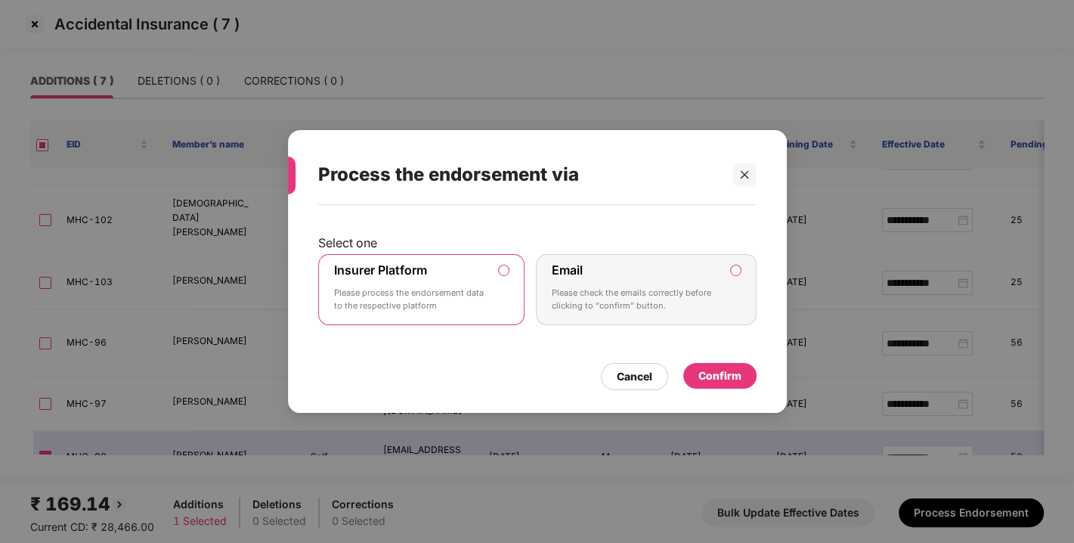
click at [719, 371] on div "Confirm" at bounding box center [719, 375] width 43 height 17
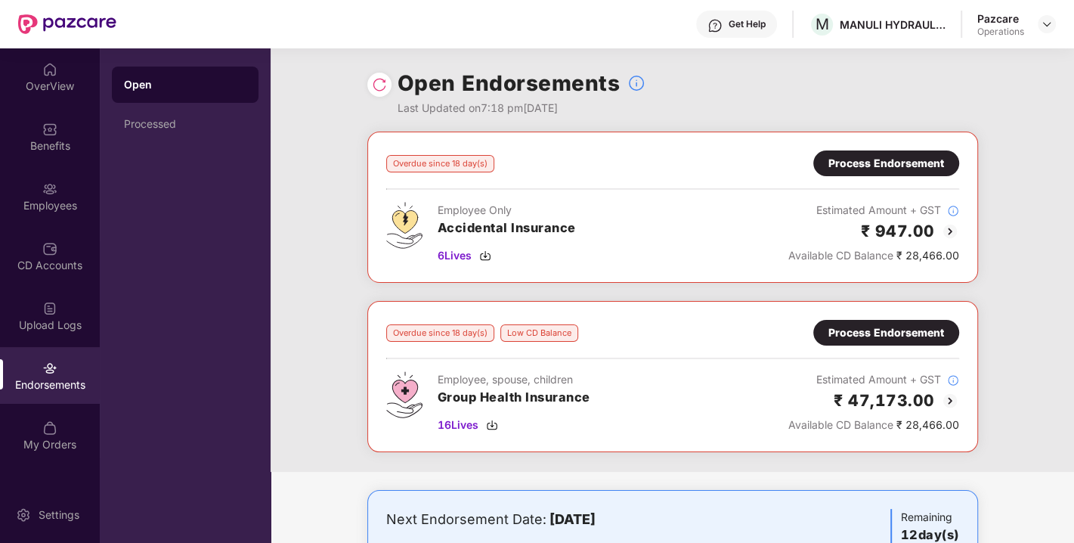
click at [1051, 15] on div at bounding box center [1047, 24] width 18 height 18
click at [1043, 26] on img at bounding box center [1047, 24] width 12 height 12
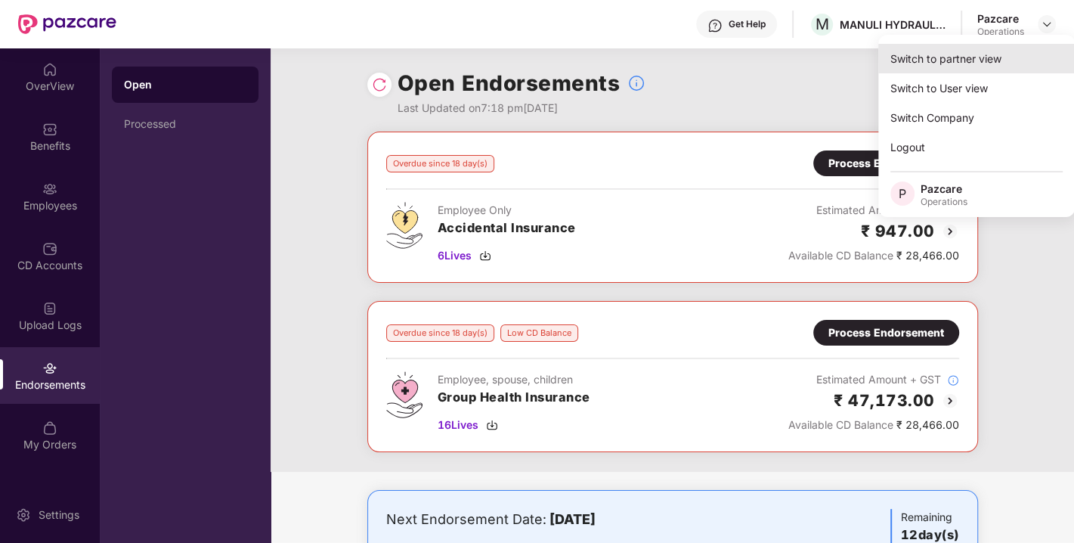
click at [985, 49] on div "Switch to partner view" at bounding box center [976, 58] width 197 height 29
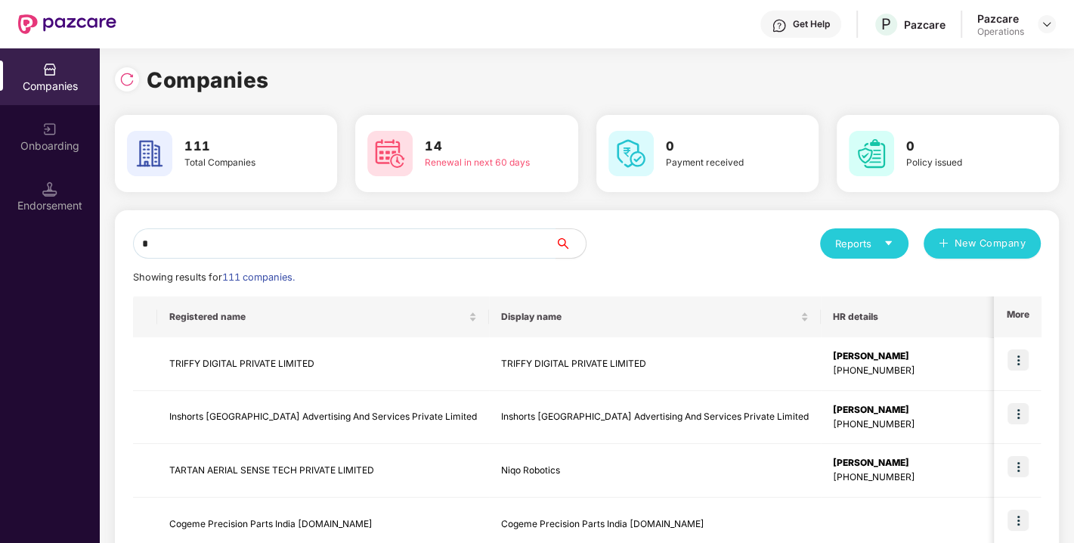
click at [388, 249] on input "*" at bounding box center [344, 243] width 423 height 30
type input "*"
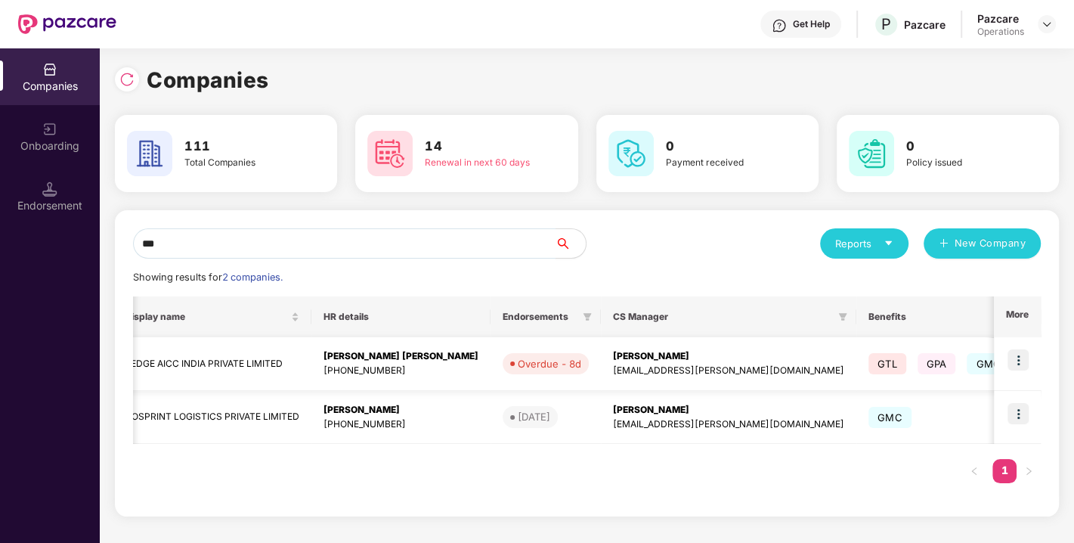
scroll to position [0, 0]
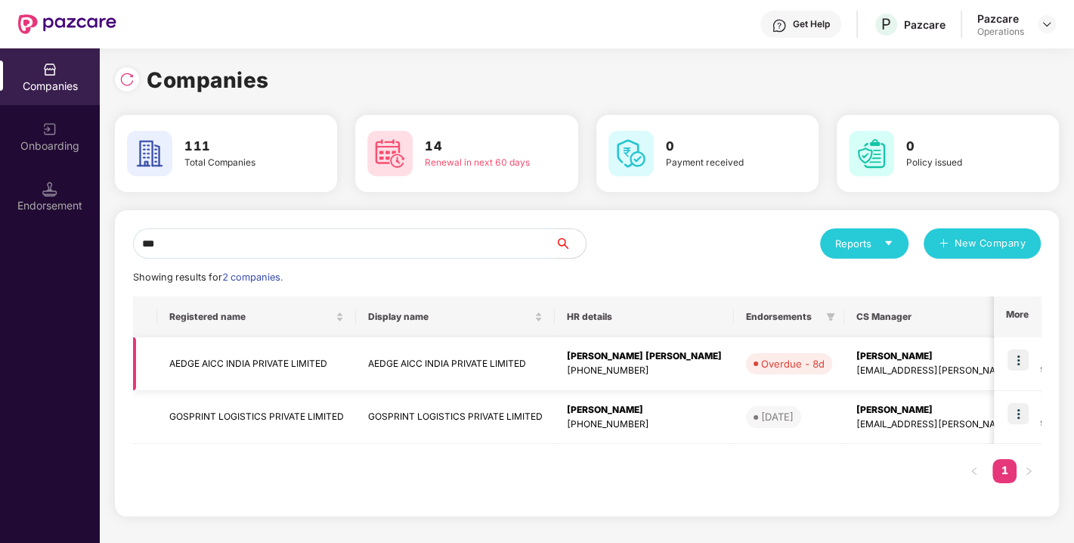
type input "***"
